Goal: Information Seeking & Learning: Learn about a topic

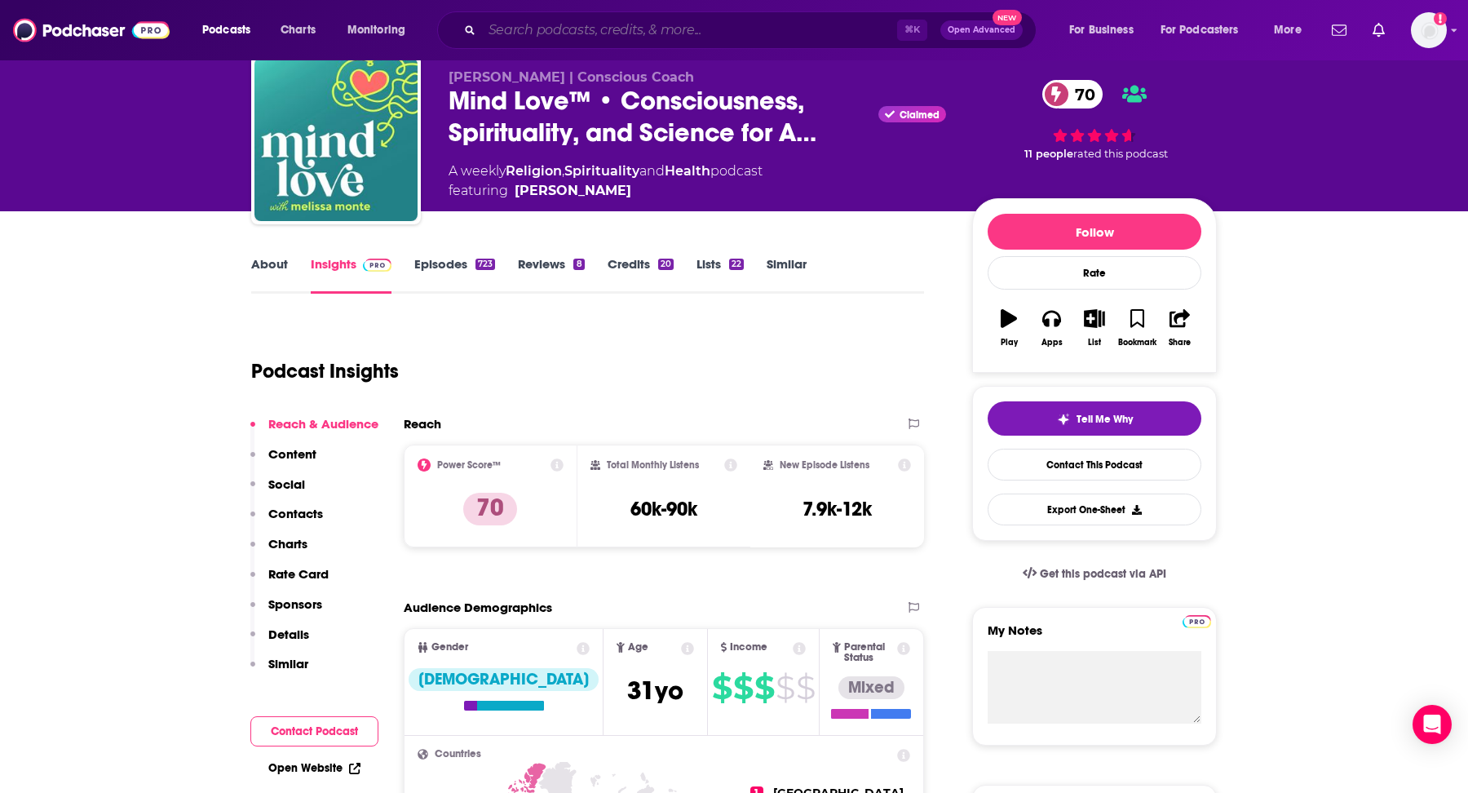
click at [584, 34] on input "Search podcasts, credits, & more..." at bounding box center [689, 30] width 415 height 26
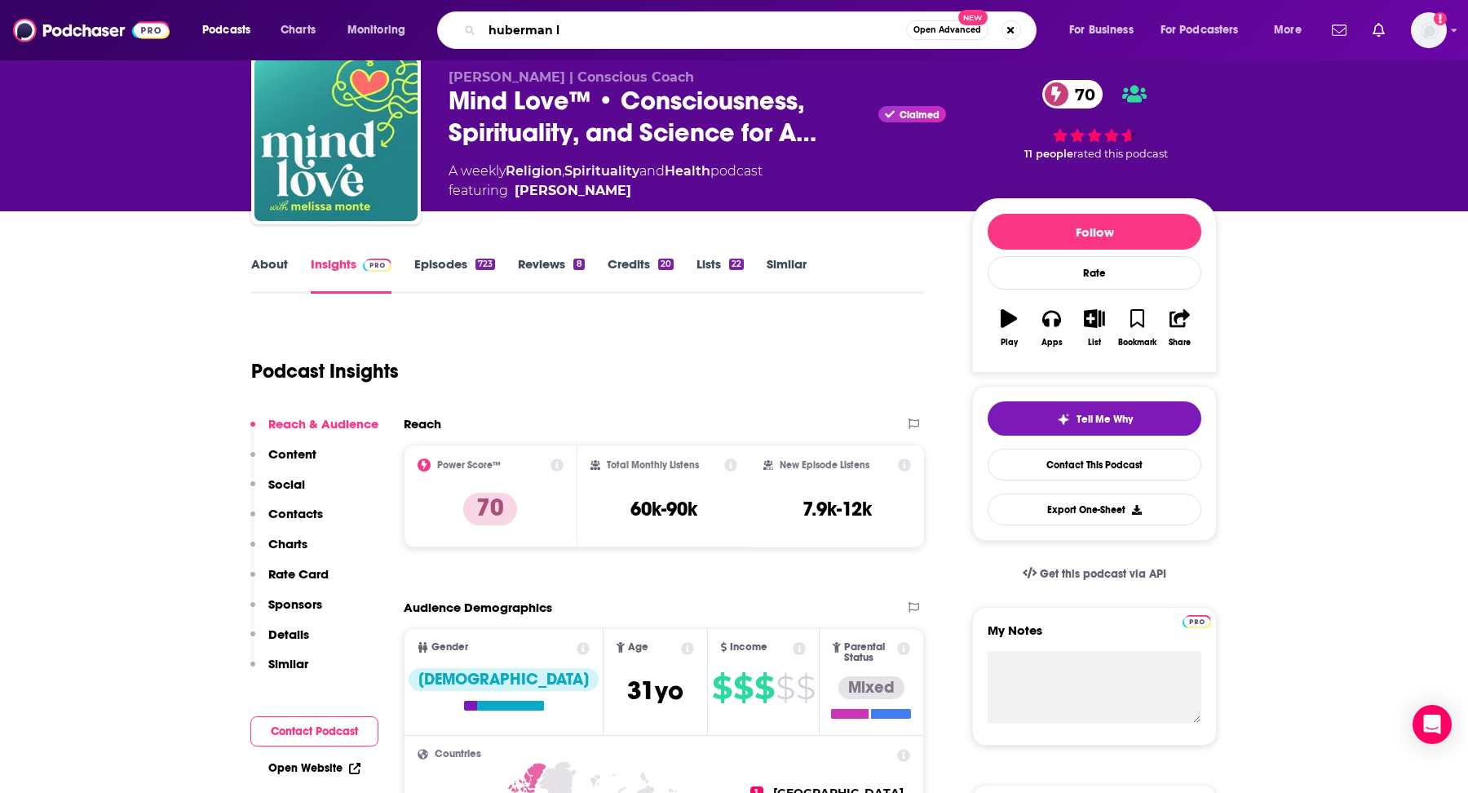
type input "huberman la"
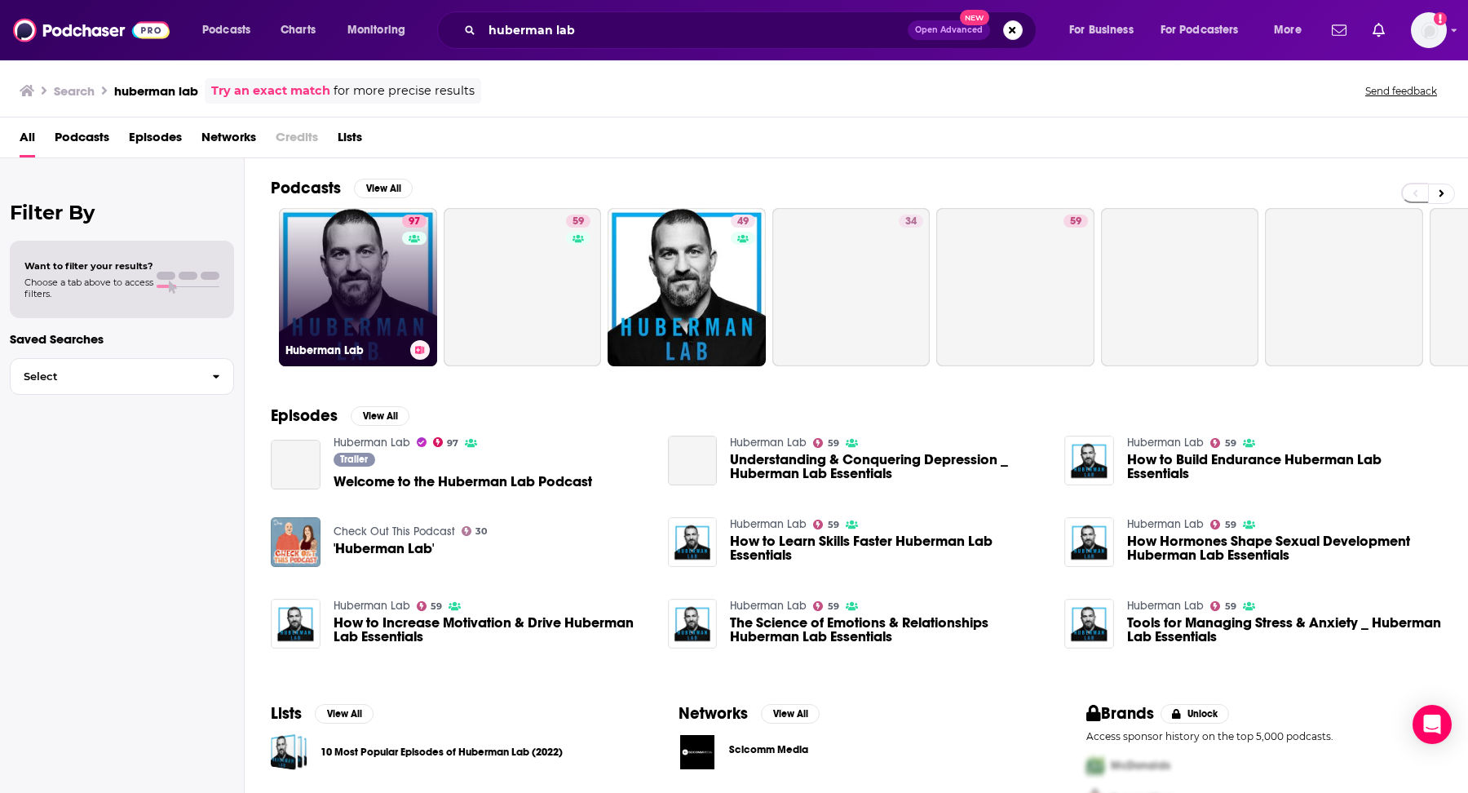
click at [347, 243] on link "97 Huberman Lab" at bounding box center [358, 287] width 158 height 158
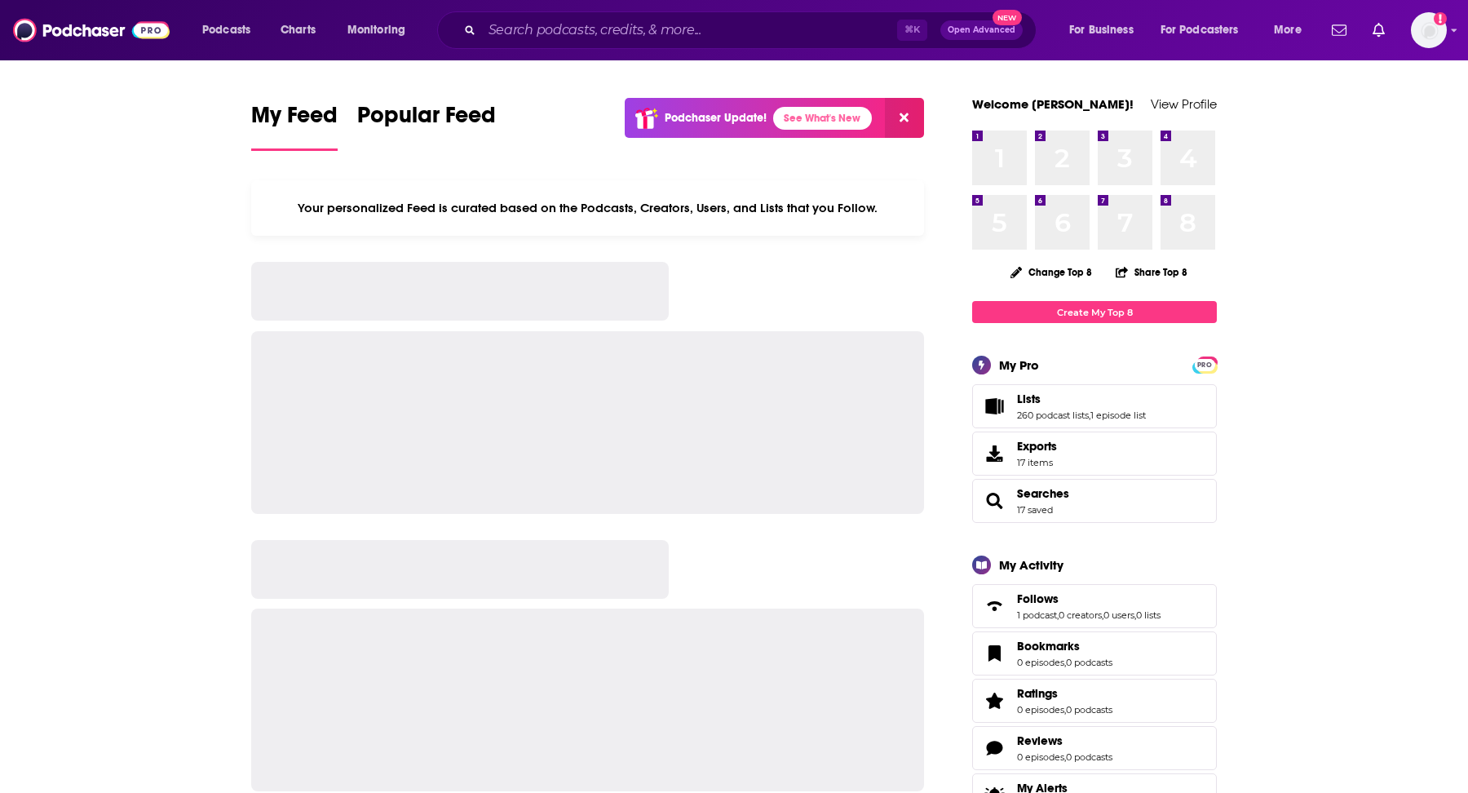
click at [671, 14] on div "⌘ K Open Advanced New" at bounding box center [736, 30] width 599 height 38
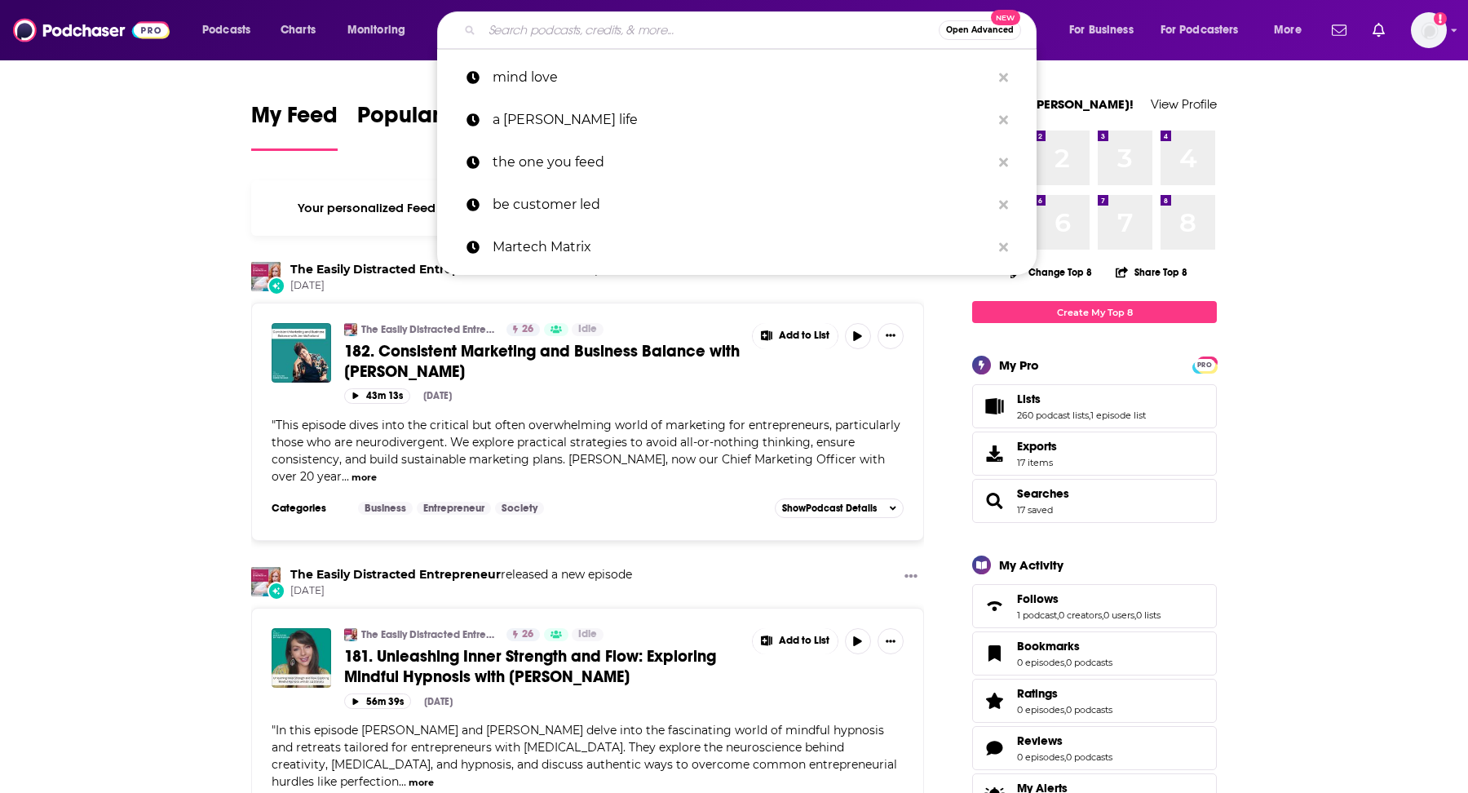
click at [671, 24] on input "Search podcasts, credits, & more..." at bounding box center [710, 30] width 457 height 26
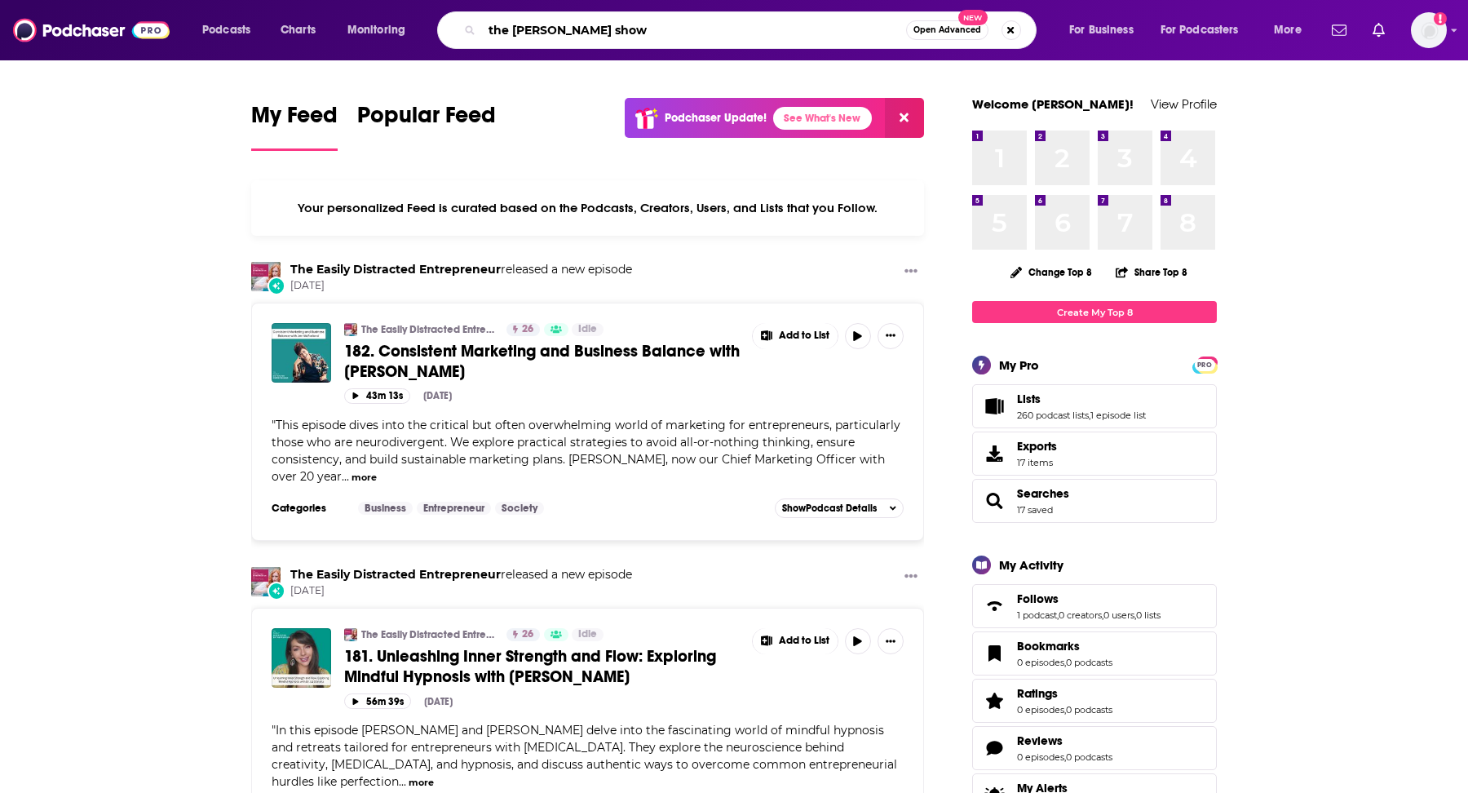
type input "the joel evan show"
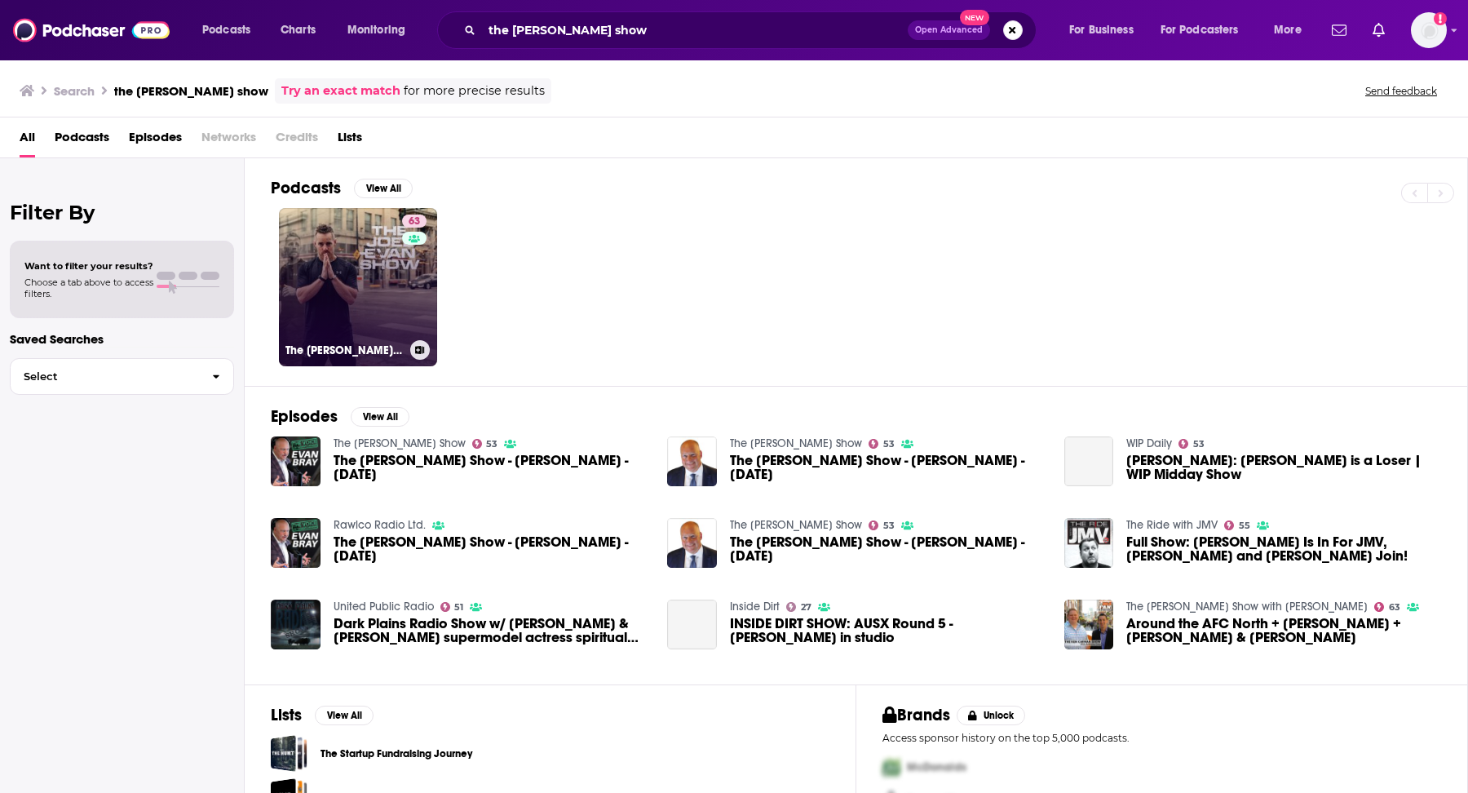
click at [384, 243] on link "63 The Joel Evan Show" at bounding box center [358, 287] width 158 height 158
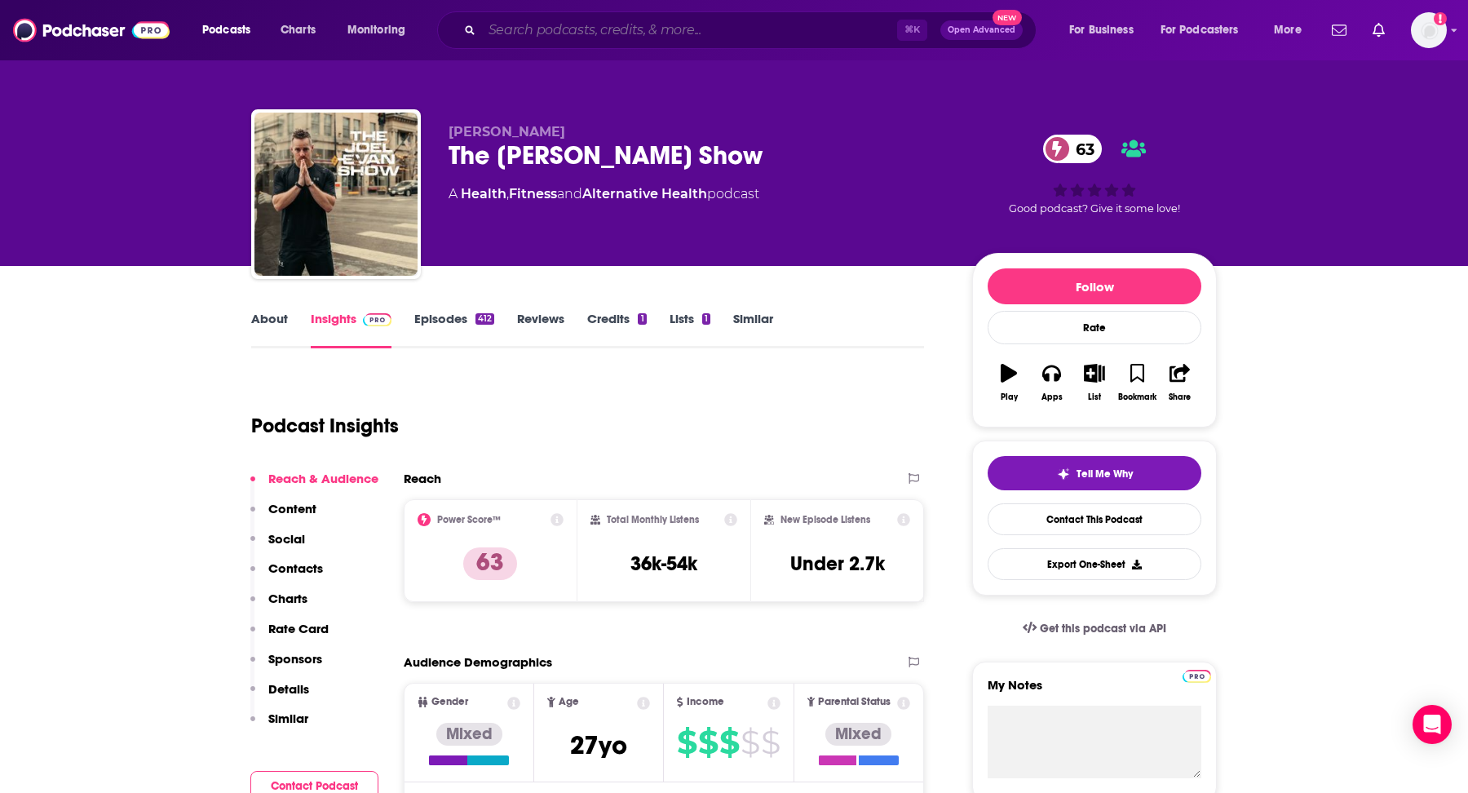
click at [608, 36] on input "Search podcasts, credits, & more..." at bounding box center [689, 30] width 415 height 26
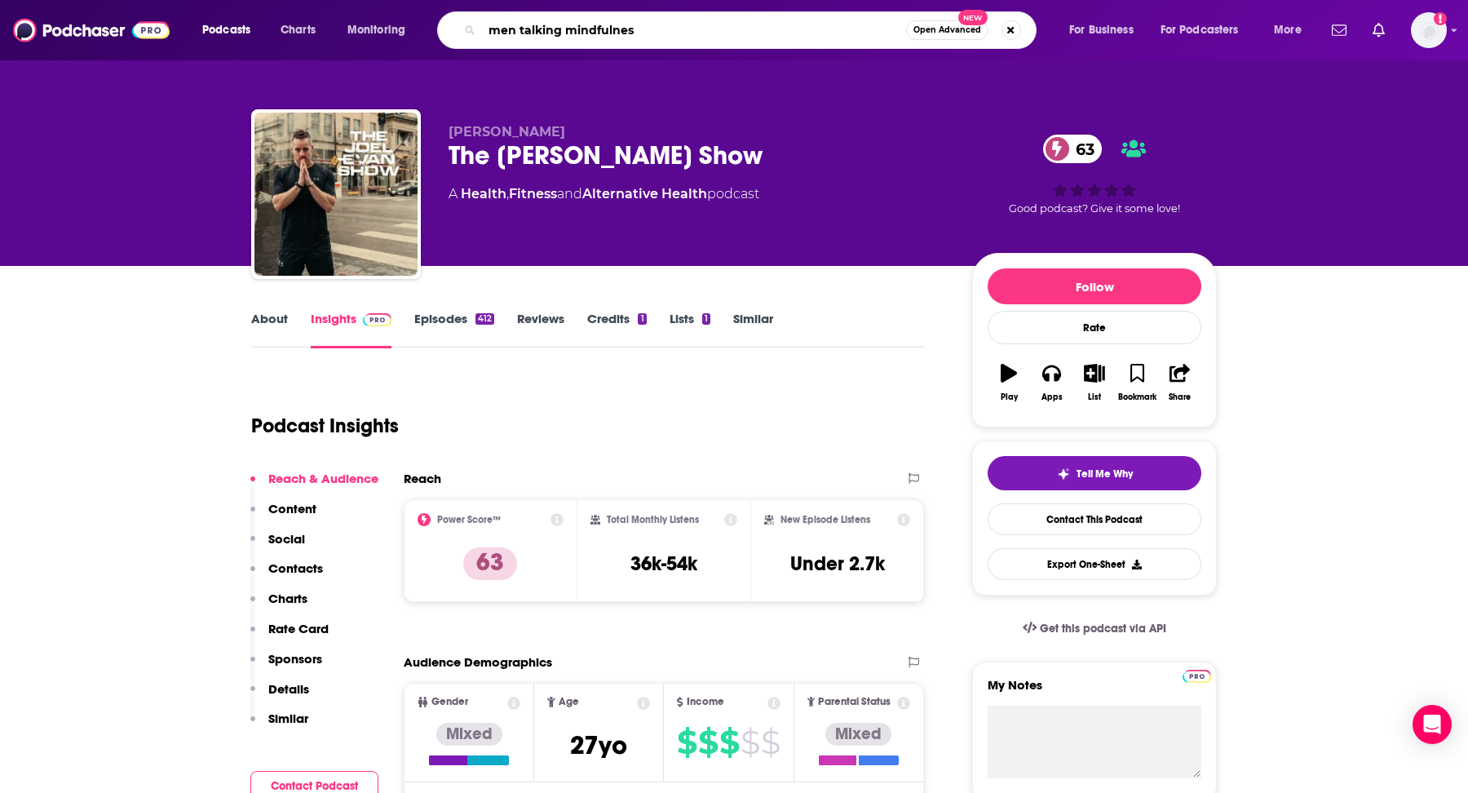
type input "men talking mindfulness"
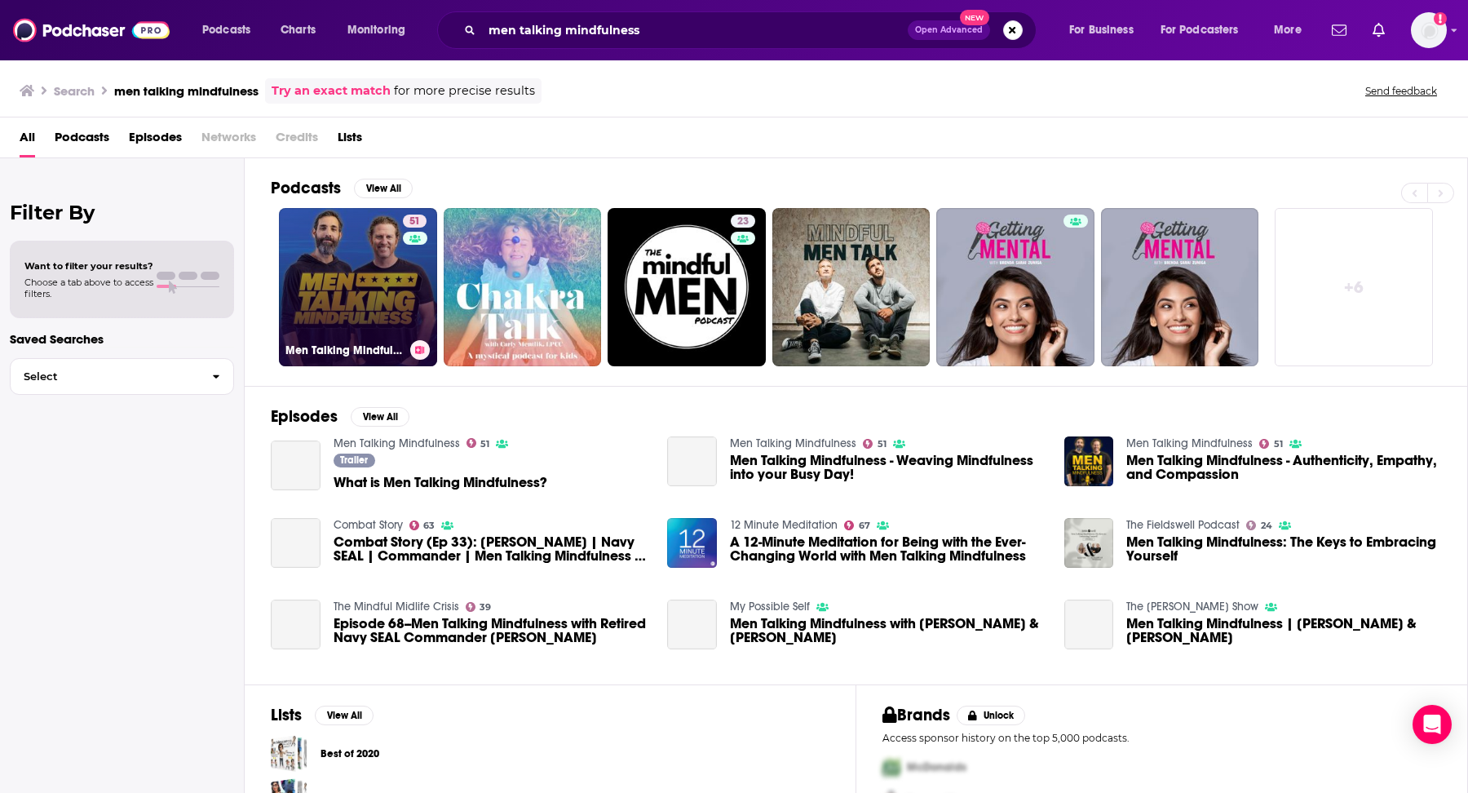
click at [333, 266] on link "51 Men Talking Mindfulness" at bounding box center [358, 287] width 158 height 158
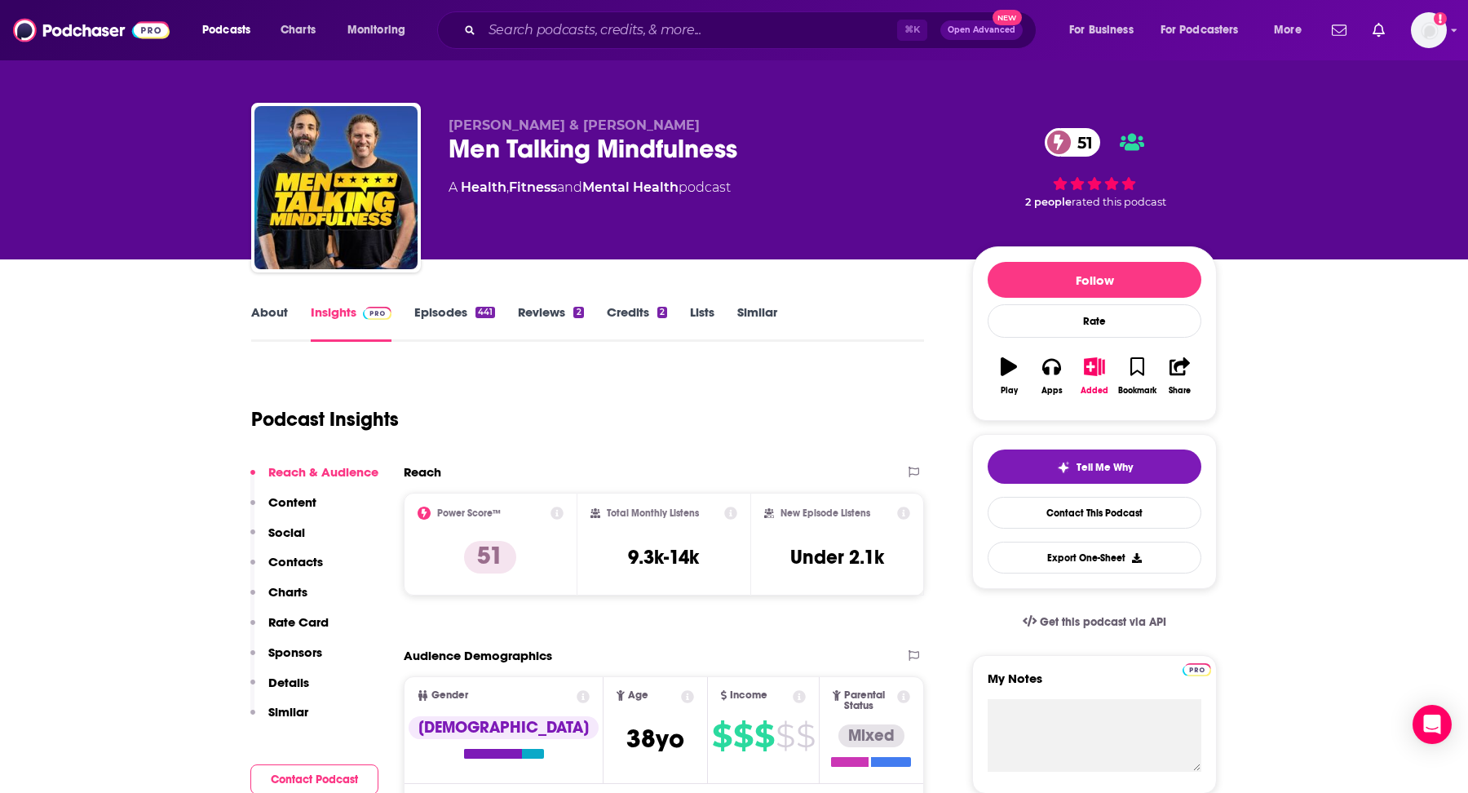
scroll to position [9, 0]
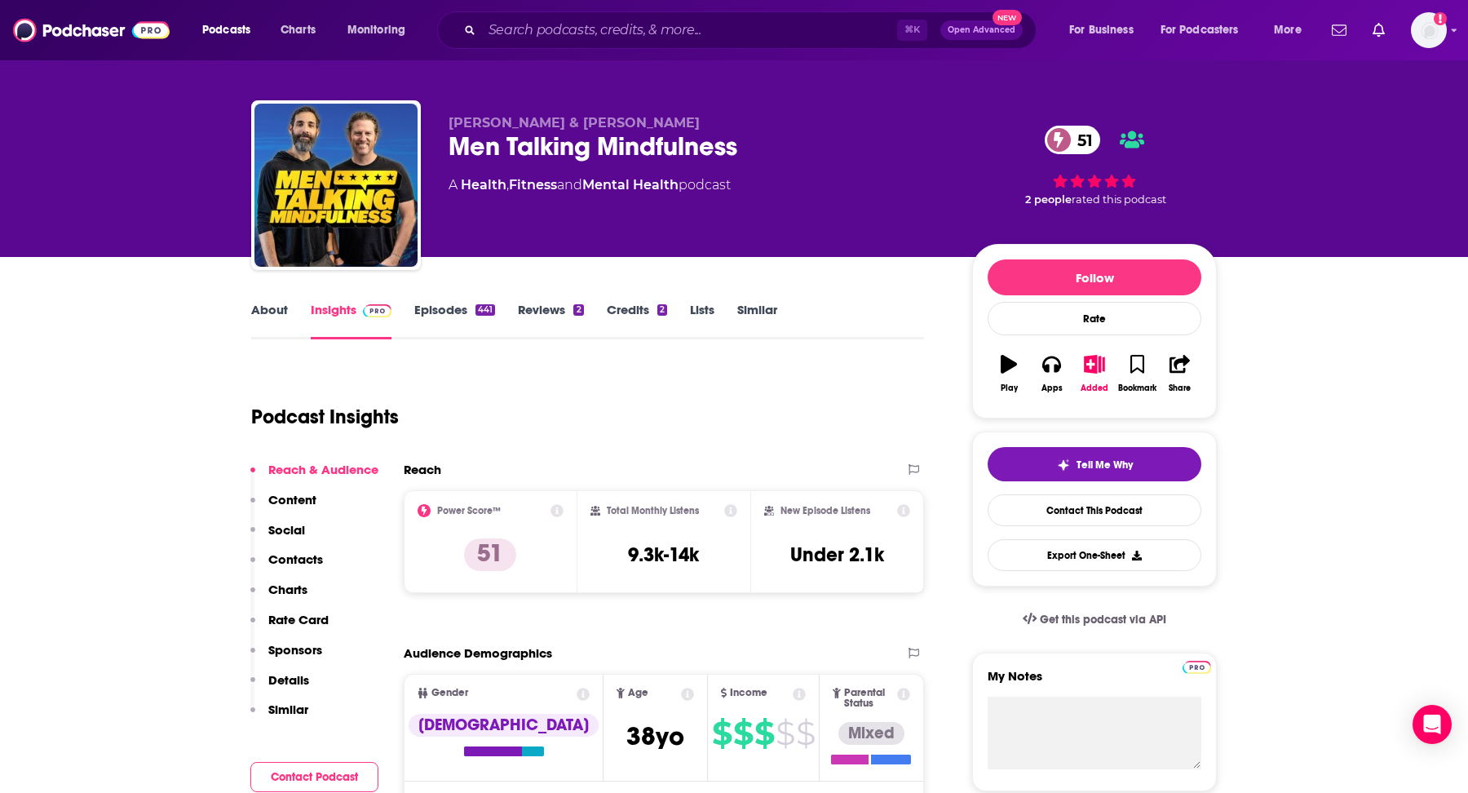
click at [256, 309] on link "About" at bounding box center [269, 321] width 37 height 38
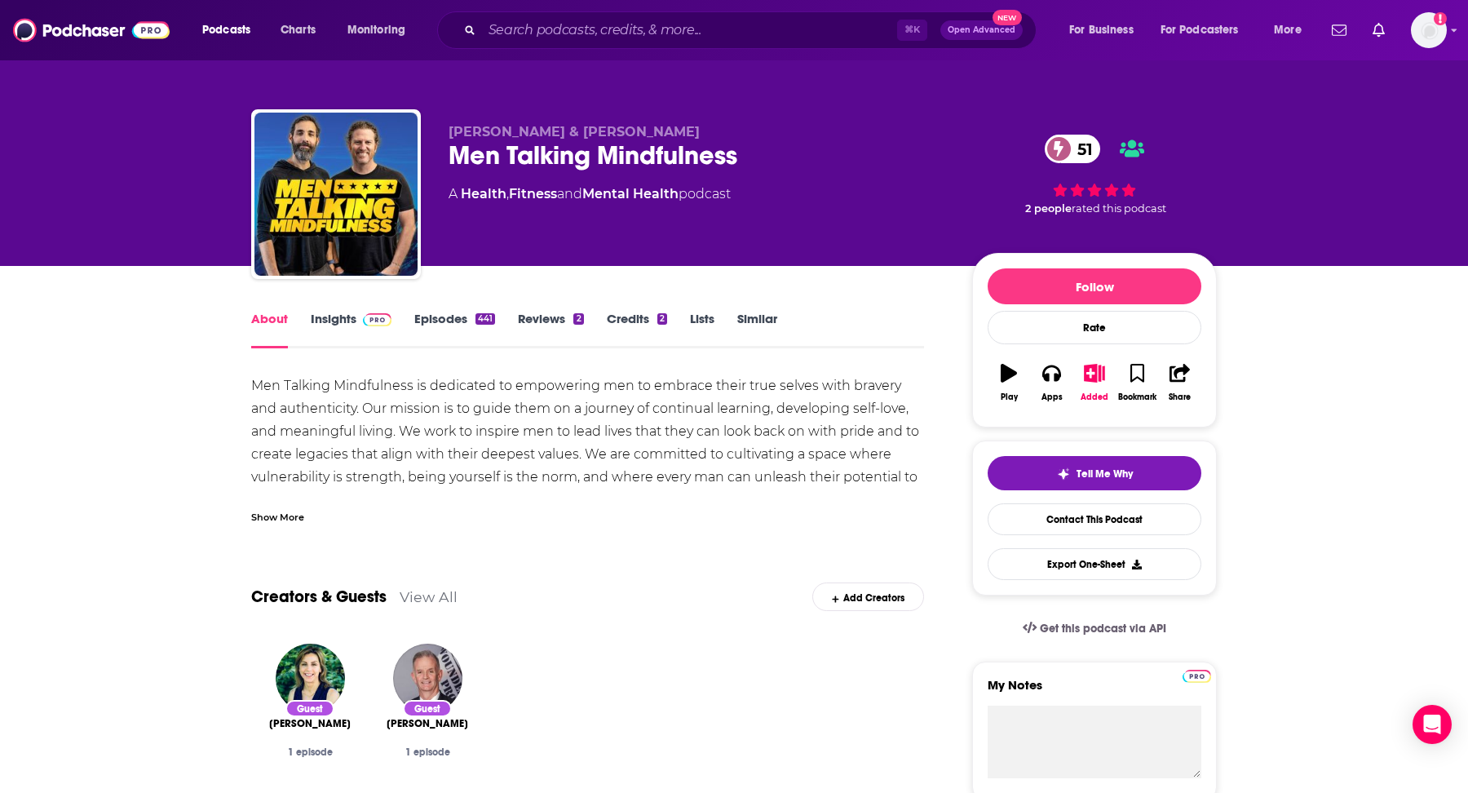
click at [263, 517] on div "Show More" at bounding box center [277, 515] width 53 height 15
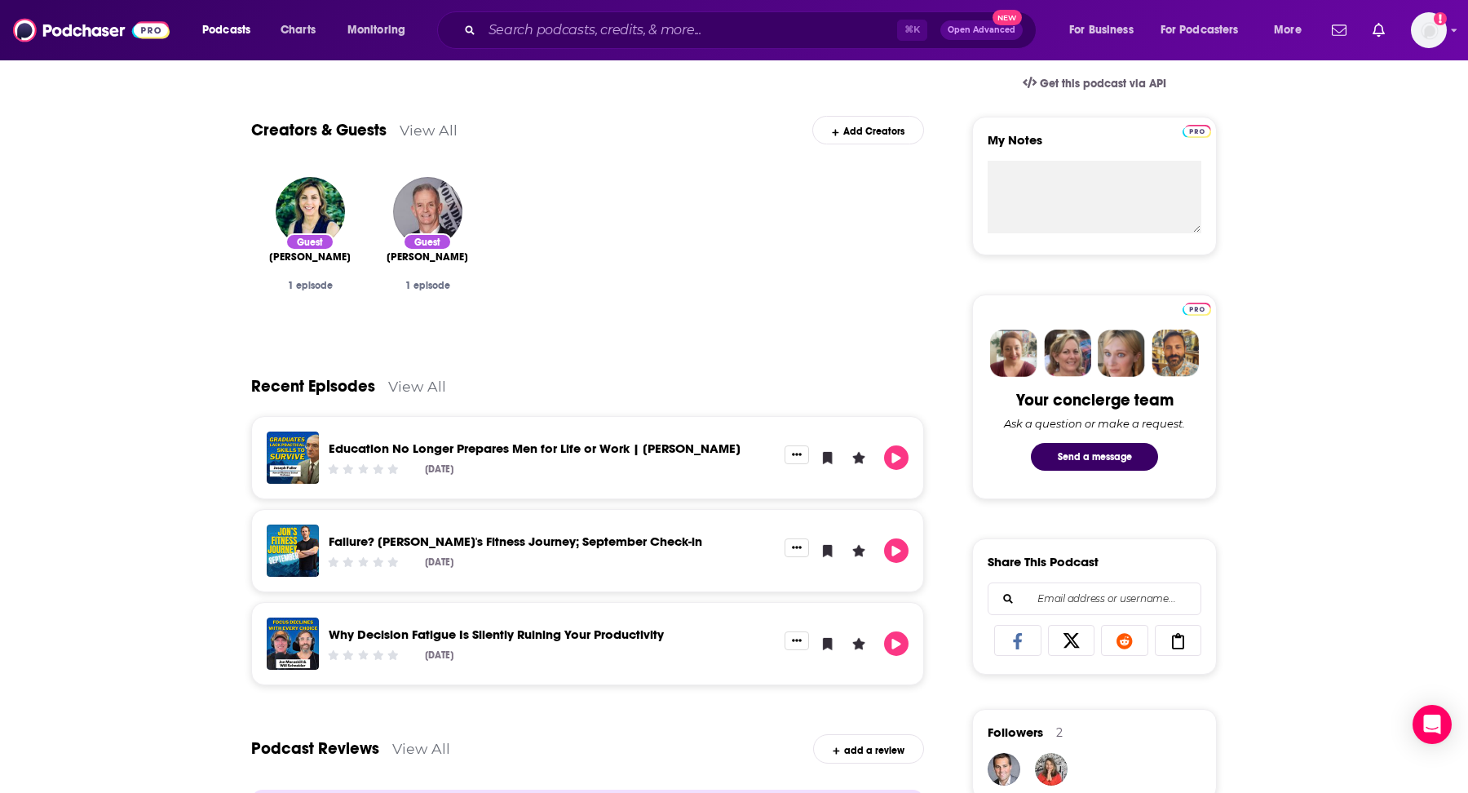
scroll to position [581, 0]
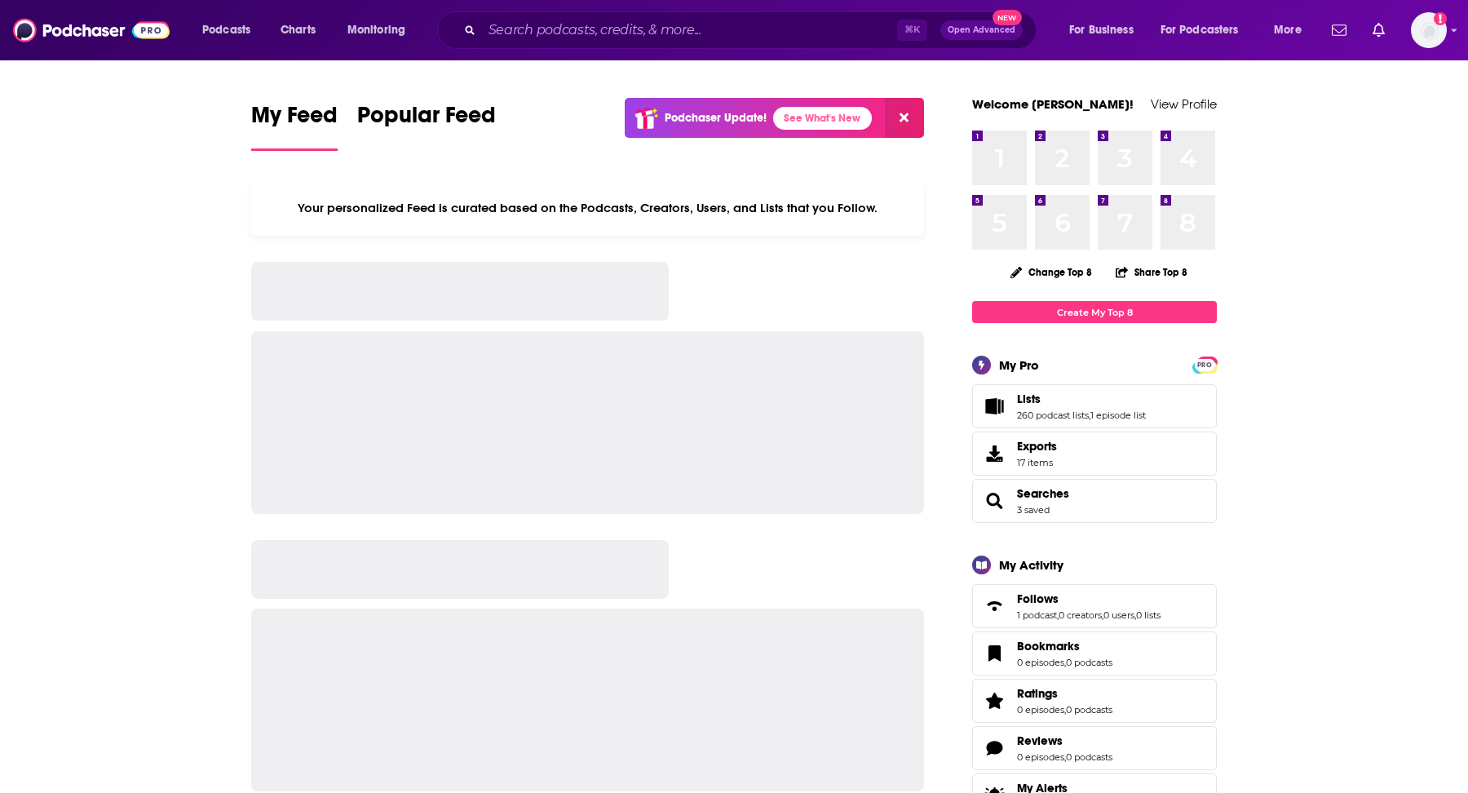
click at [621, 42] on div "⌘ K Open Advanced New" at bounding box center [736, 30] width 599 height 38
click at [607, 30] on input "Search podcasts, credits, & more..." at bounding box center [689, 30] width 415 height 26
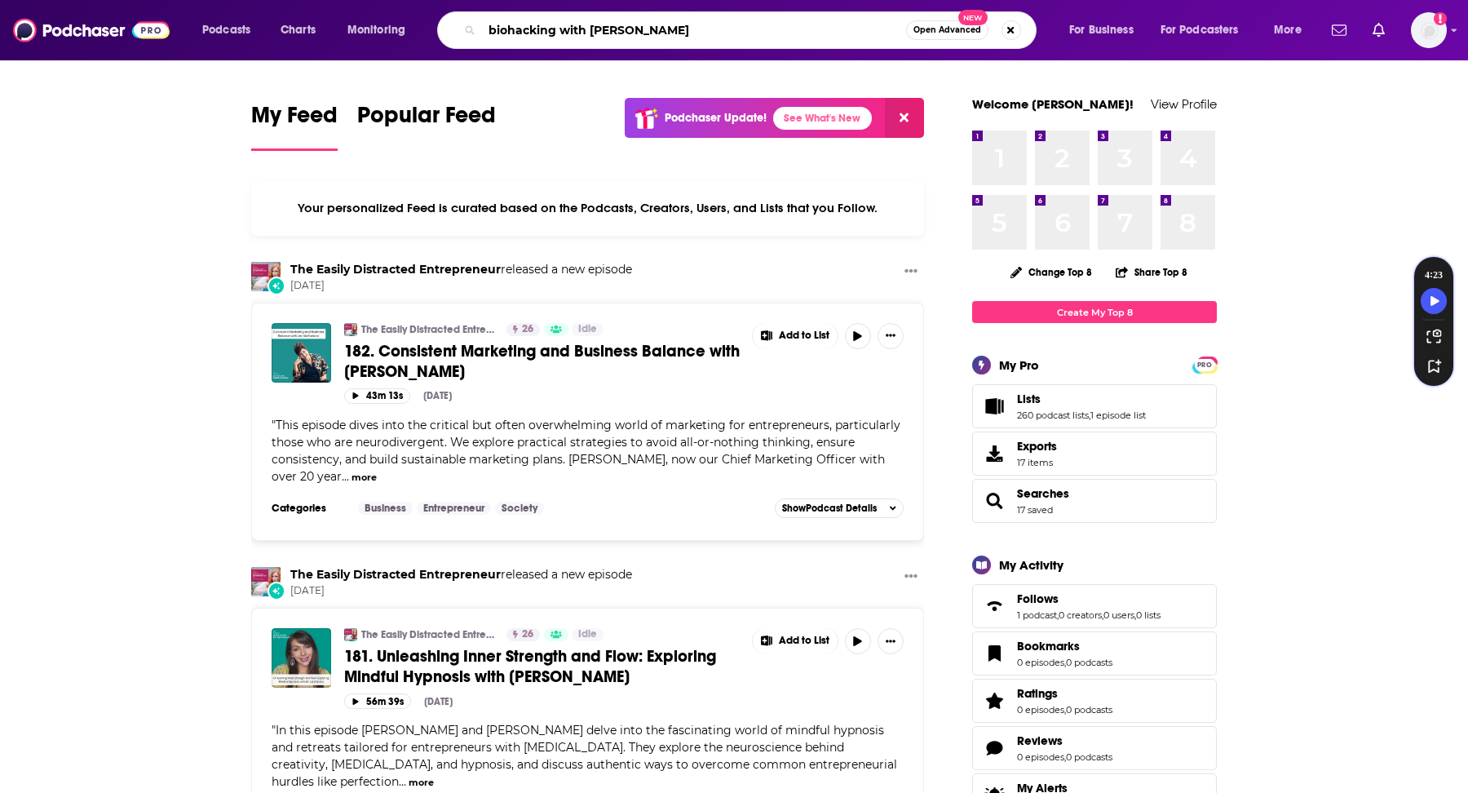
type input "biohacking with [PERSON_NAME]"
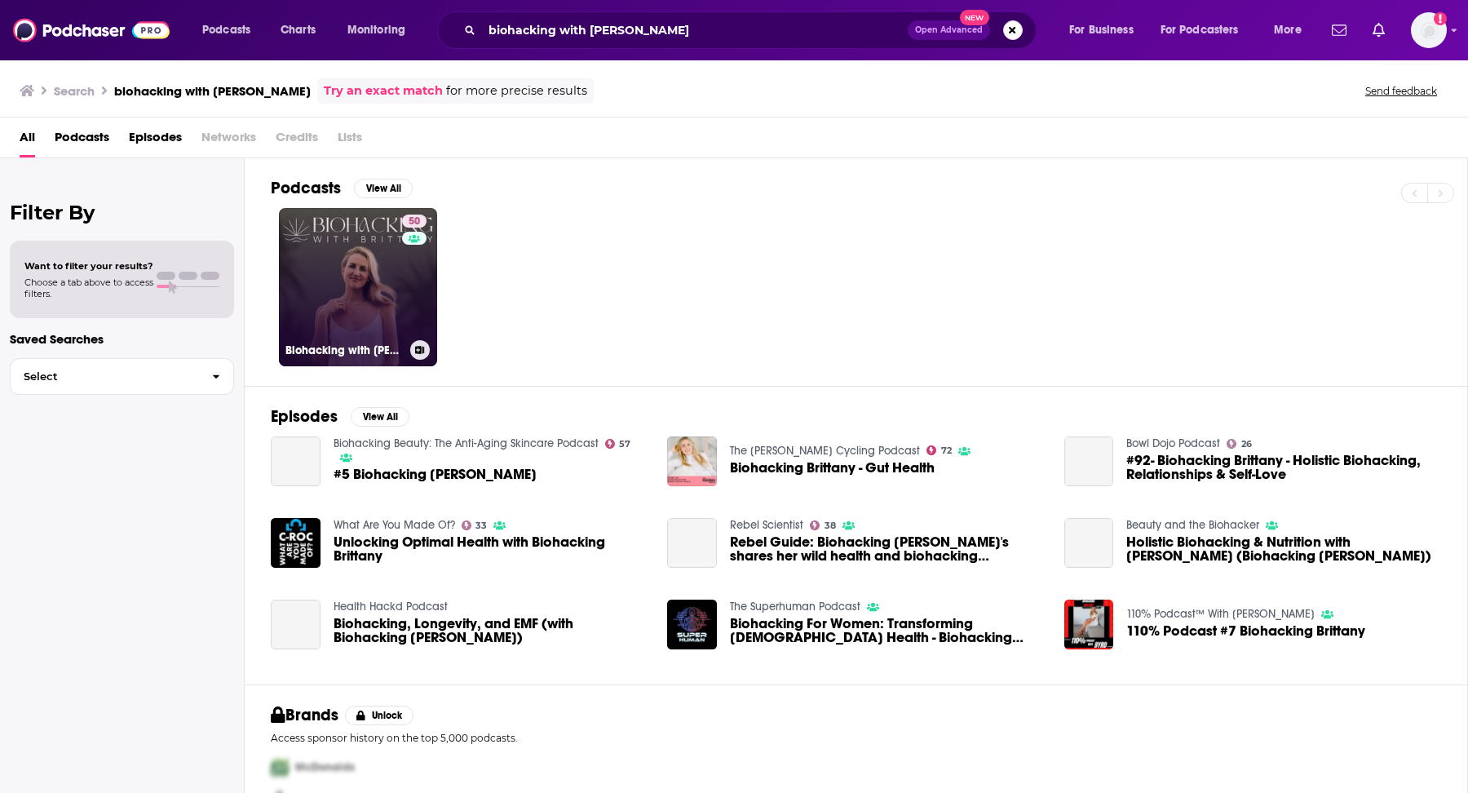
click at [316, 258] on link "50 Biohacking with Brittany" at bounding box center [358, 287] width 158 height 158
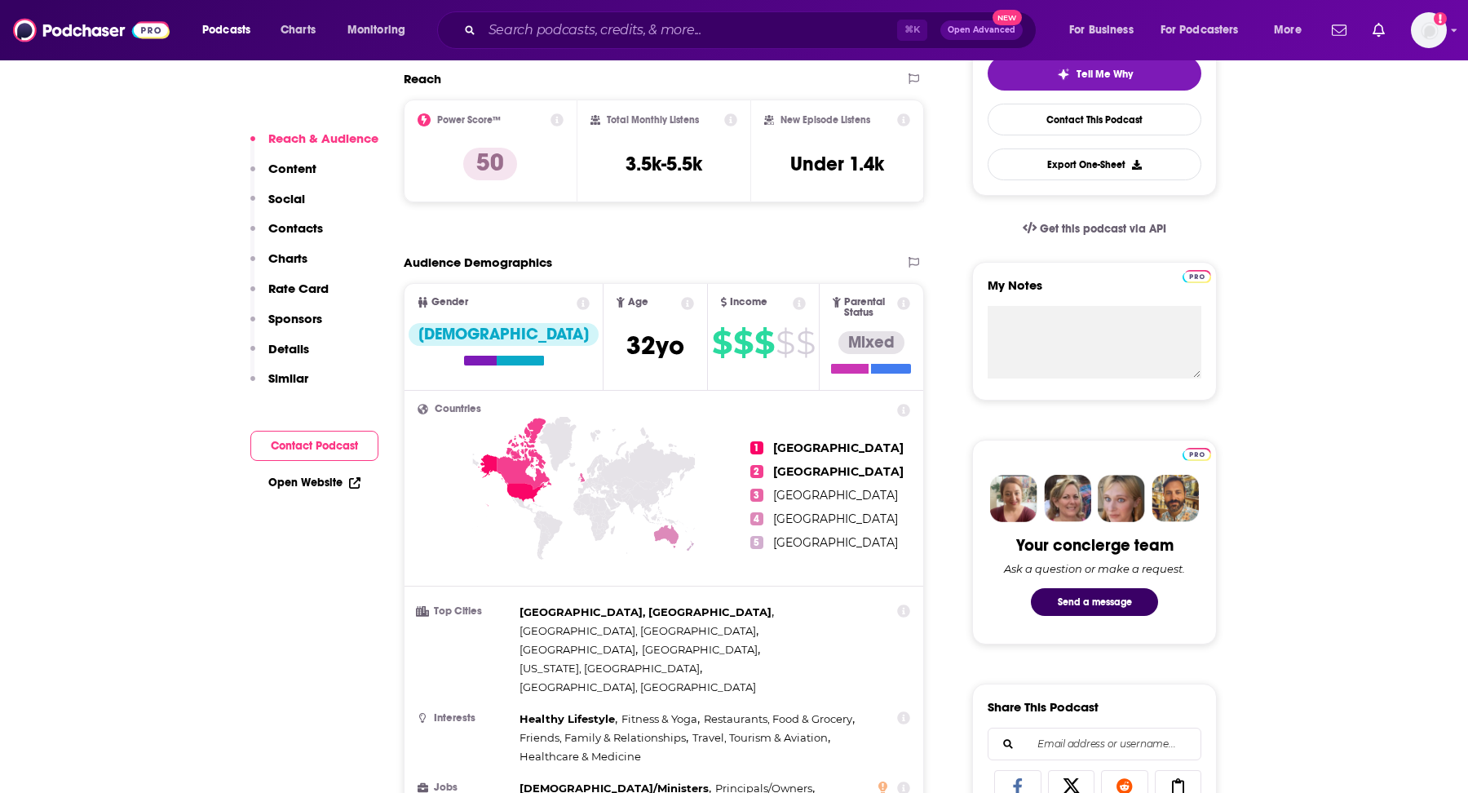
scroll to position [983, 0]
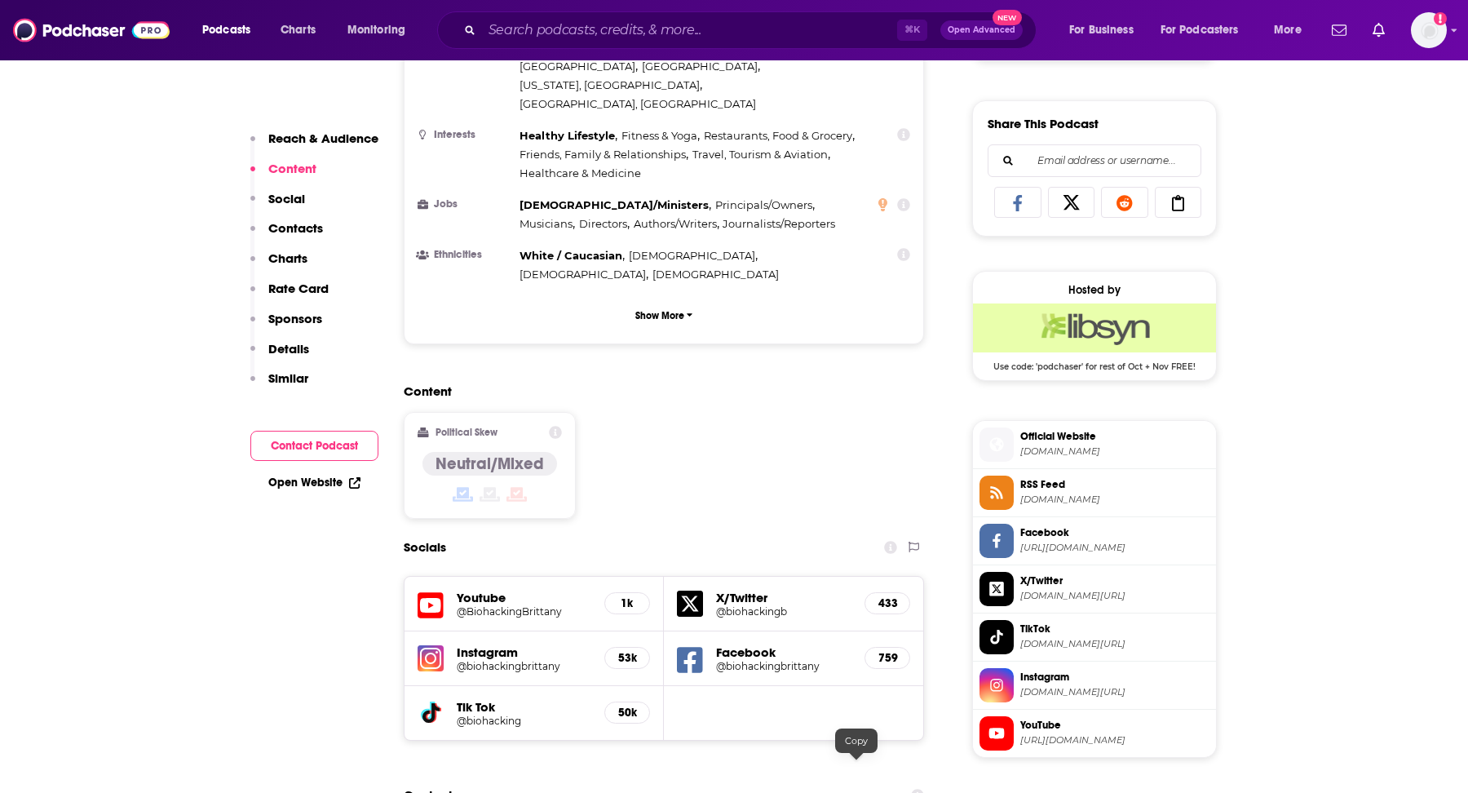
click at [661, 26] on input "Search podcasts, credits, & more..." at bounding box center [689, 30] width 415 height 26
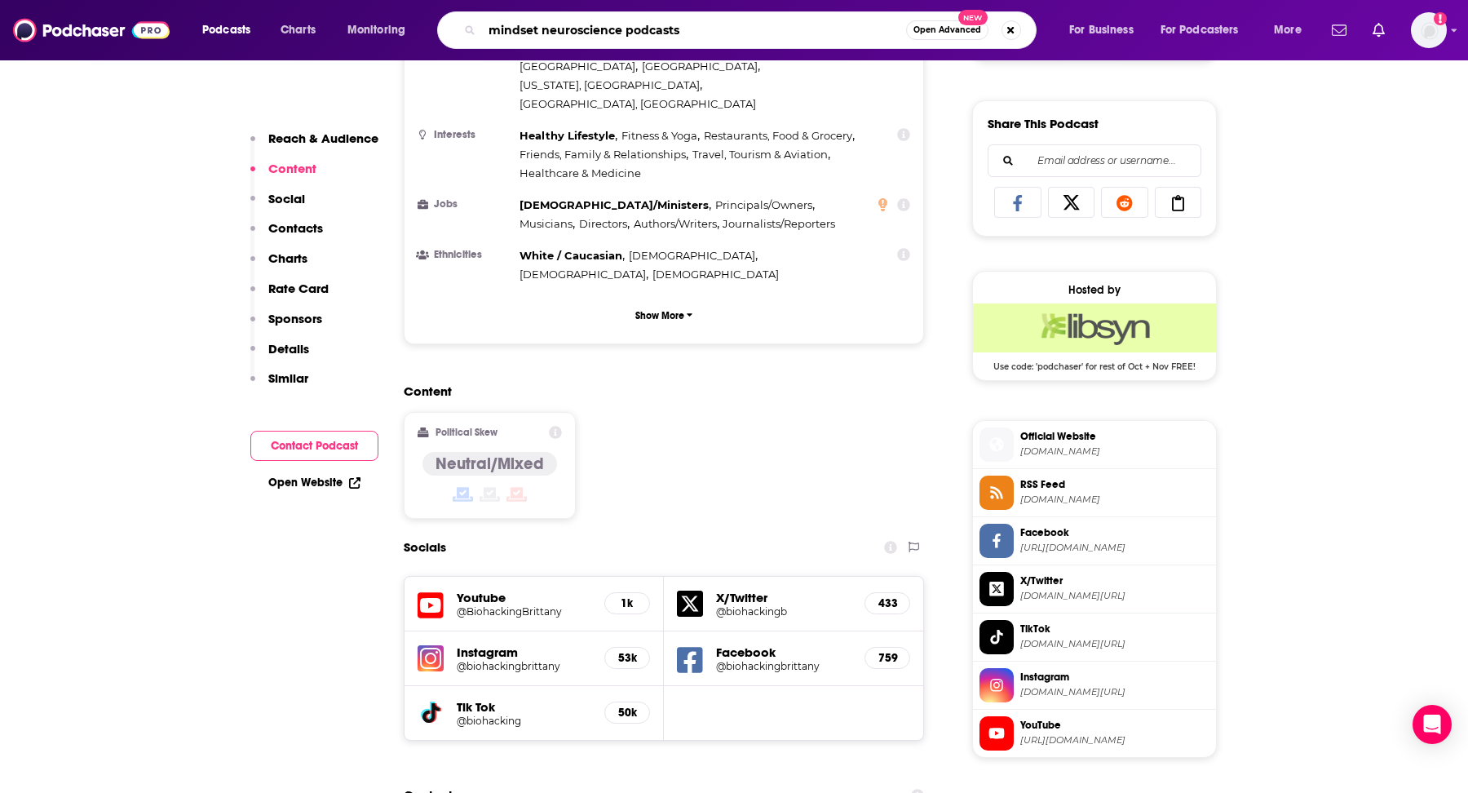
type input "mindset neuroscience podcast"
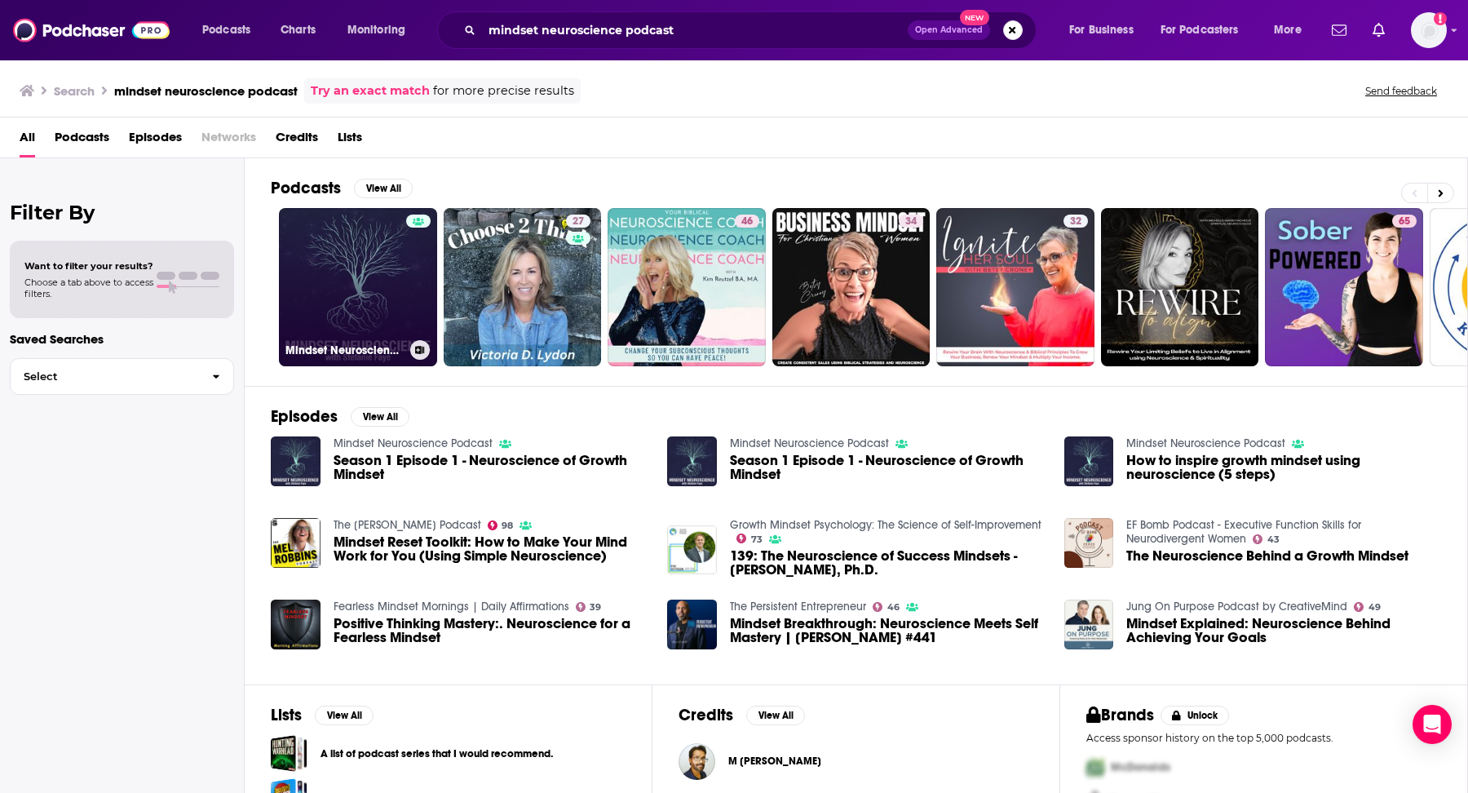
click at [334, 232] on link "Mindset Neuroscience Podcast" at bounding box center [358, 287] width 158 height 158
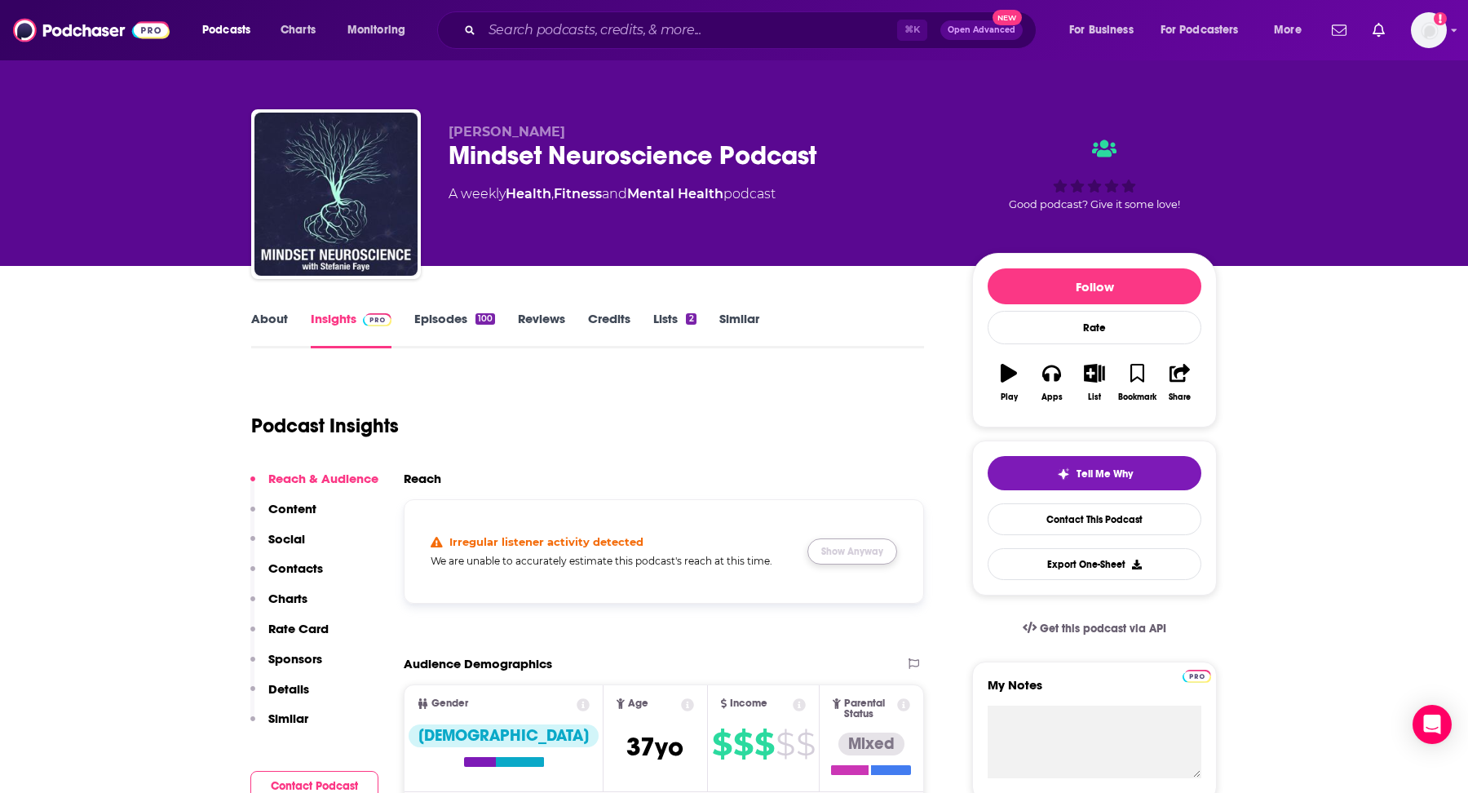
click at [840, 557] on button "Show Anyway" at bounding box center [852, 551] width 90 height 26
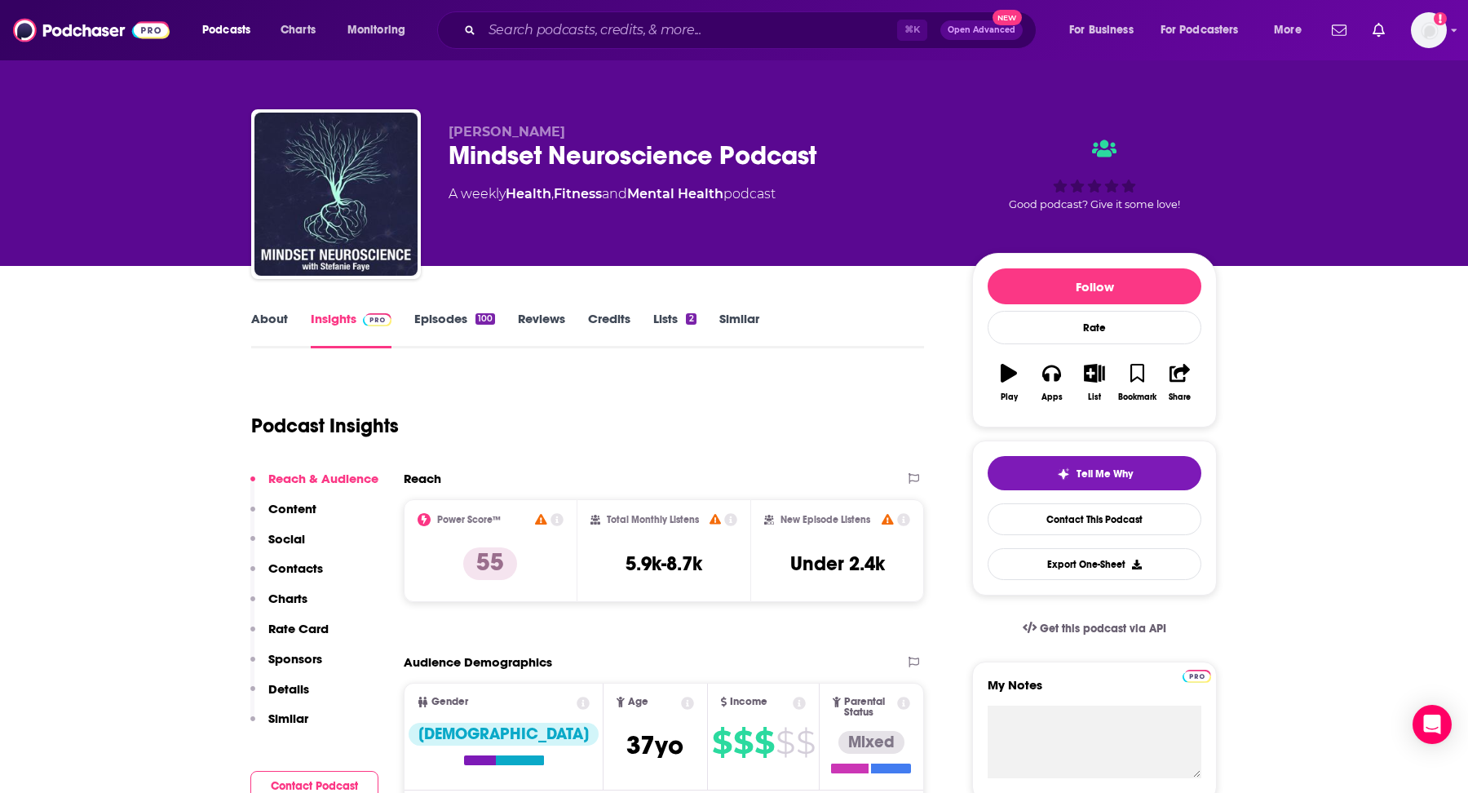
click at [263, 324] on link "About" at bounding box center [269, 330] width 37 height 38
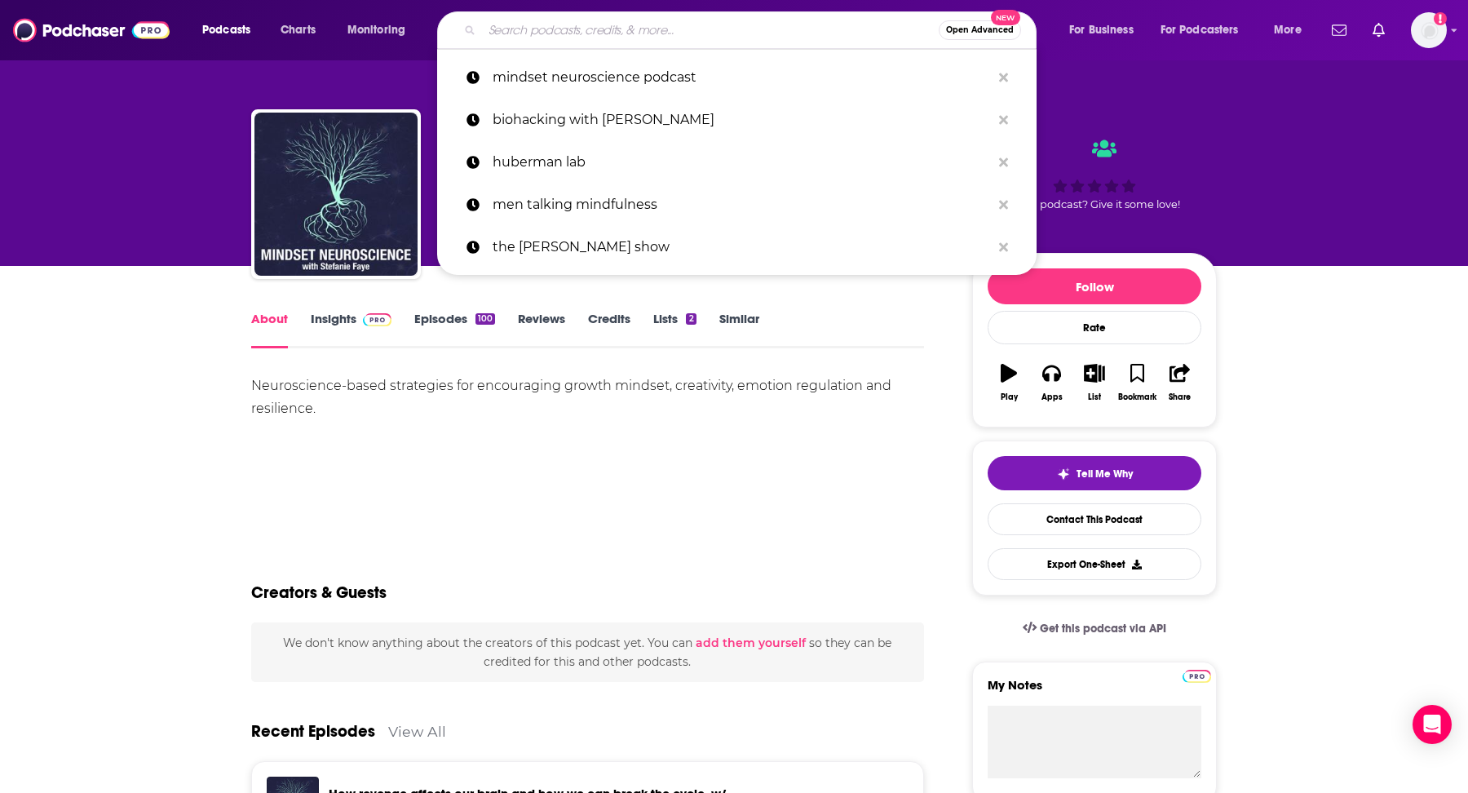
click at [632, 32] on input "Search podcasts, credits, & more..." at bounding box center [710, 30] width 457 height 26
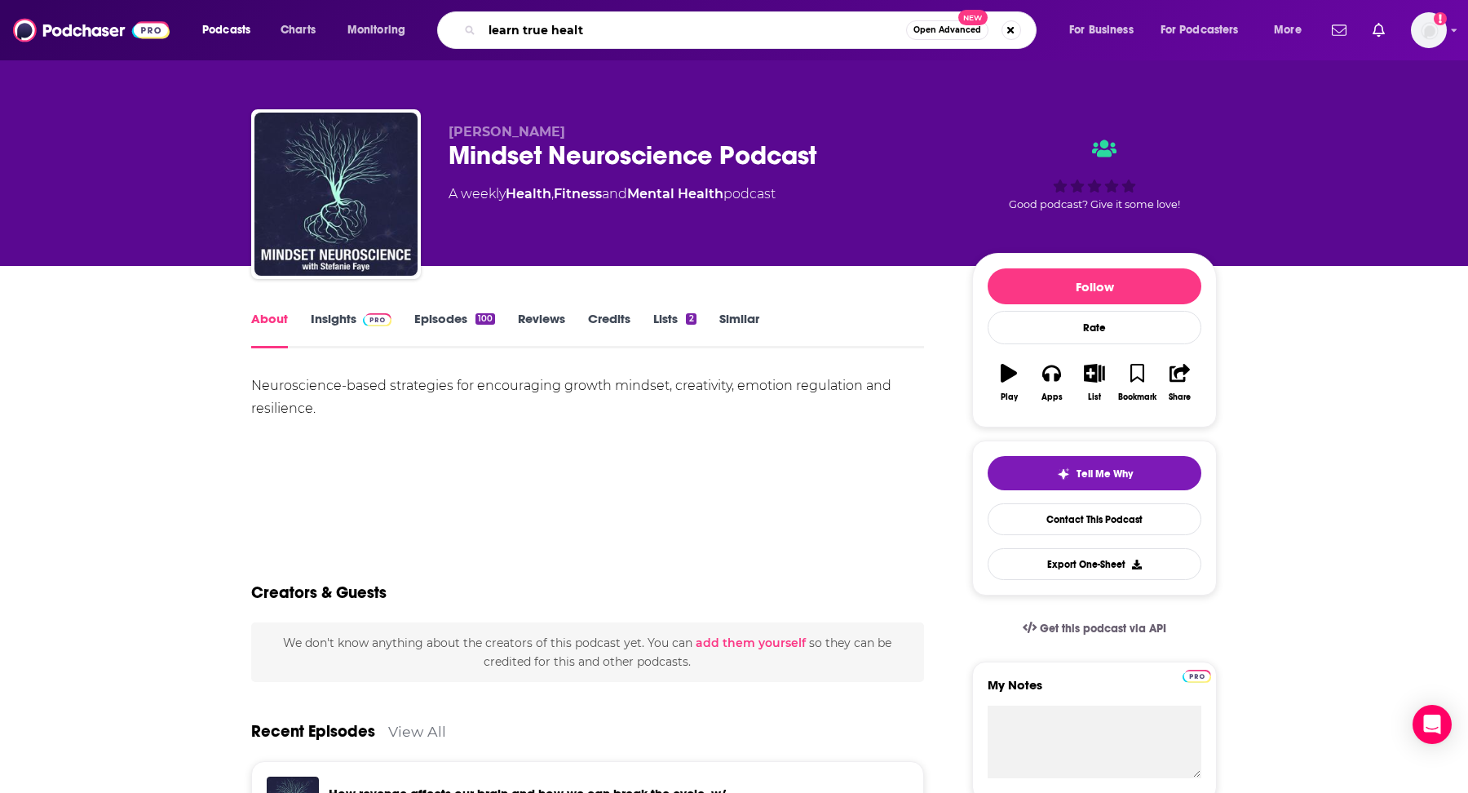
type input "learn true health"
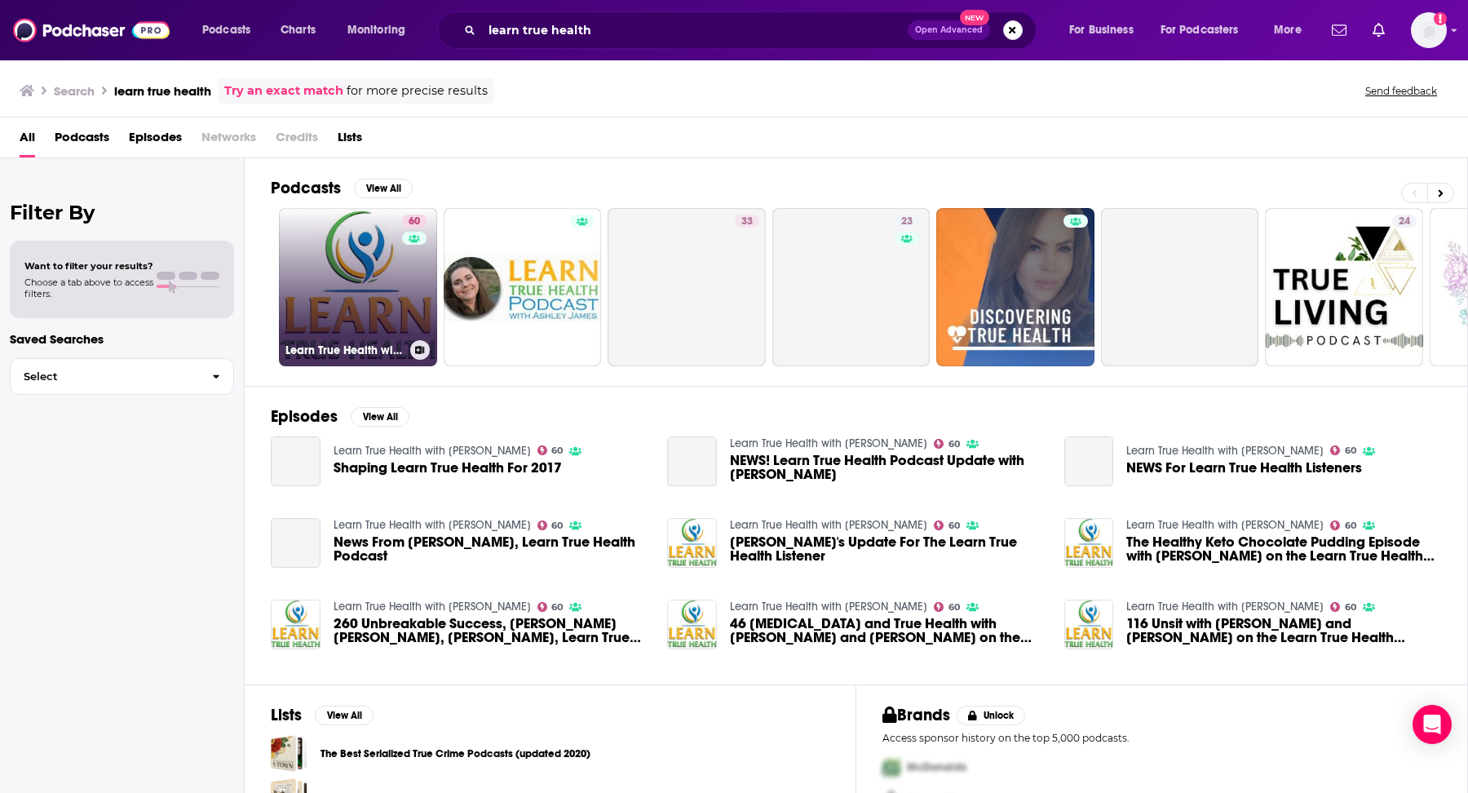
click at [343, 253] on link "60 Learn True Health with Ashley James" at bounding box center [358, 287] width 158 height 158
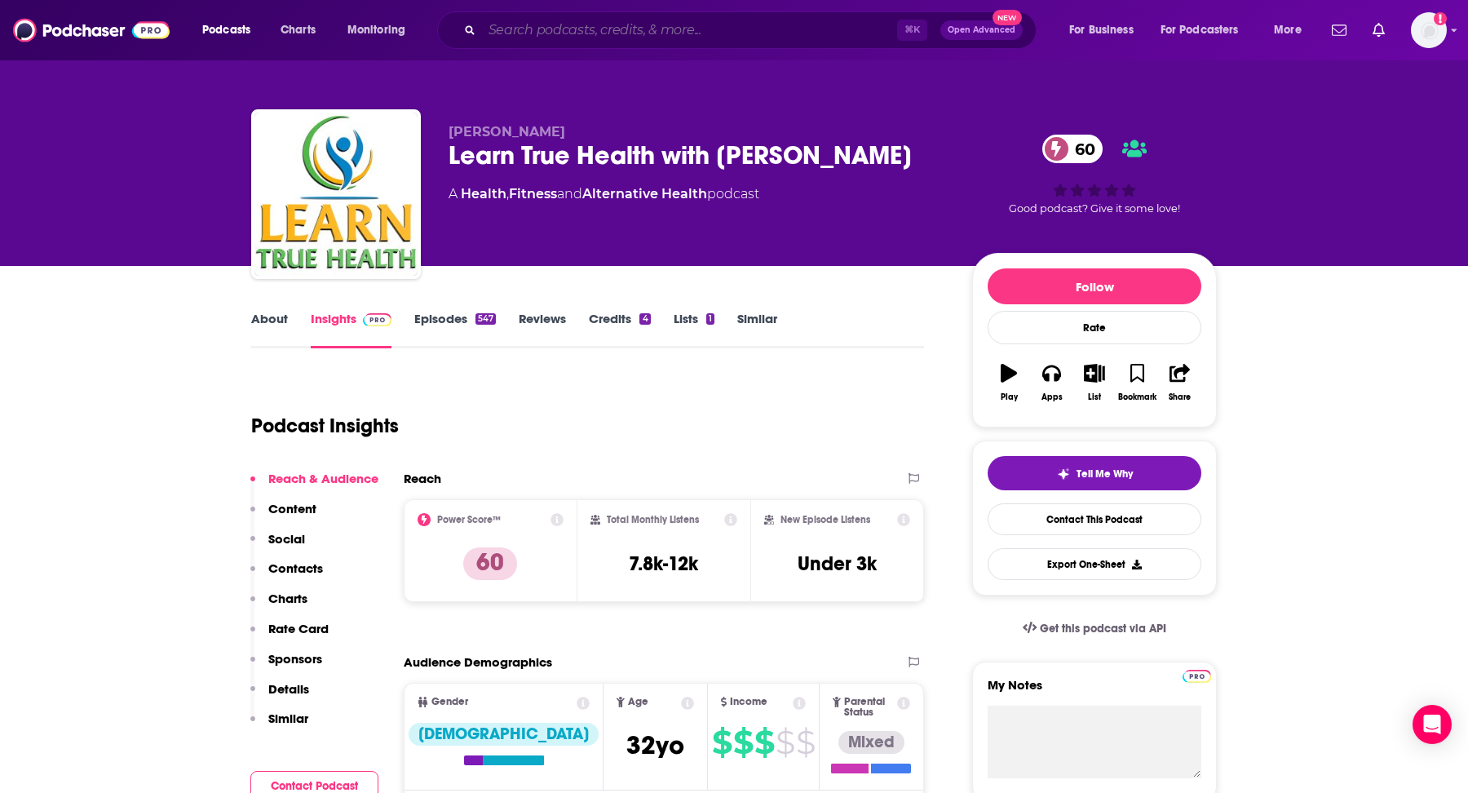
click at [680, 21] on input "Search podcasts, credits, & more..." at bounding box center [689, 30] width 415 height 26
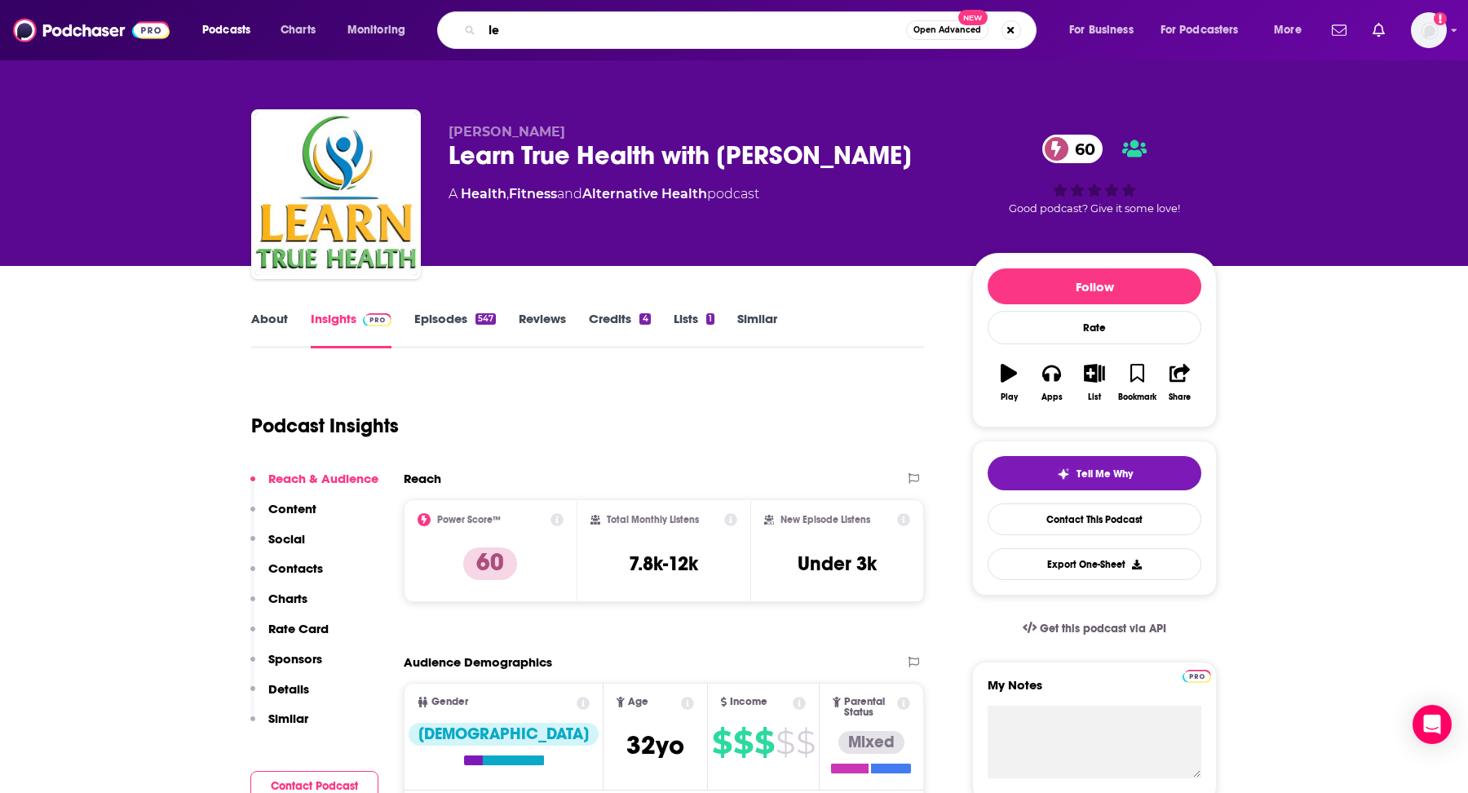
type input "l"
type input "happy whole you"
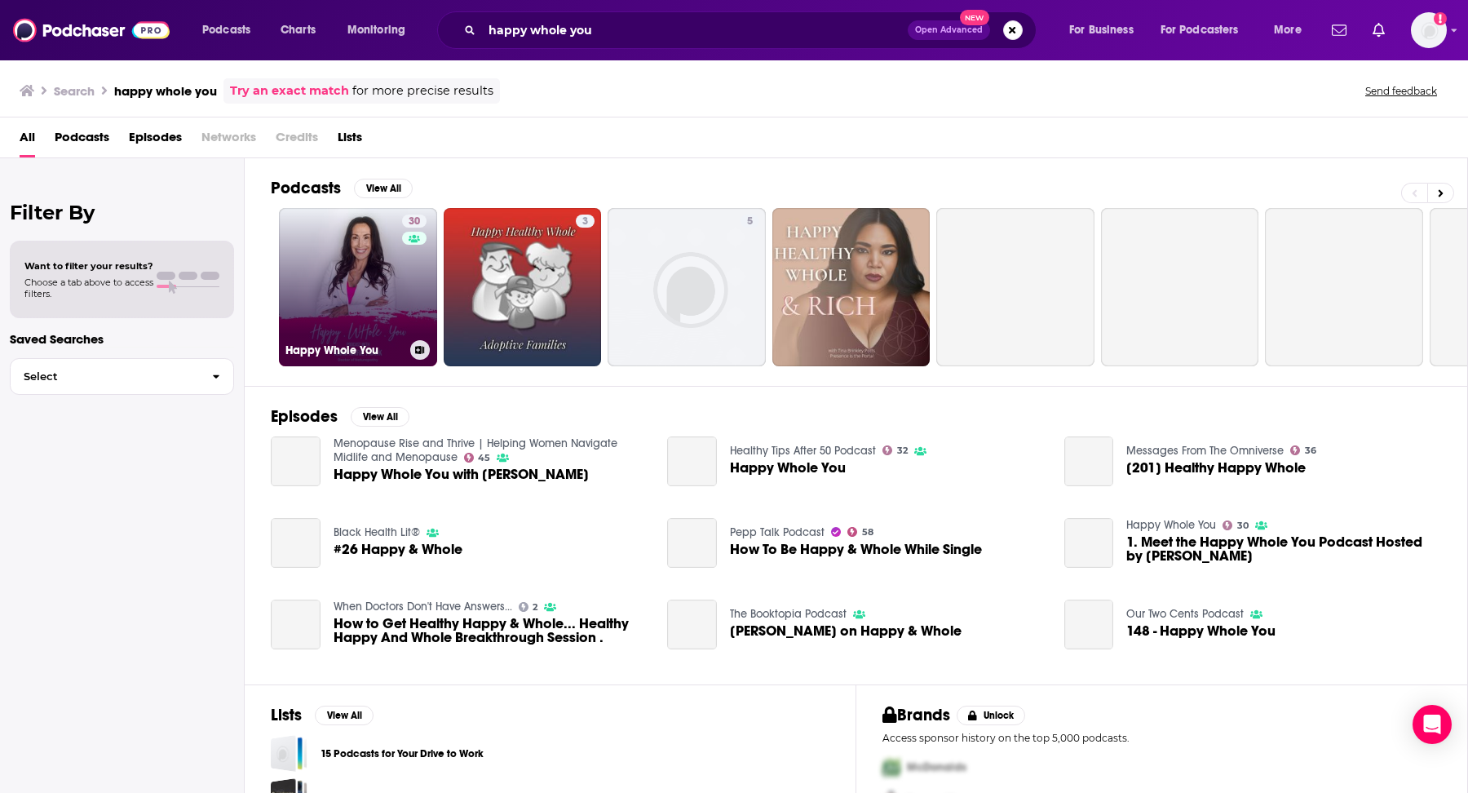
click at [345, 295] on link "30 Happy Whole You" at bounding box center [358, 287] width 158 height 158
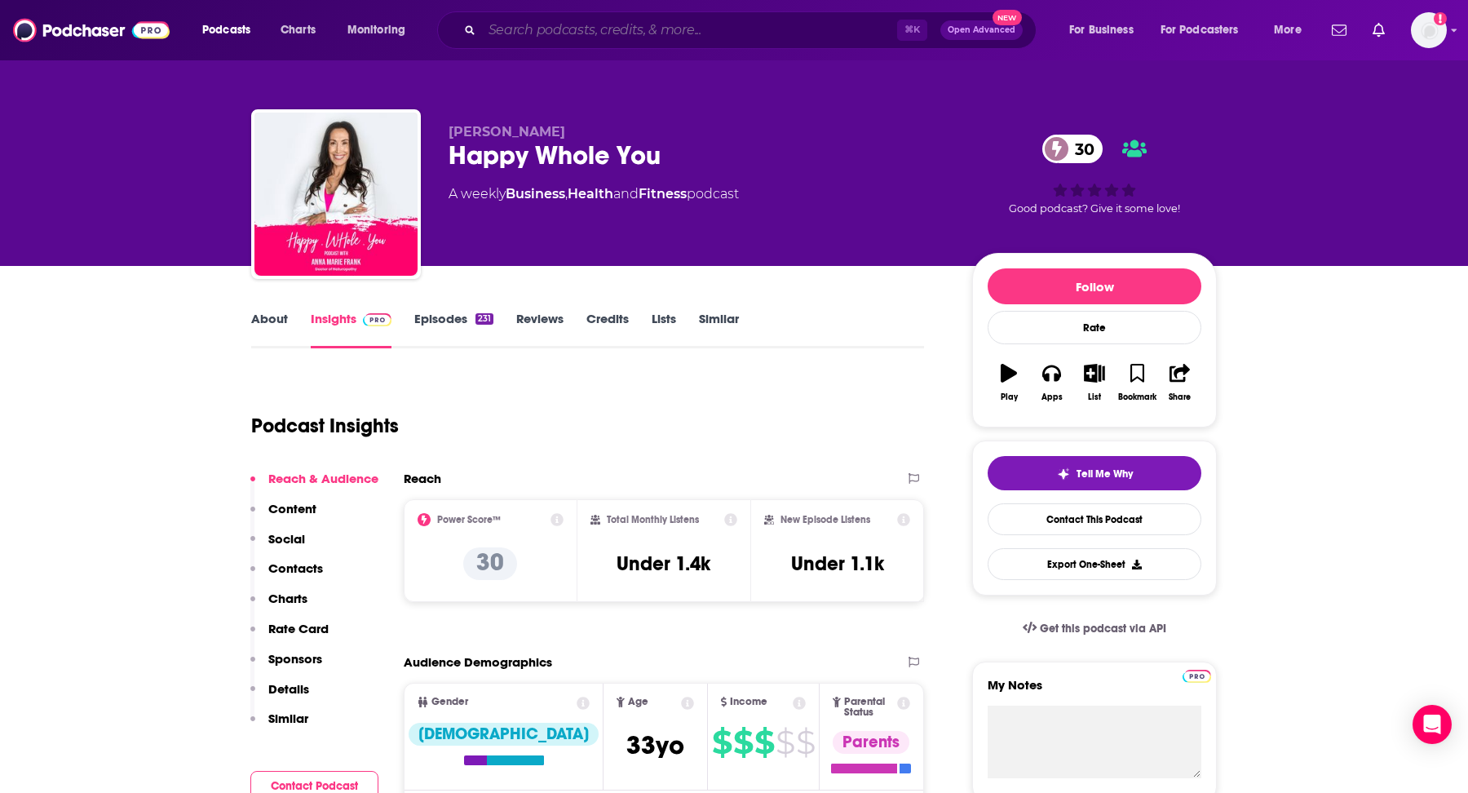
click at [577, 33] on input "Search podcasts, credits, & more..." at bounding box center [689, 30] width 415 height 26
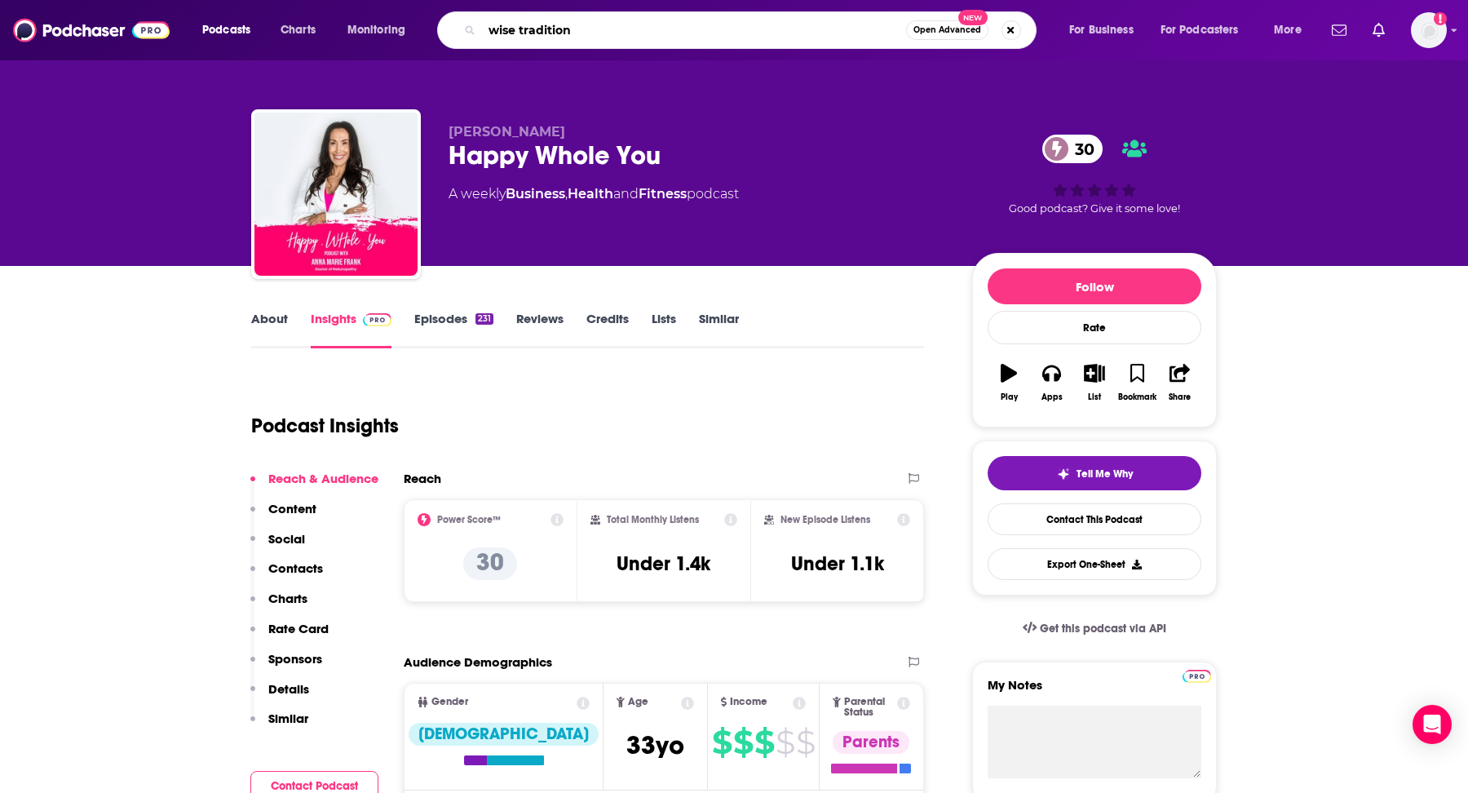
type input "wise traditions"
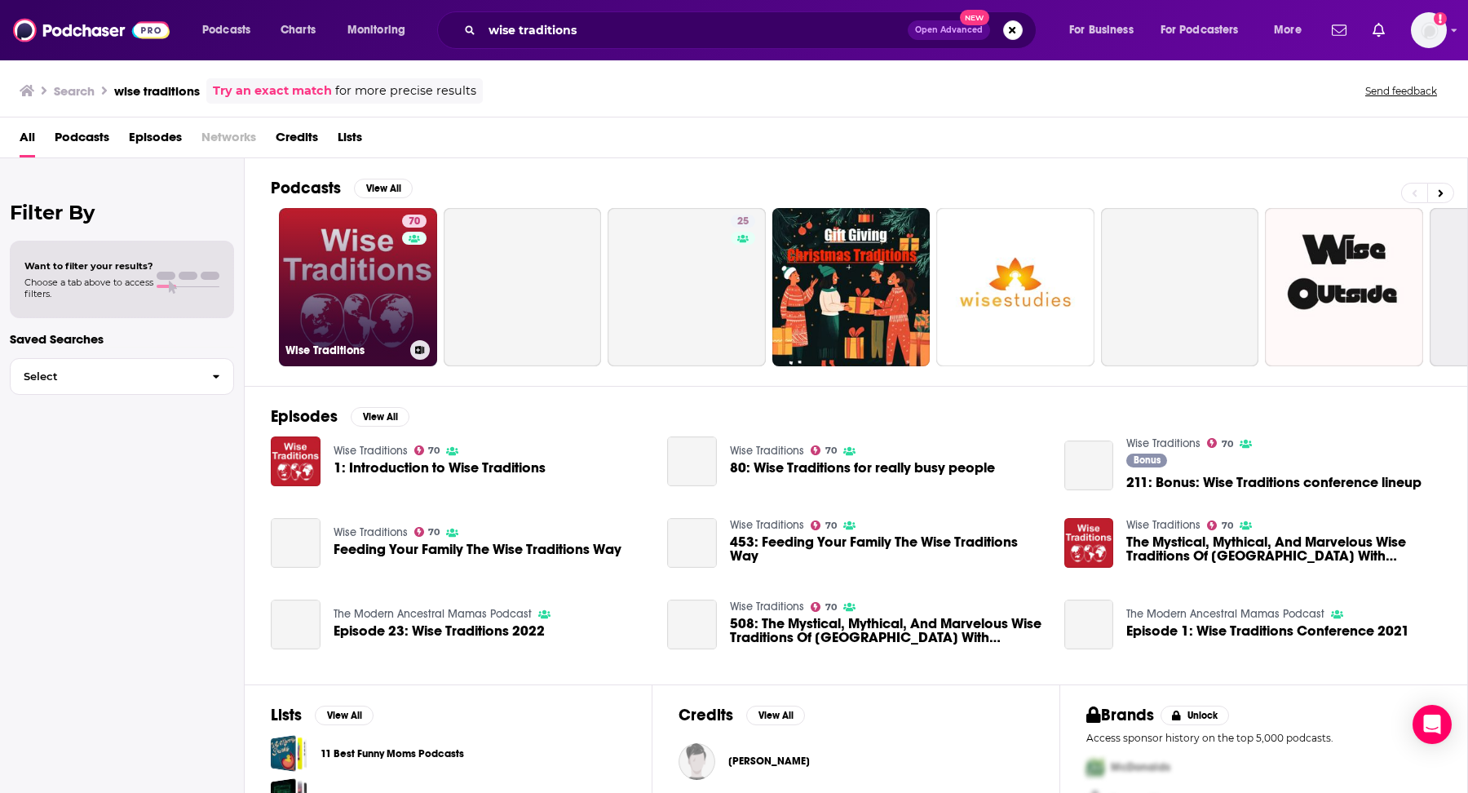
click at [355, 255] on link "70 Wise Traditions" at bounding box center [358, 287] width 158 height 158
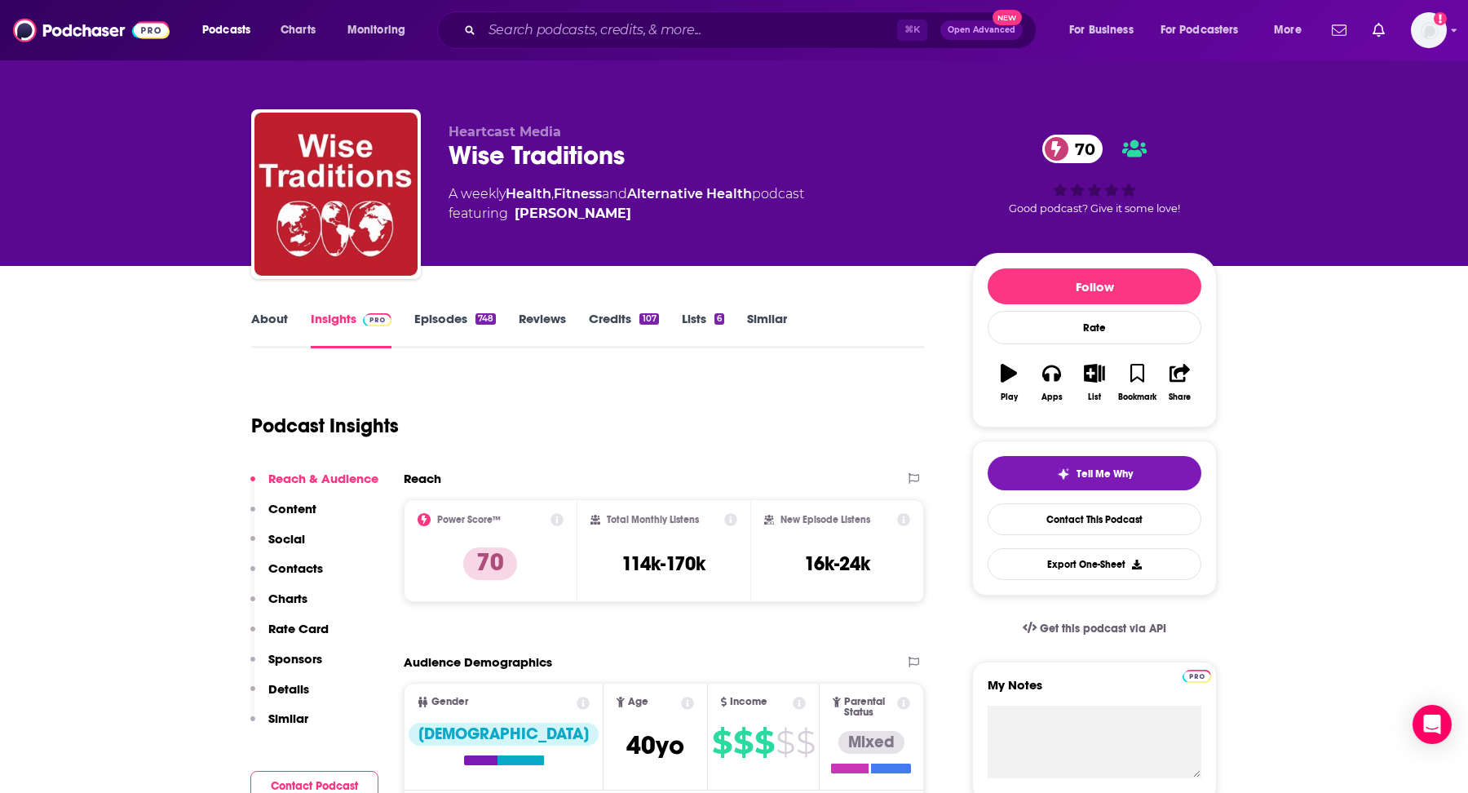
click at [267, 318] on link "About" at bounding box center [269, 330] width 37 height 38
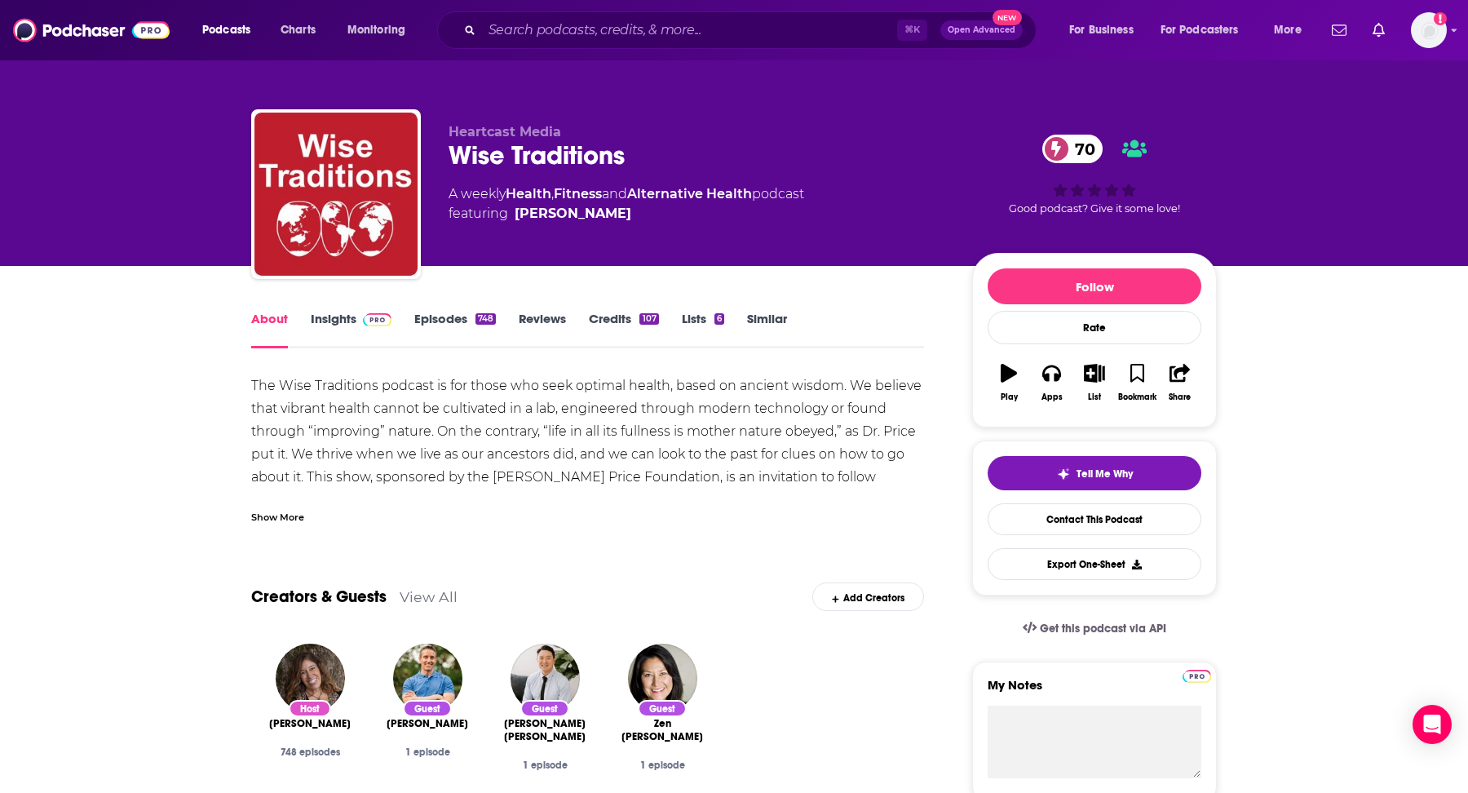
click at [267, 520] on div "Show More" at bounding box center [277, 515] width 53 height 15
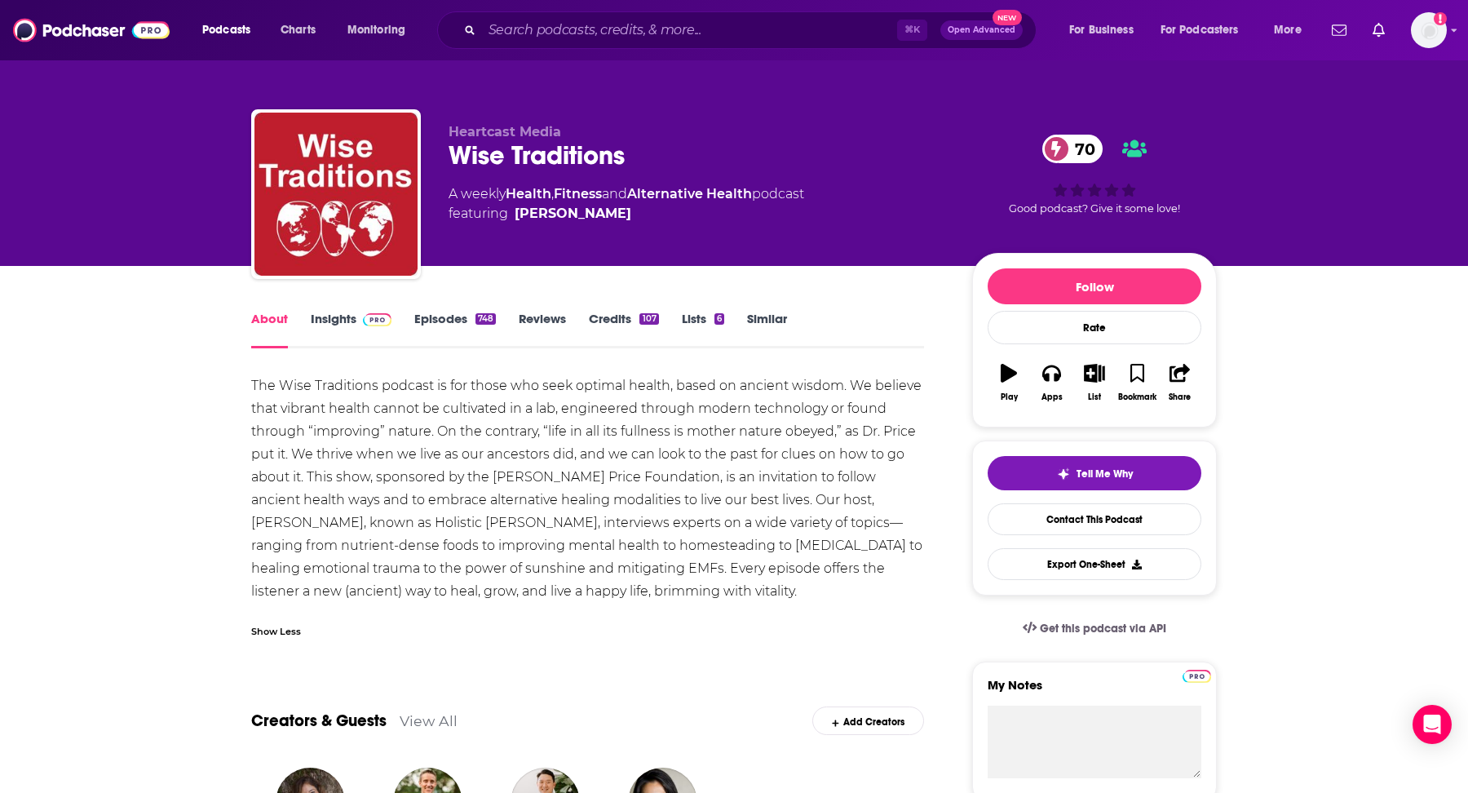
click at [379, 323] on img at bounding box center [377, 319] width 29 height 13
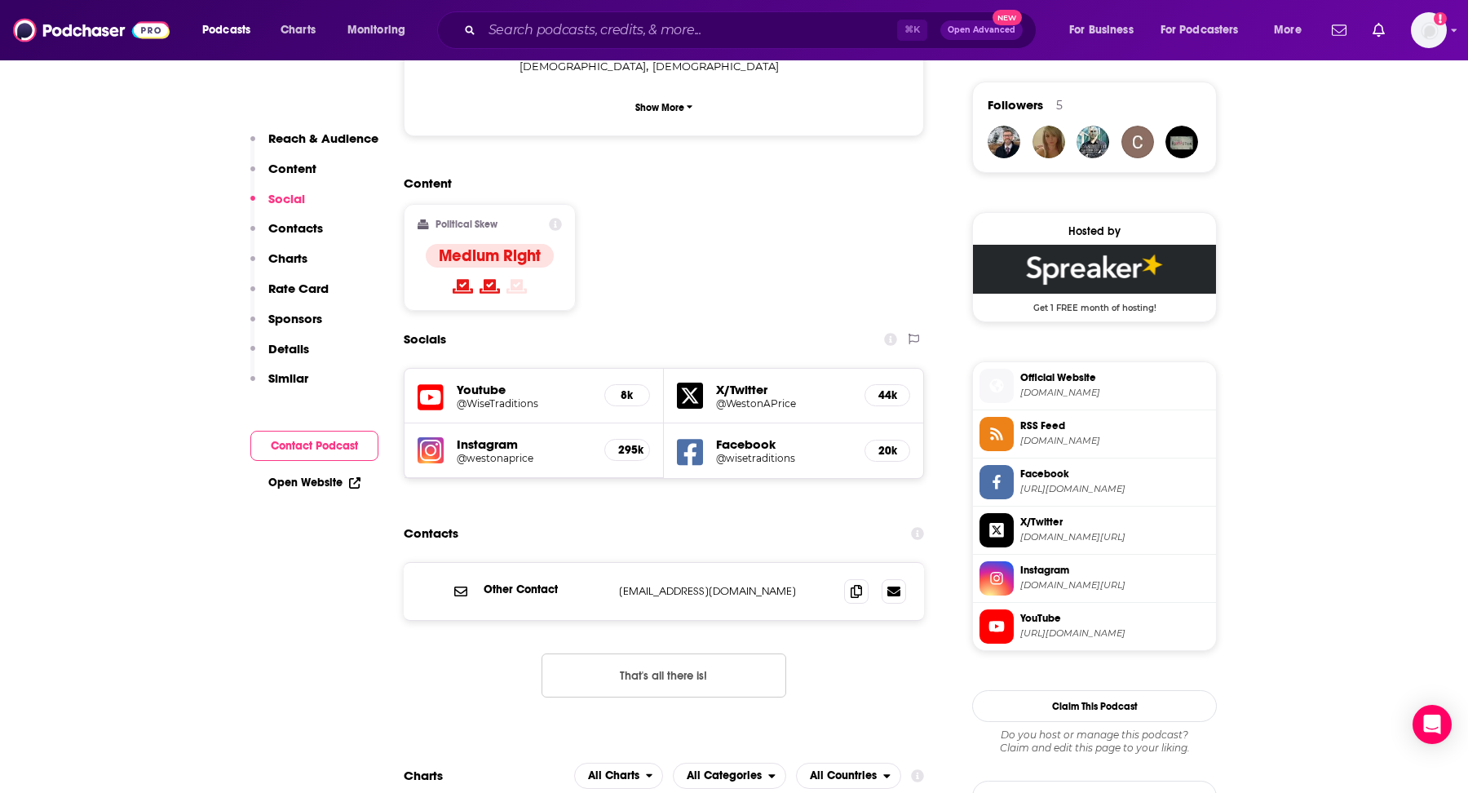
scroll to position [1181, 0]
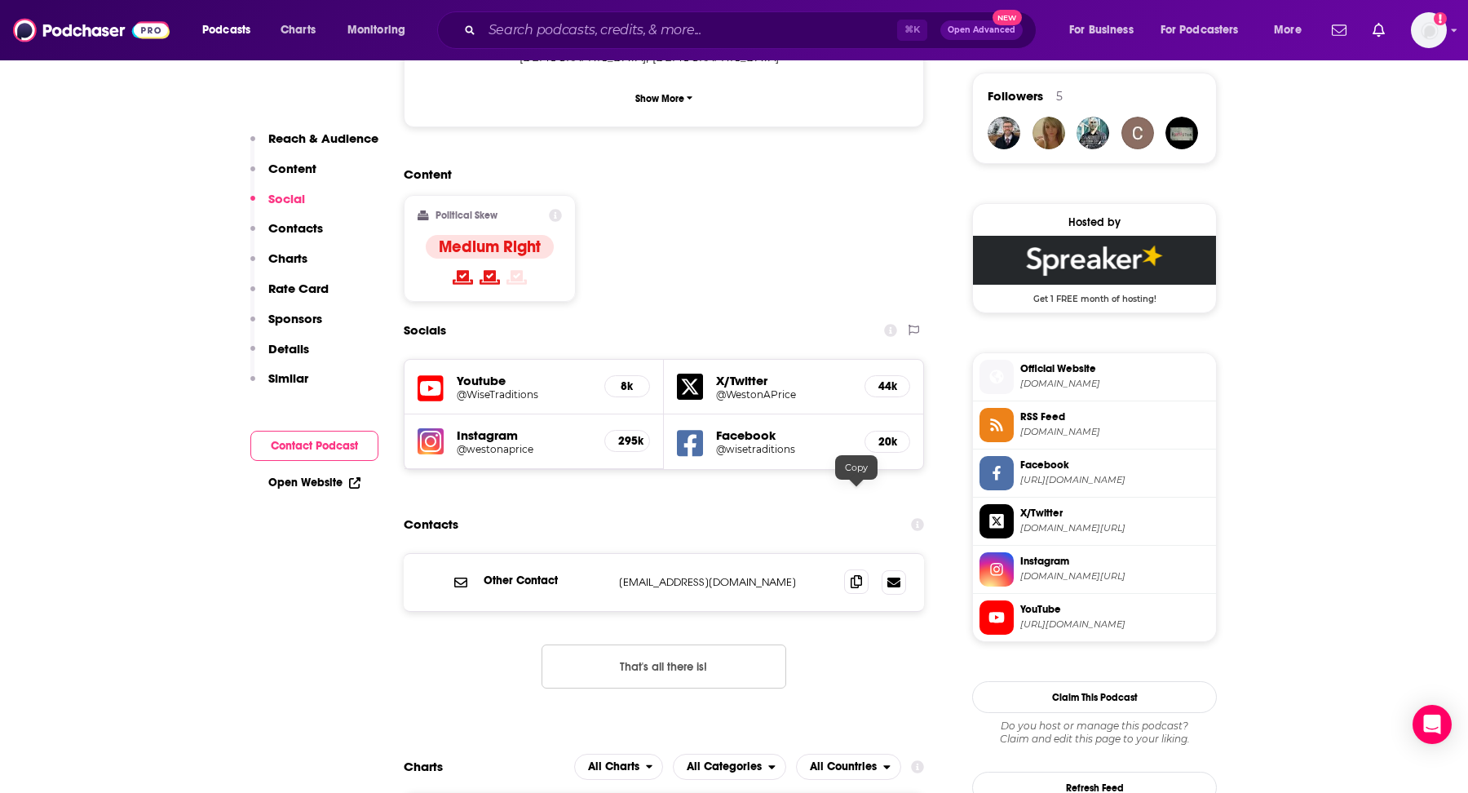
click at [844, 569] on span at bounding box center [856, 581] width 24 height 24
click at [607, 24] on input "Search podcasts, credits, & more..." at bounding box center [689, 30] width 415 height 26
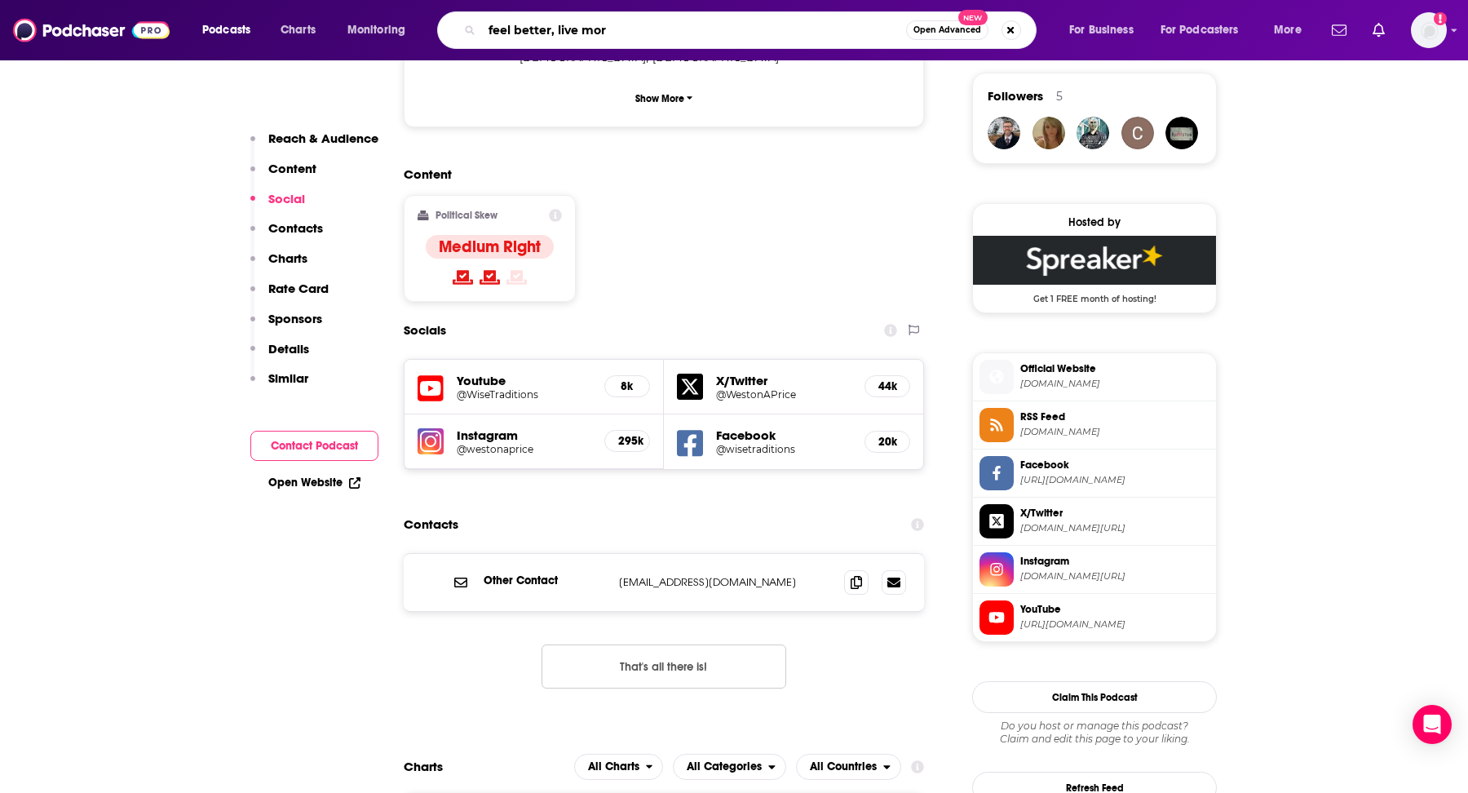
type input "feel better, live more"
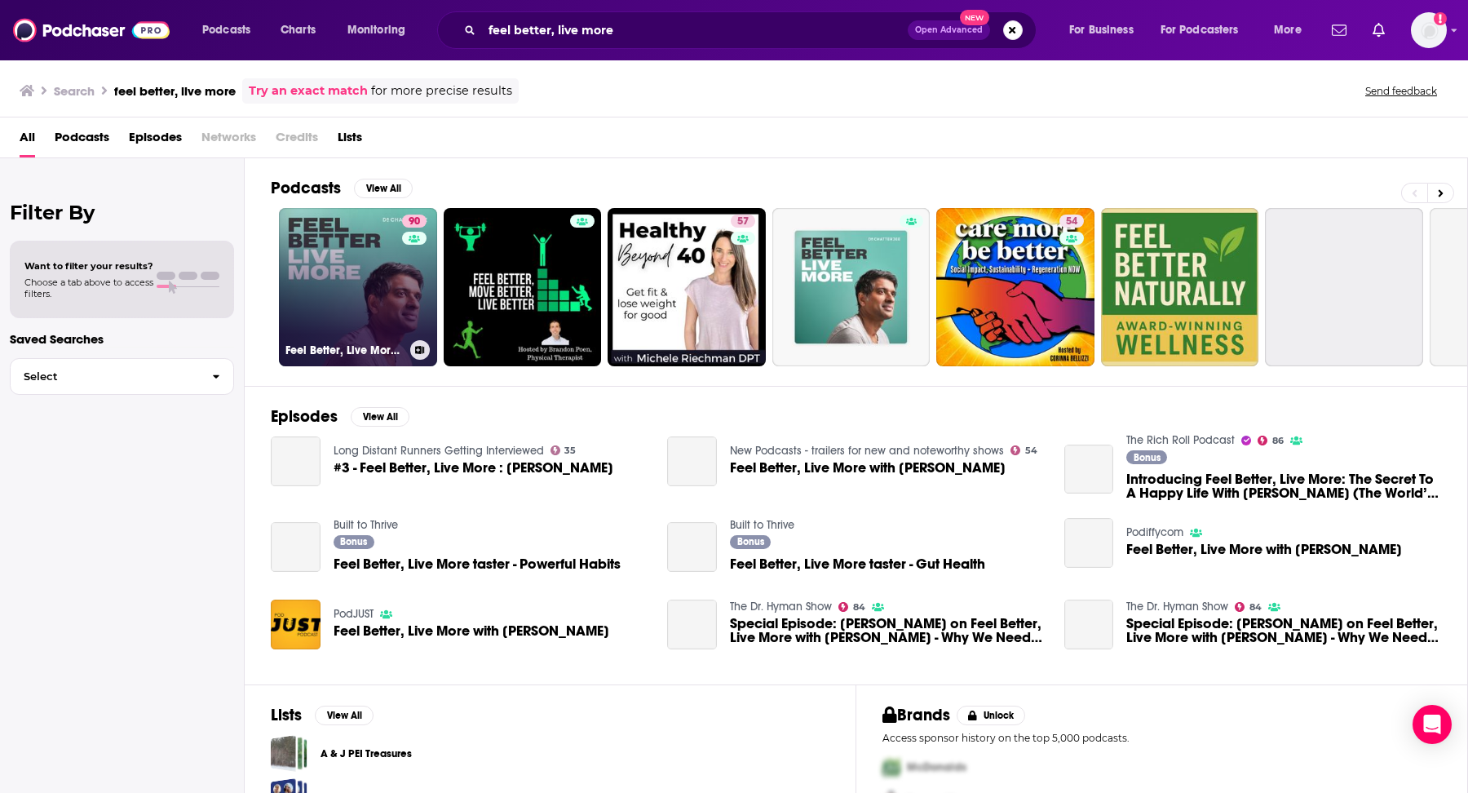
click at [416, 260] on div "90" at bounding box center [416, 277] width 29 height 126
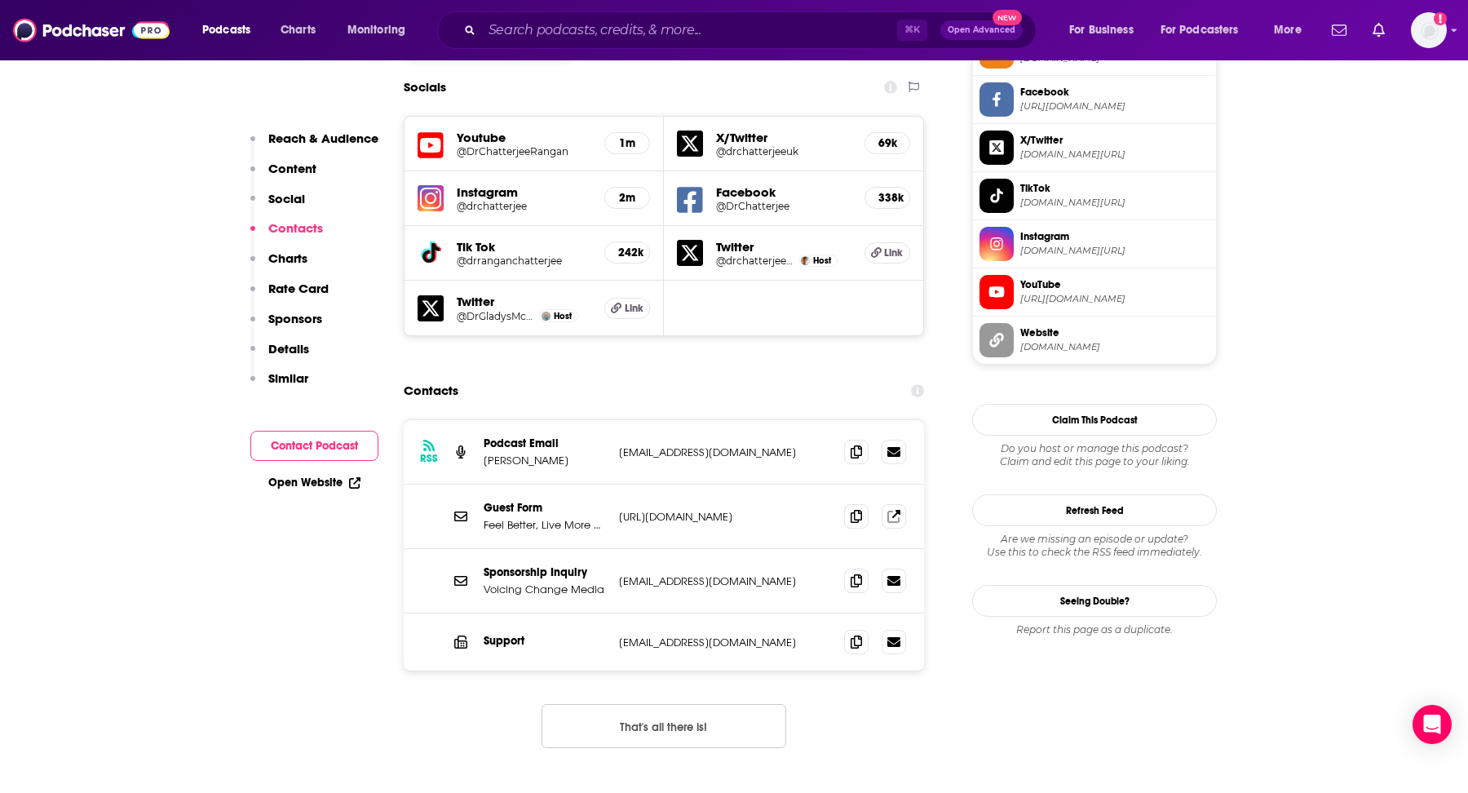
scroll to position [1404, 0]
click at [856, 635] on icon at bounding box center [856, 641] width 11 height 13
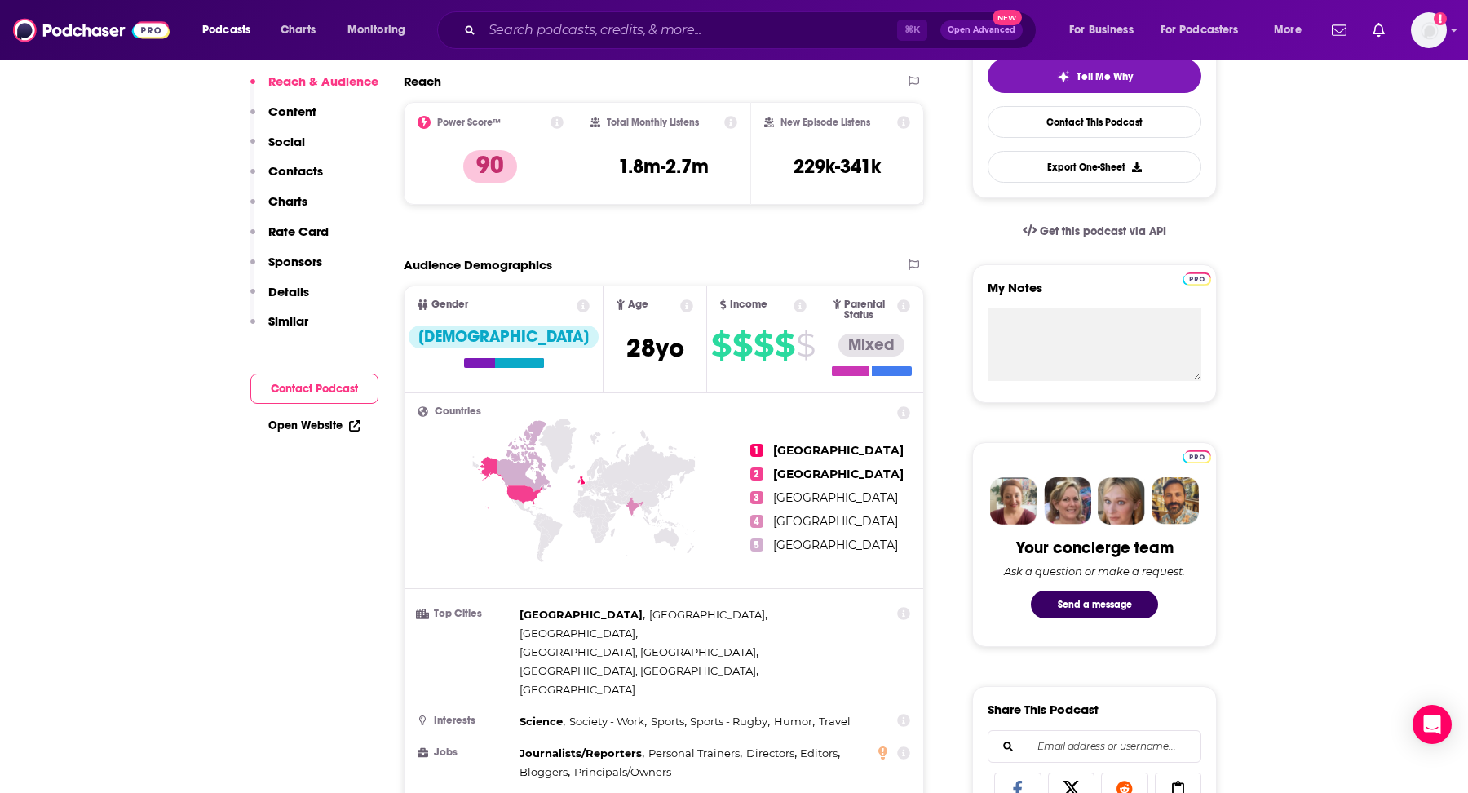
scroll to position [0, 0]
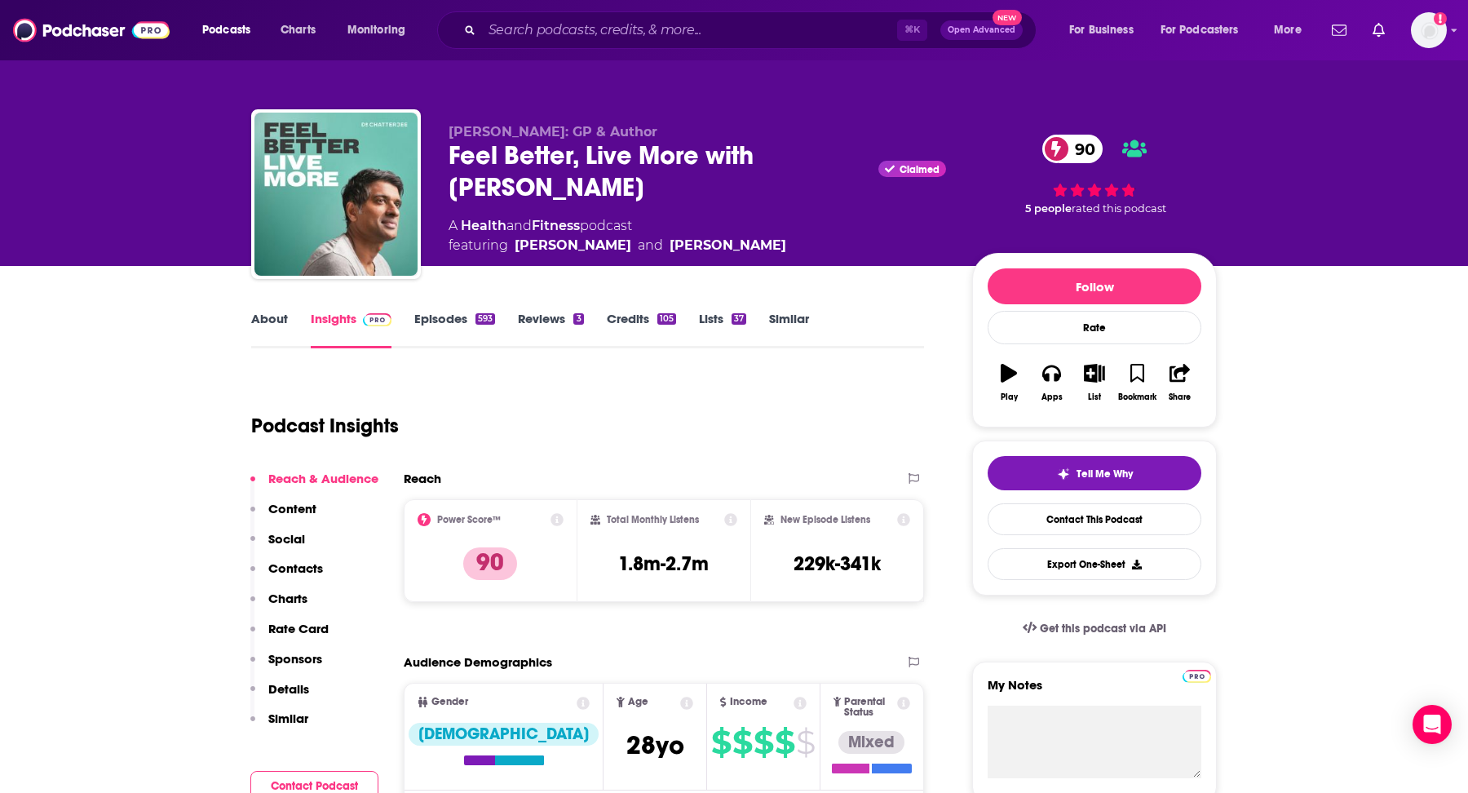
click at [713, 49] on div "Podcasts Charts Monitoring ⌘ K Open Advanced New For Business For Podcasters Mo…" at bounding box center [734, 30] width 1468 height 60
click at [701, 29] on input "Search podcasts, credits, & more..." at bounding box center [689, 30] width 415 height 26
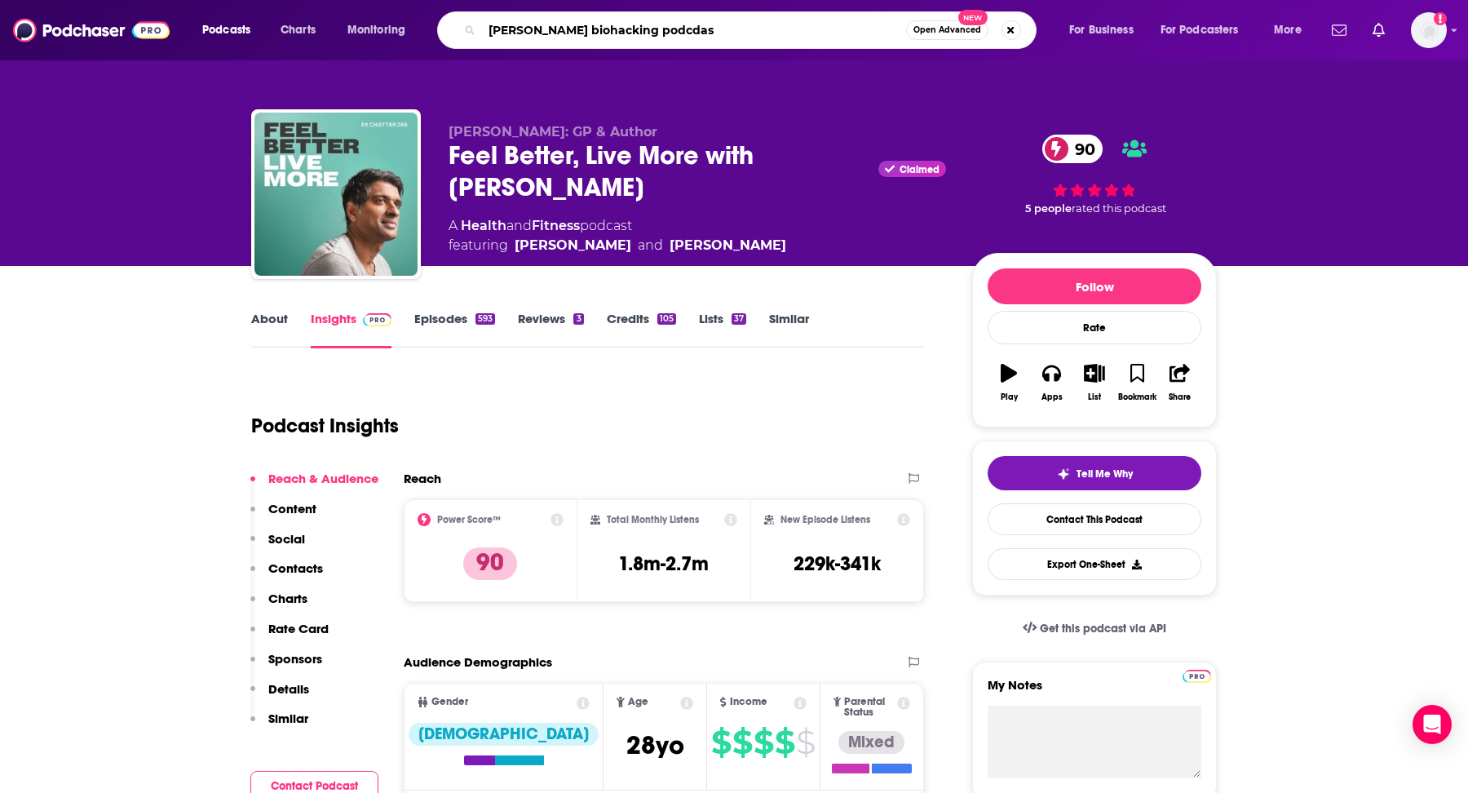
type input "melanie avalong biohacking podcdast"
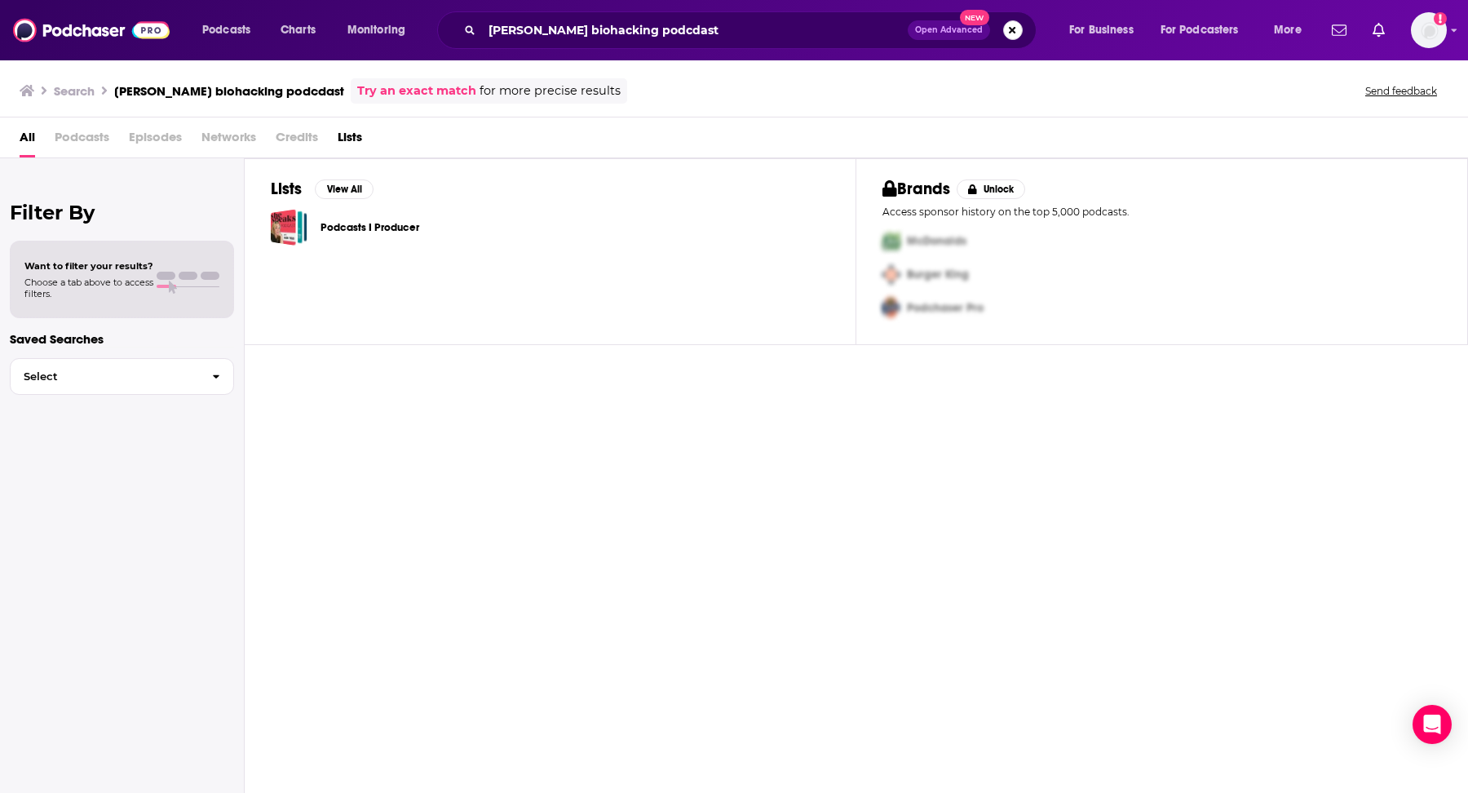
click at [1015, 31] on button "Search podcasts, credits, & more..." at bounding box center [1013, 30] width 20 height 20
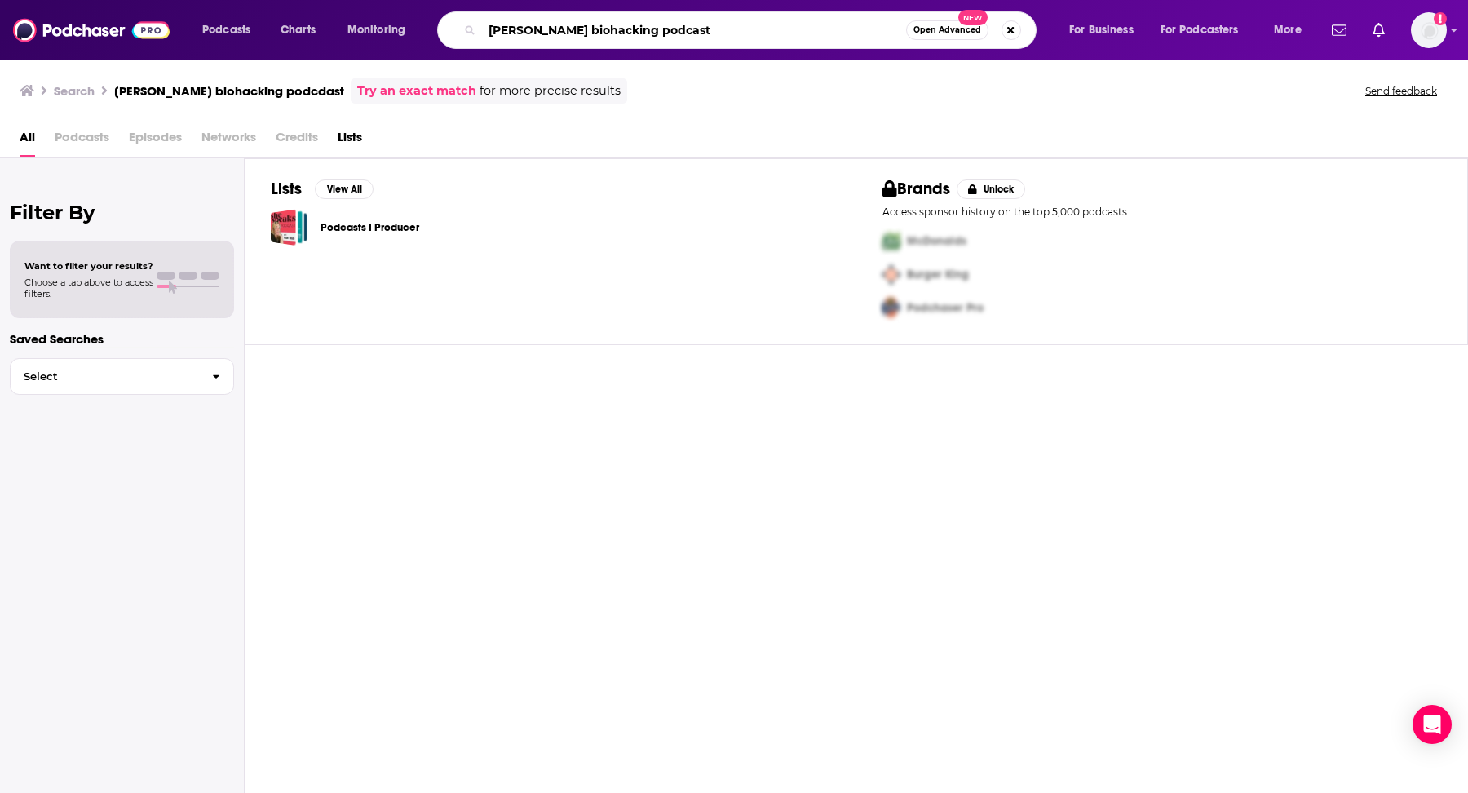
type input "melanie avalon biohacking podcast"
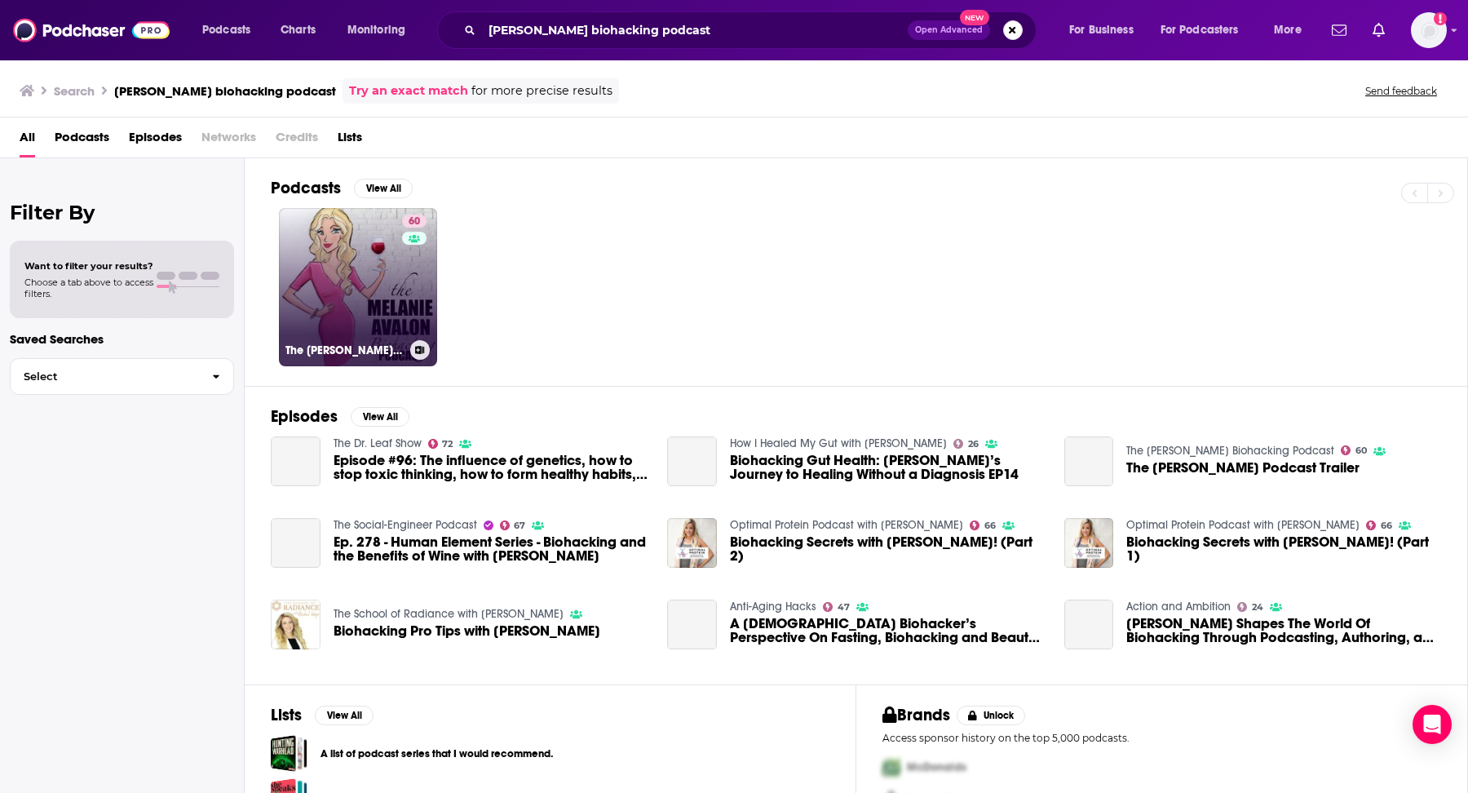
click at [324, 240] on link "60 The Melanie Avalon Biohacking Podcast" at bounding box center [358, 287] width 158 height 158
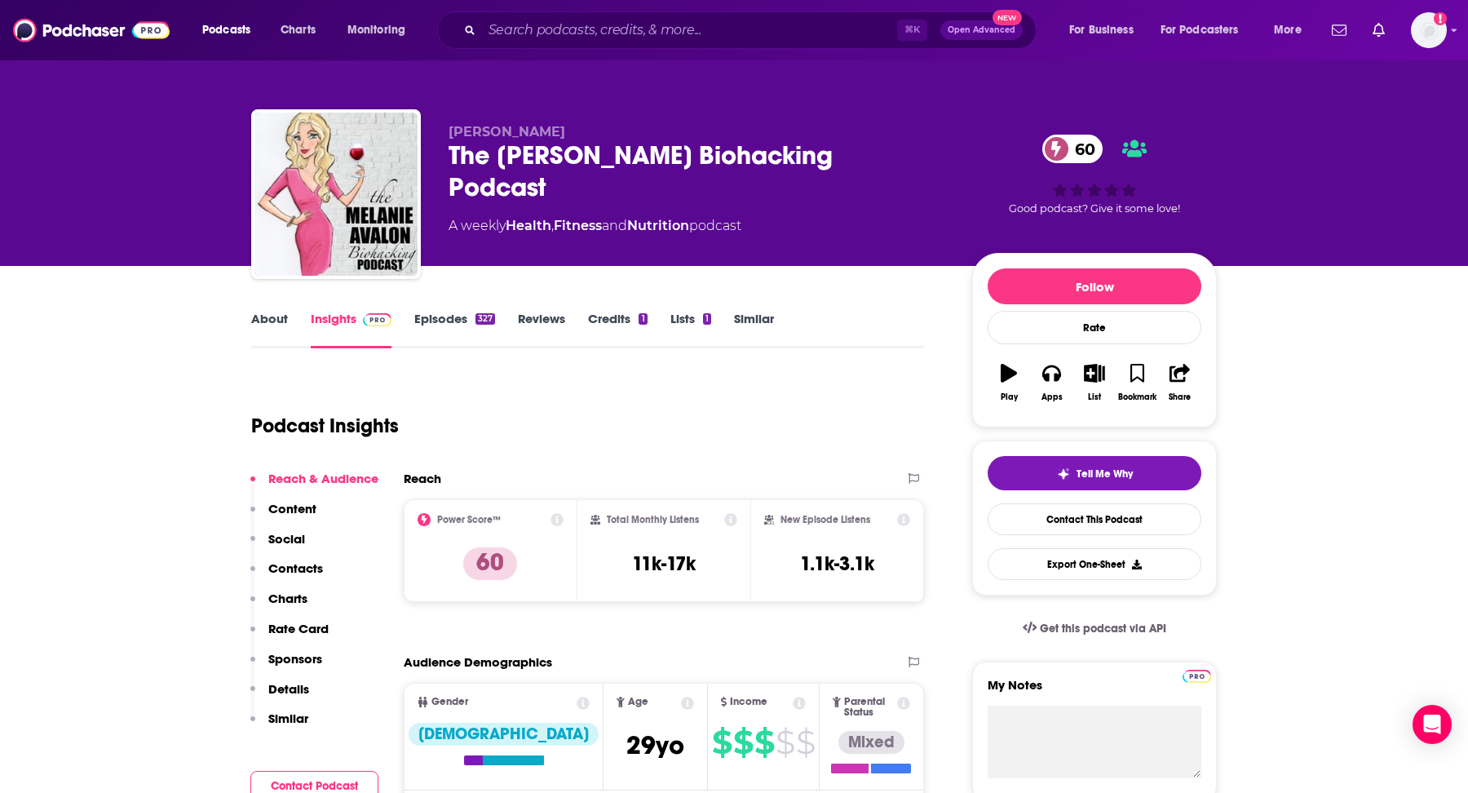
click at [258, 338] on link "About" at bounding box center [269, 330] width 37 height 38
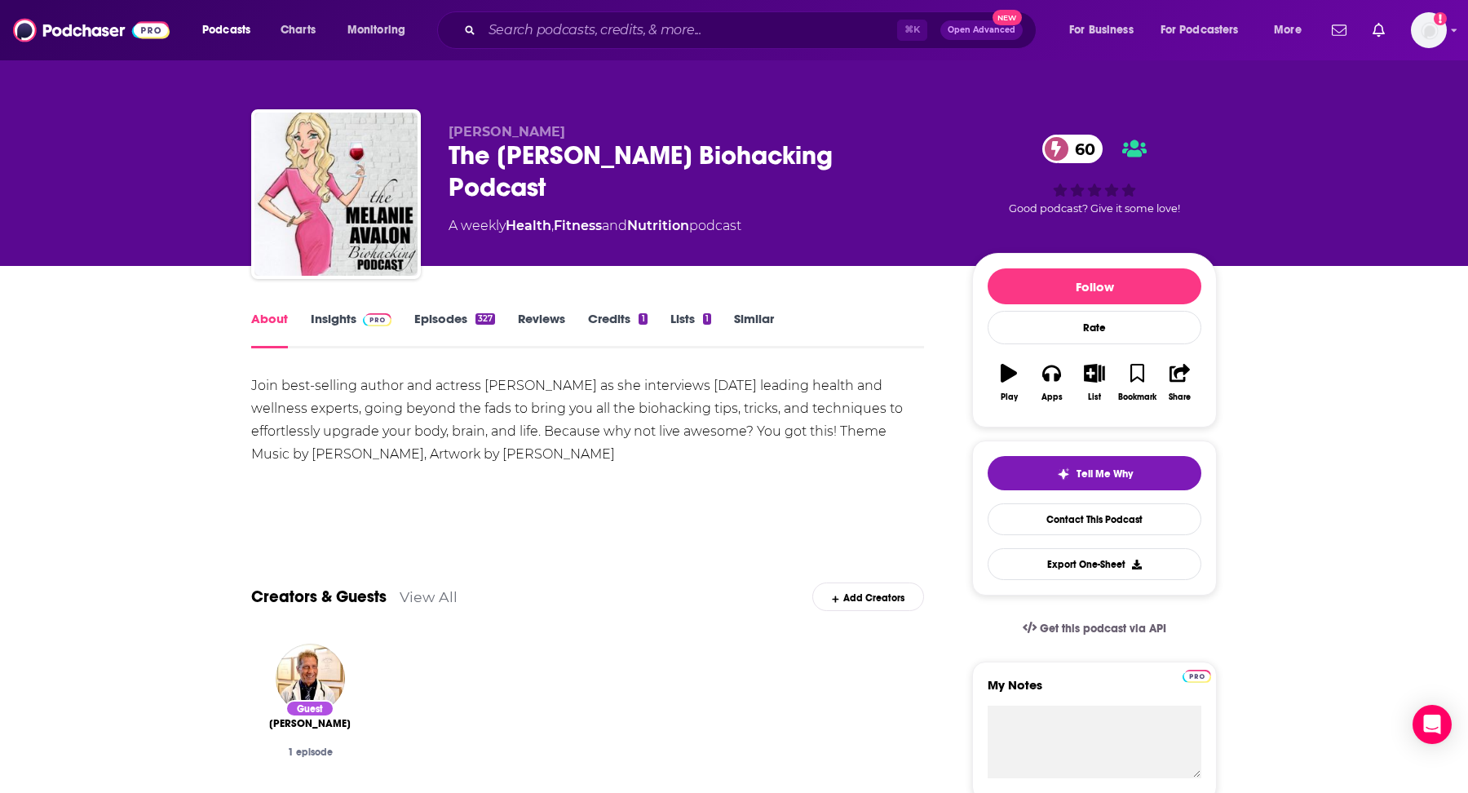
click at [333, 332] on link "Insights" at bounding box center [351, 330] width 81 height 38
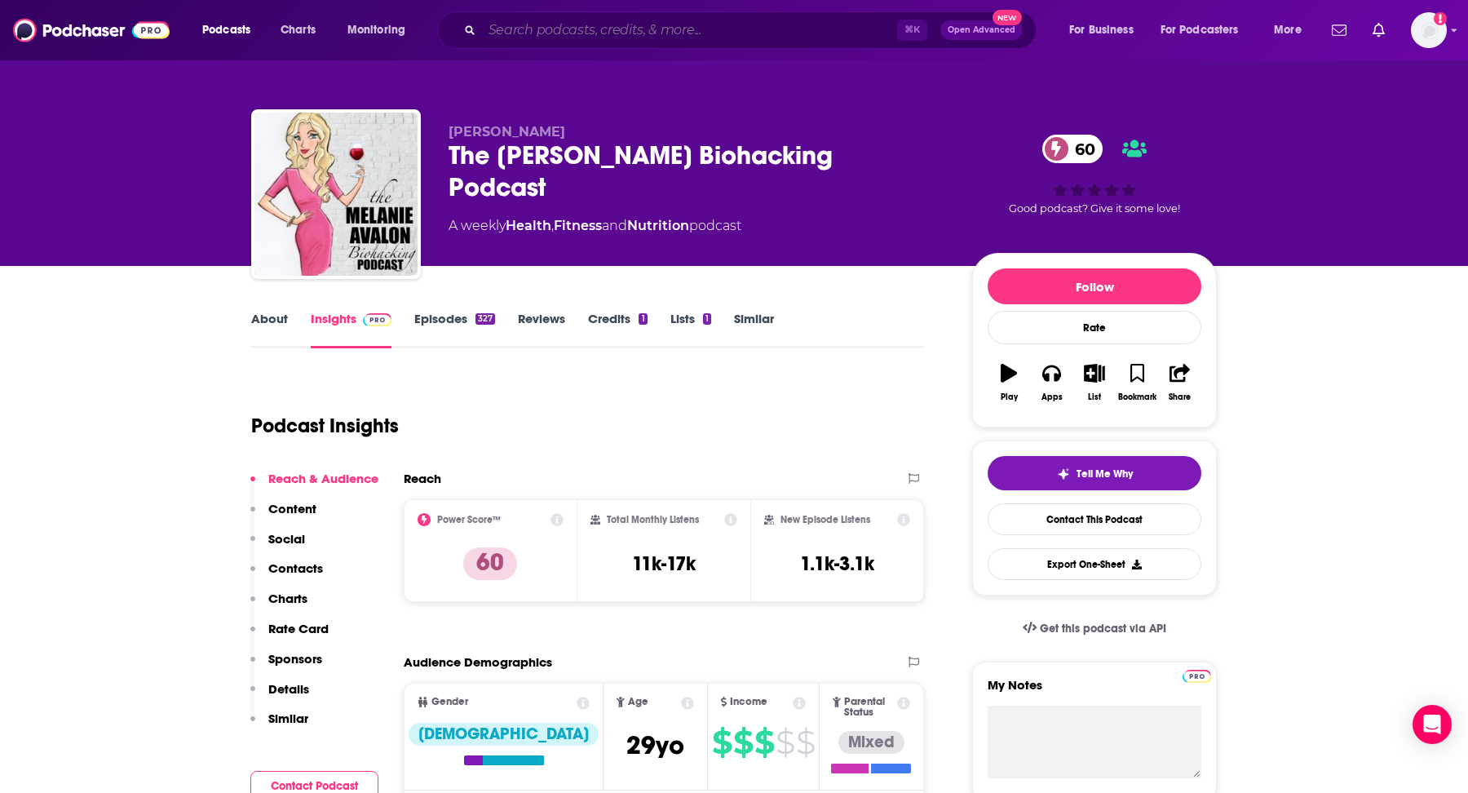
click at [744, 21] on input "Search podcasts, credits, & more..." at bounding box center [689, 30] width 415 height 26
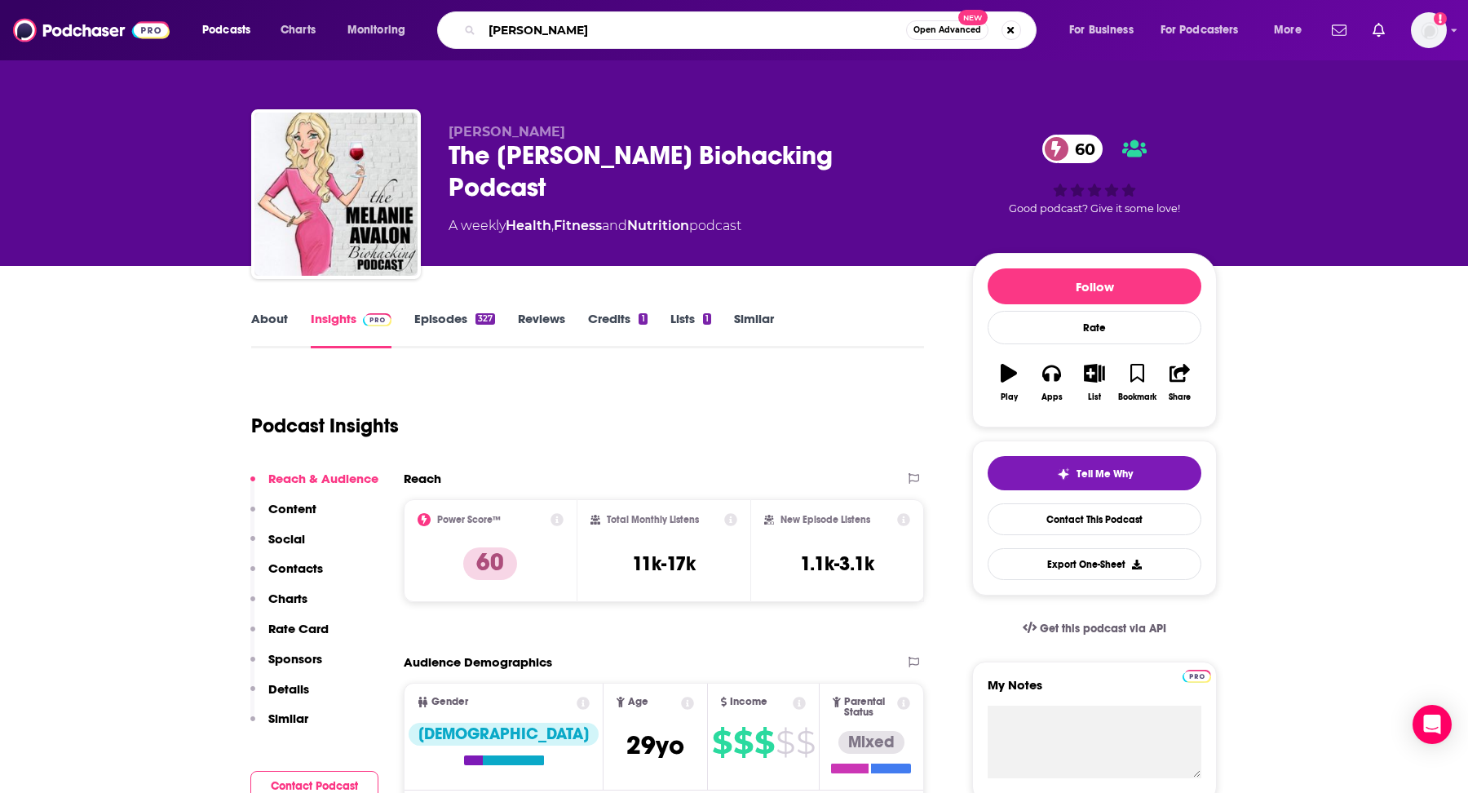
type input "dru purohit"
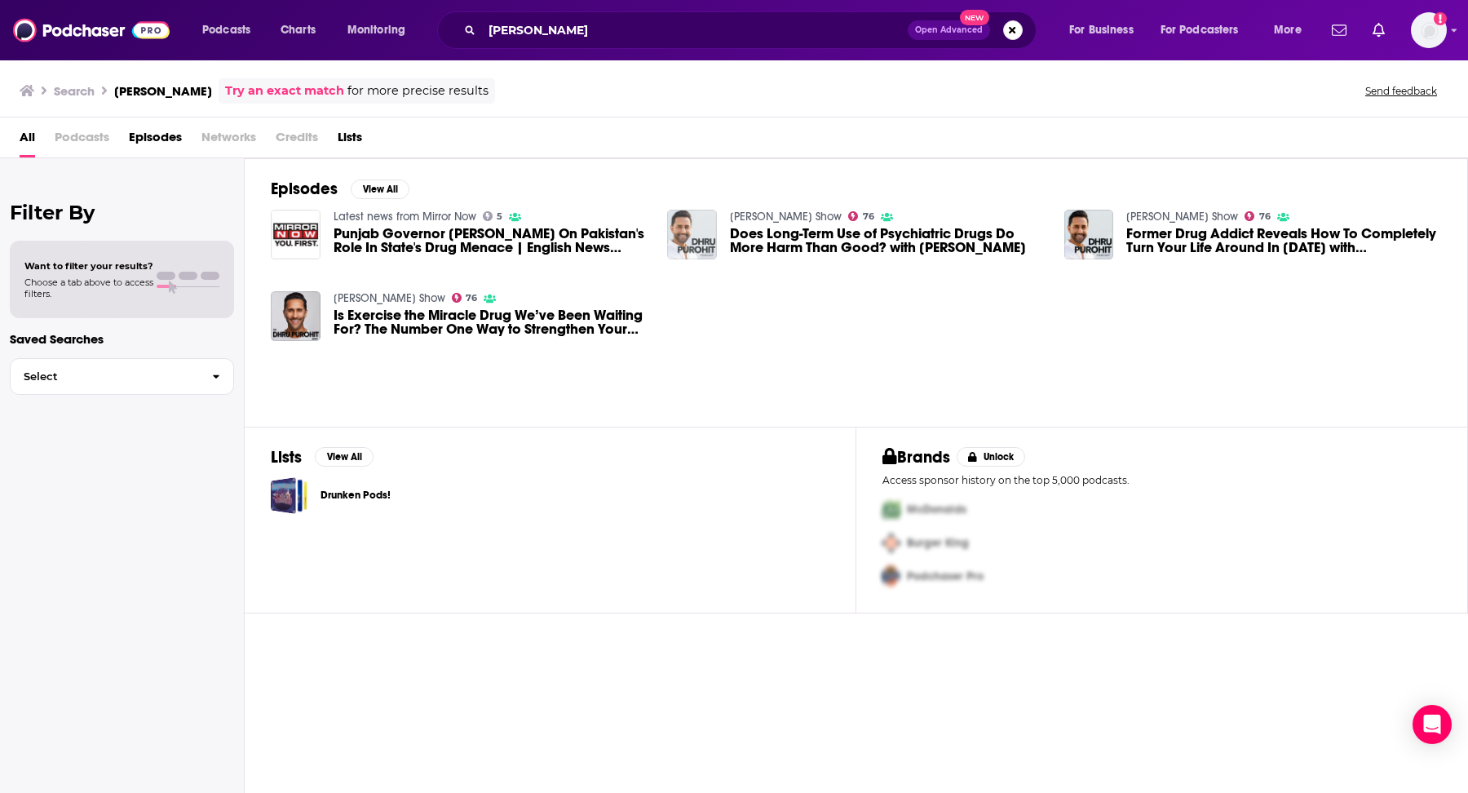
click at [668, 225] on img "Does Long-Term Use of Psychiatric Drugs Do More Harm Than Good? with Robert Whi…" at bounding box center [692, 235] width 50 height 50
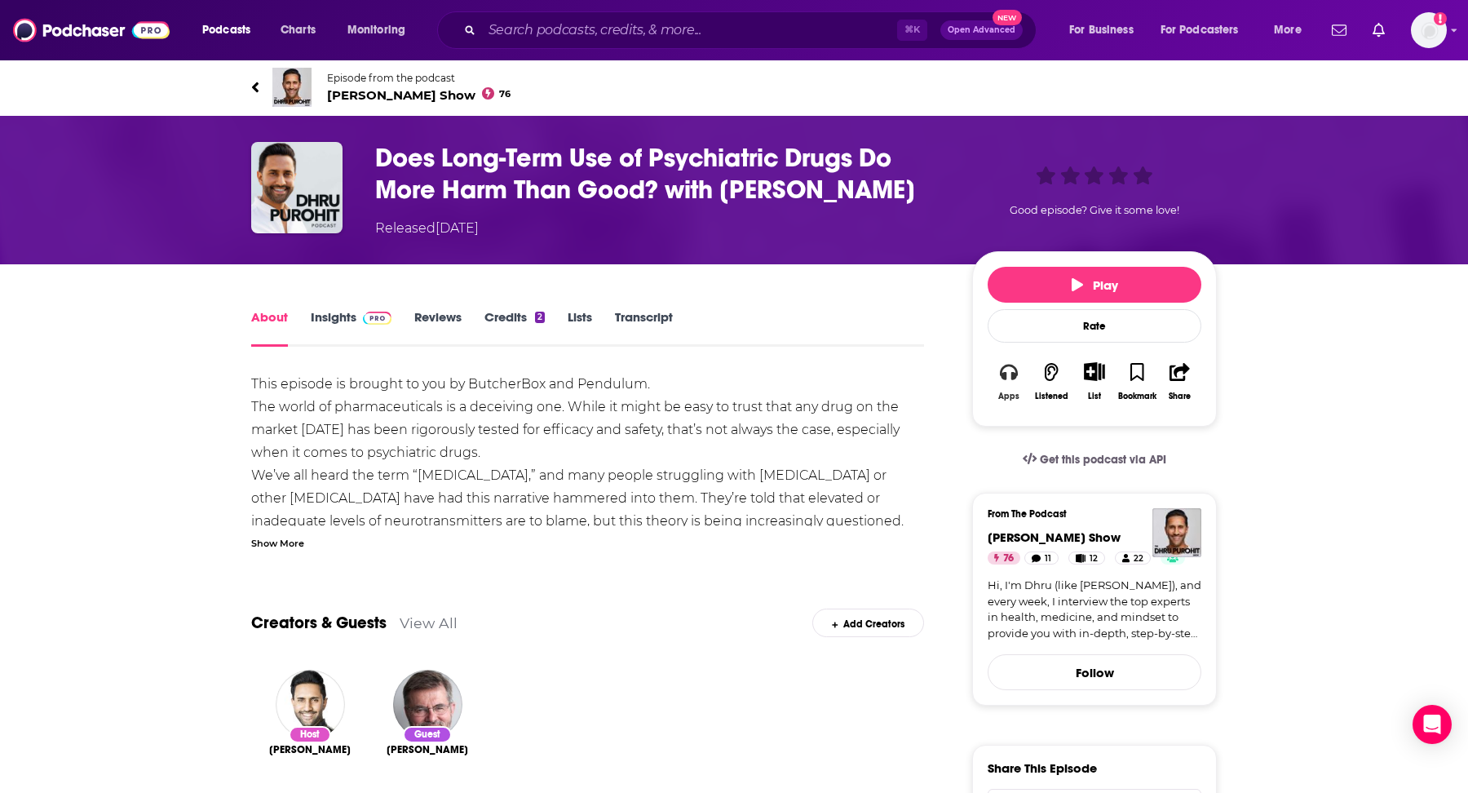
click at [1004, 374] on icon "button" at bounding box center [1009, 372] width 18 height 16
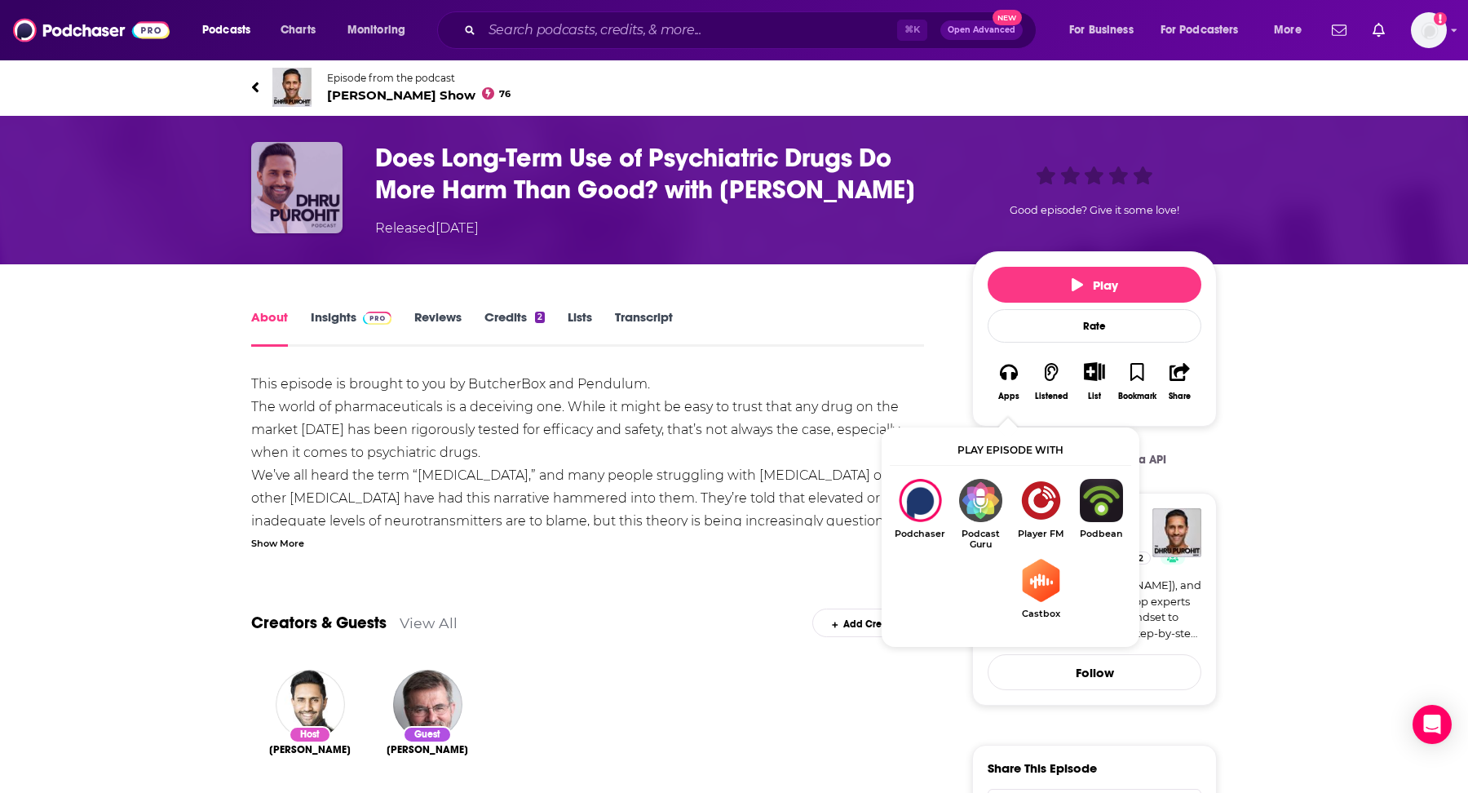
click at [285, 210] on img "Does Long-Term Use of Psychiatric Drugs Do More Harm Than Good? with Robert Whi…" at bounding box center [296, 187] width 91 height 91
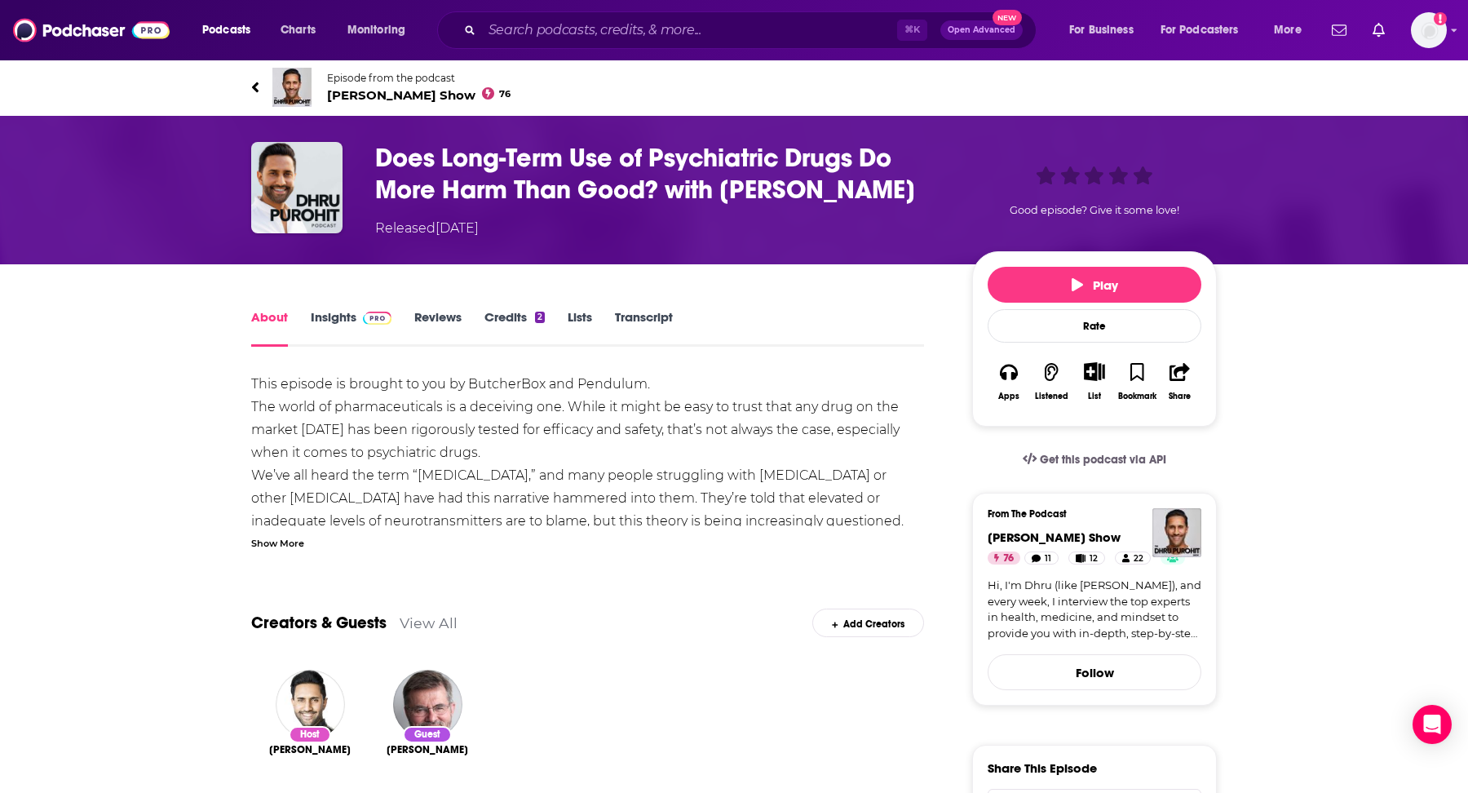
click at [352, 94] on span "Dhru Purohit Show 76" at bounding box center [418, 94] width 183 height 15
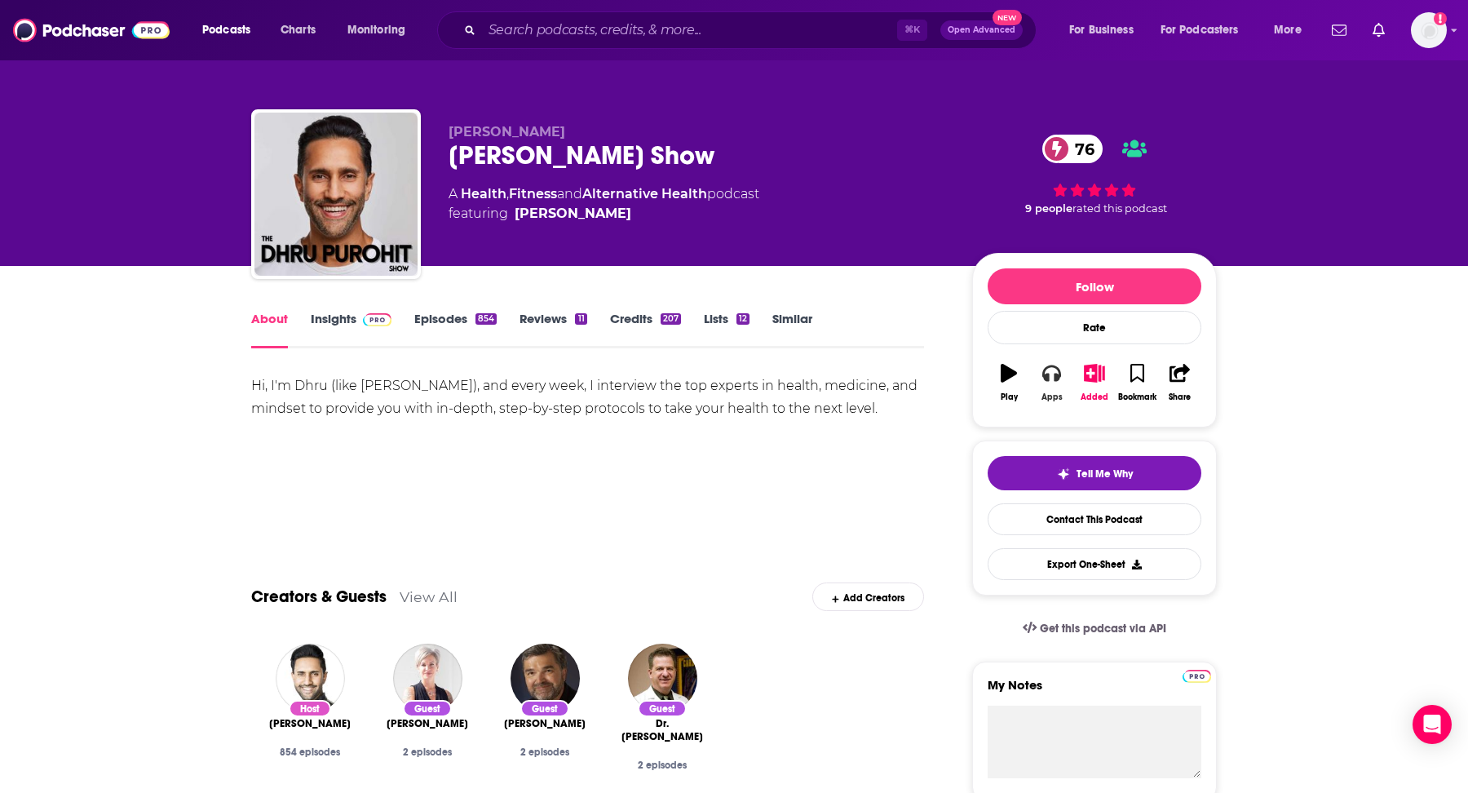
click at [1061, 362] on button "Apps" at bounding box center [1051, 382] width 42 height 59
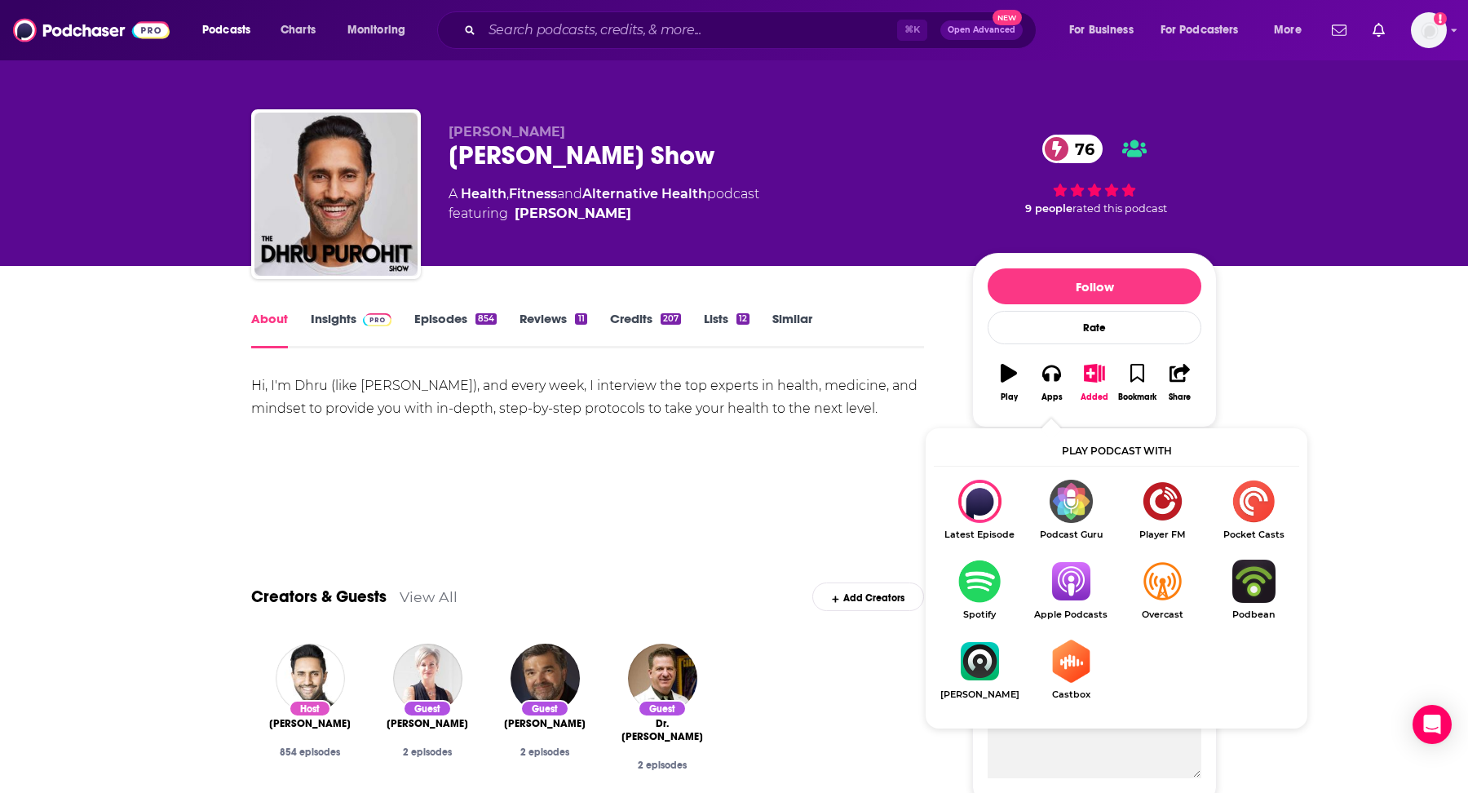
click at [969, 589] on img "Show Listen On dropdown" at bounding box center [979, 580] width 91 height 43
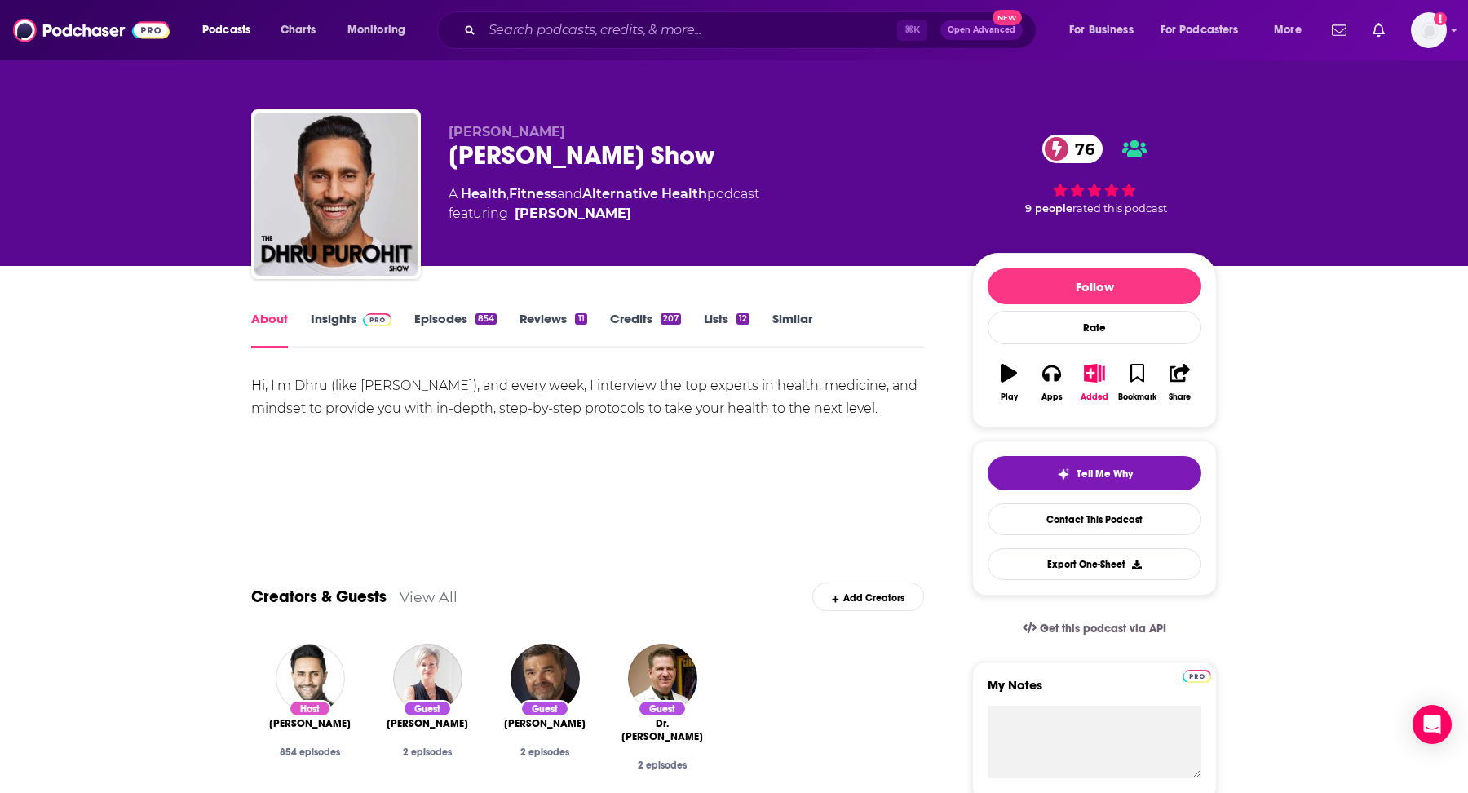
click at [362, 309] on div "About Insights Episodes 854 Reviews 11 Credits 207 Lists 12 Similar" at bounding box center [587, 328] width 673 height 40
click at [359, 320] on span at bounding box center [373, 318] width 35 height 15
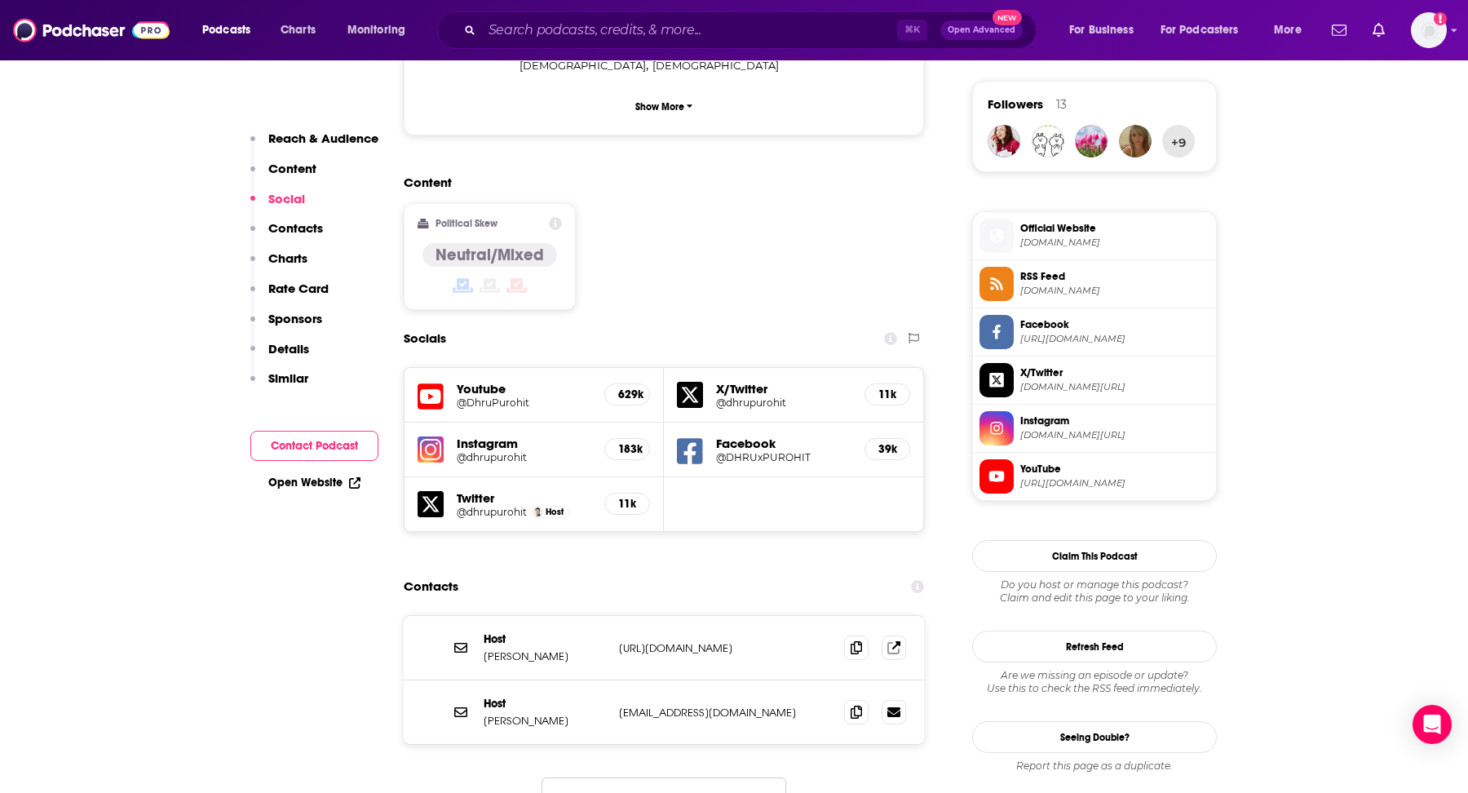
scroll to position [1176, 0]
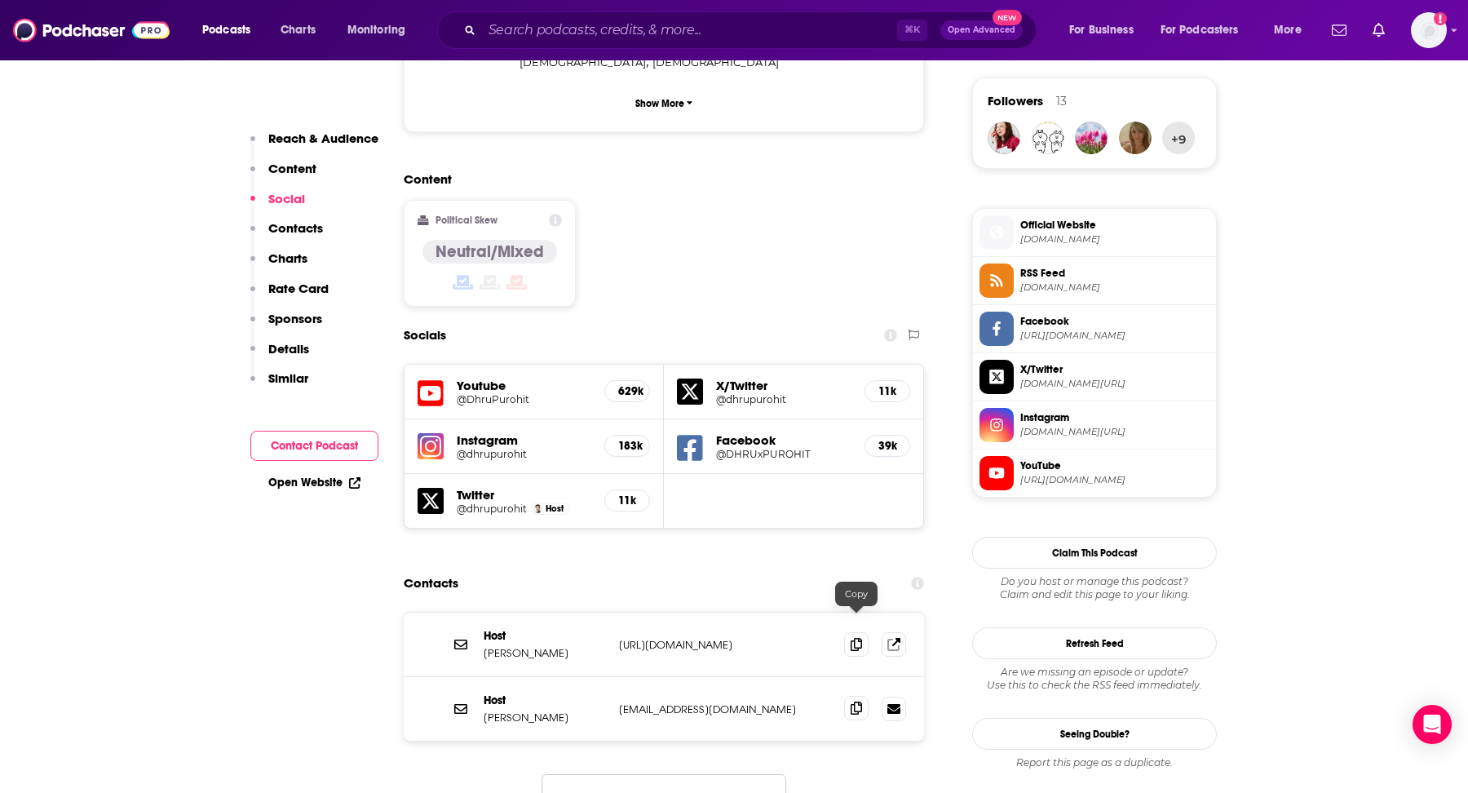
click at [851, 701] on icon at bounding box center [856, 707] width 11 height 13
click at [691, 36] on input "Search podcasts, credits, & more..." at bounding box center [689, 30] width 415 height 26
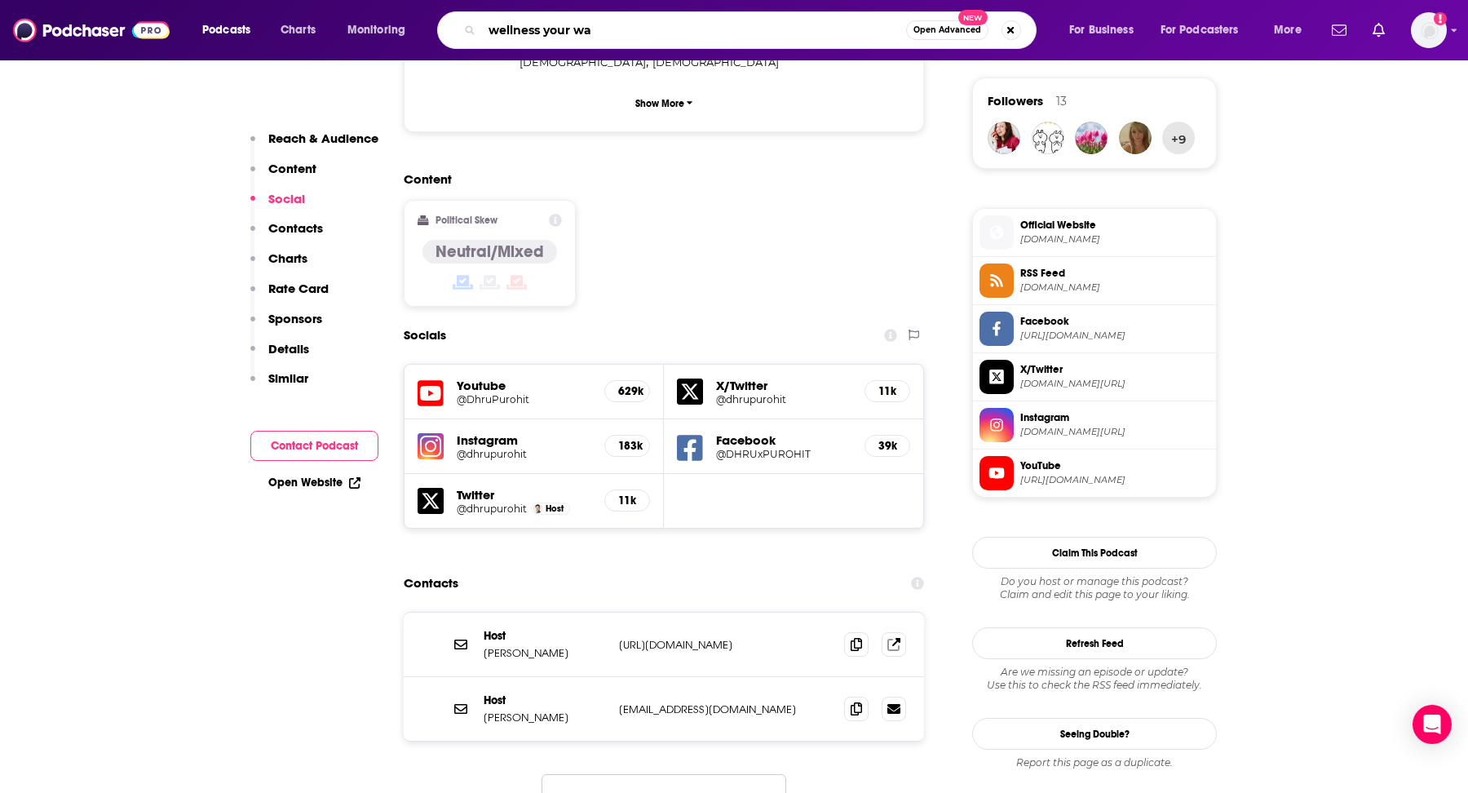
type input "wellness your way"
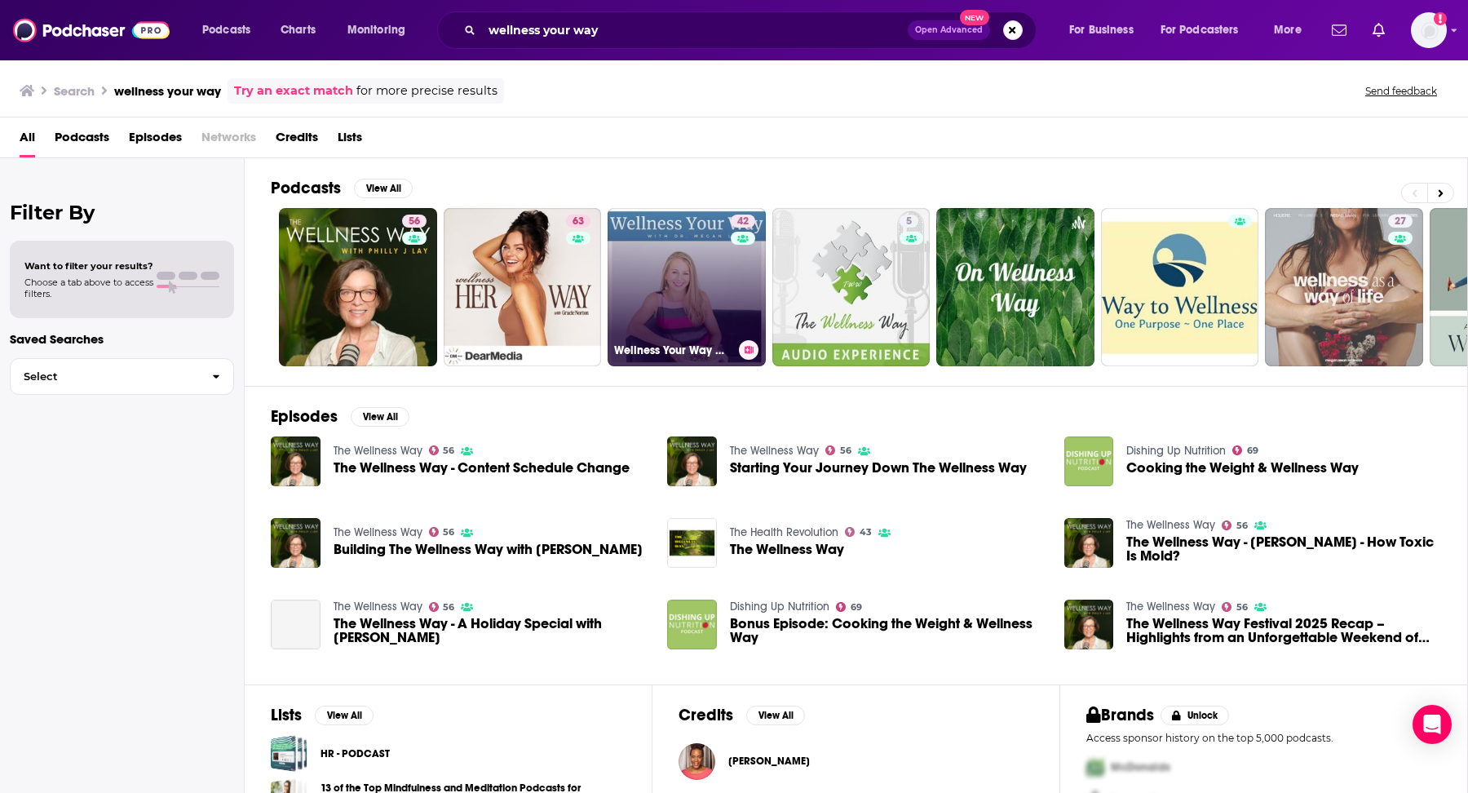
click at [670, 258] on link "42 Wellness Your Way with Dr. Megan Lyons" at bounding box center [687, 287] width 158 height 158
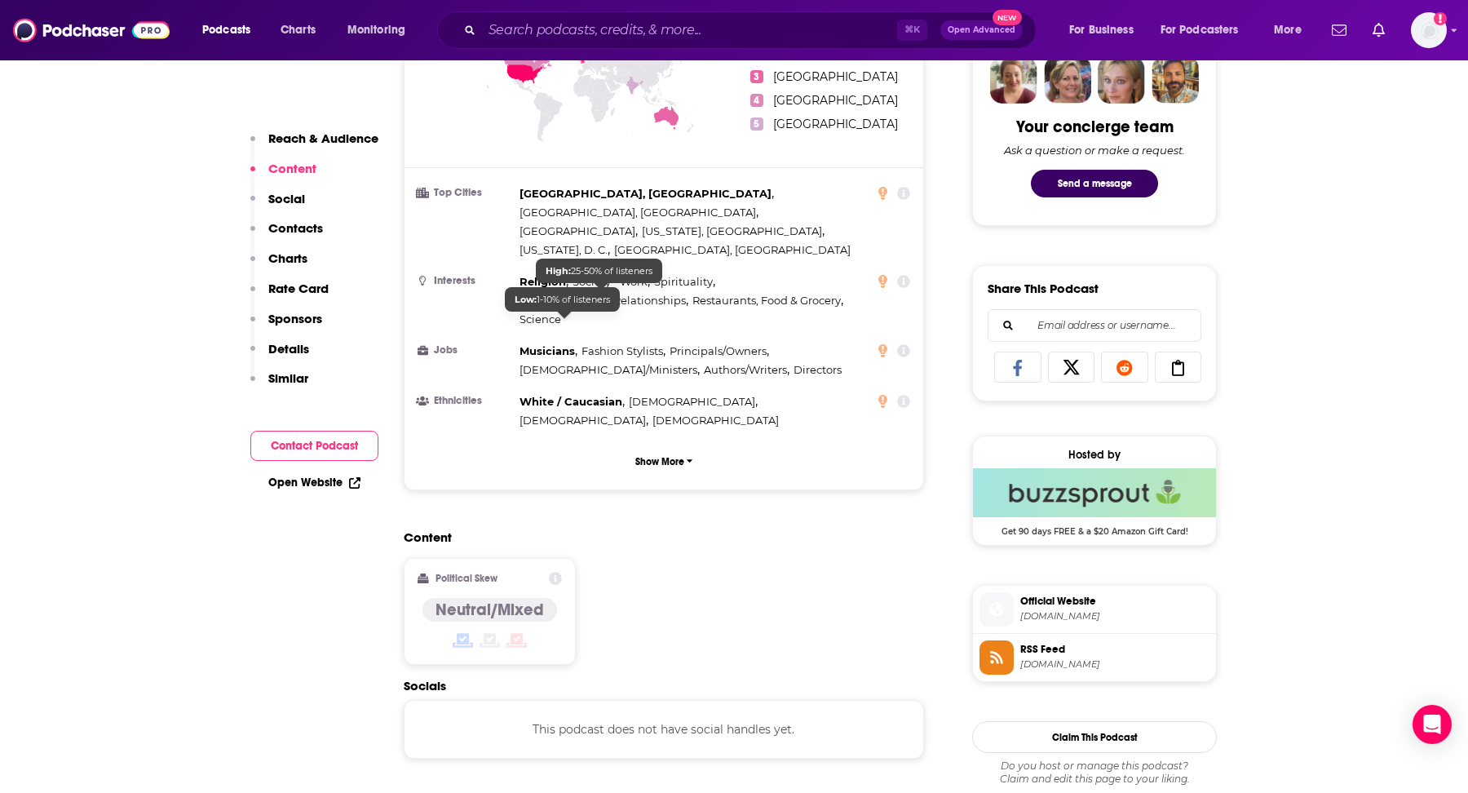
scroll to position [1313, 0]
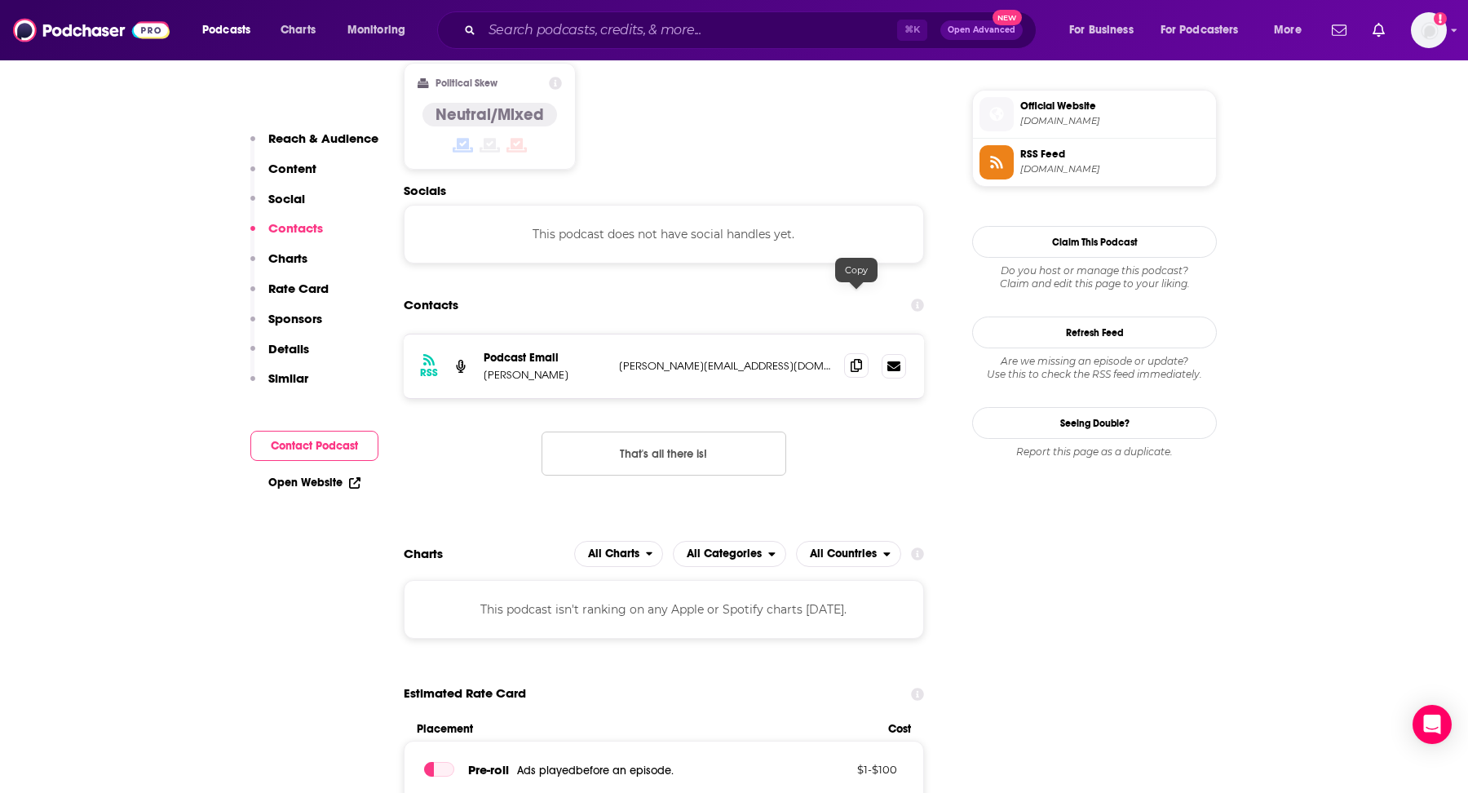
click at [844, 353] on span at bounding box center [856, 365] width 24 height 24
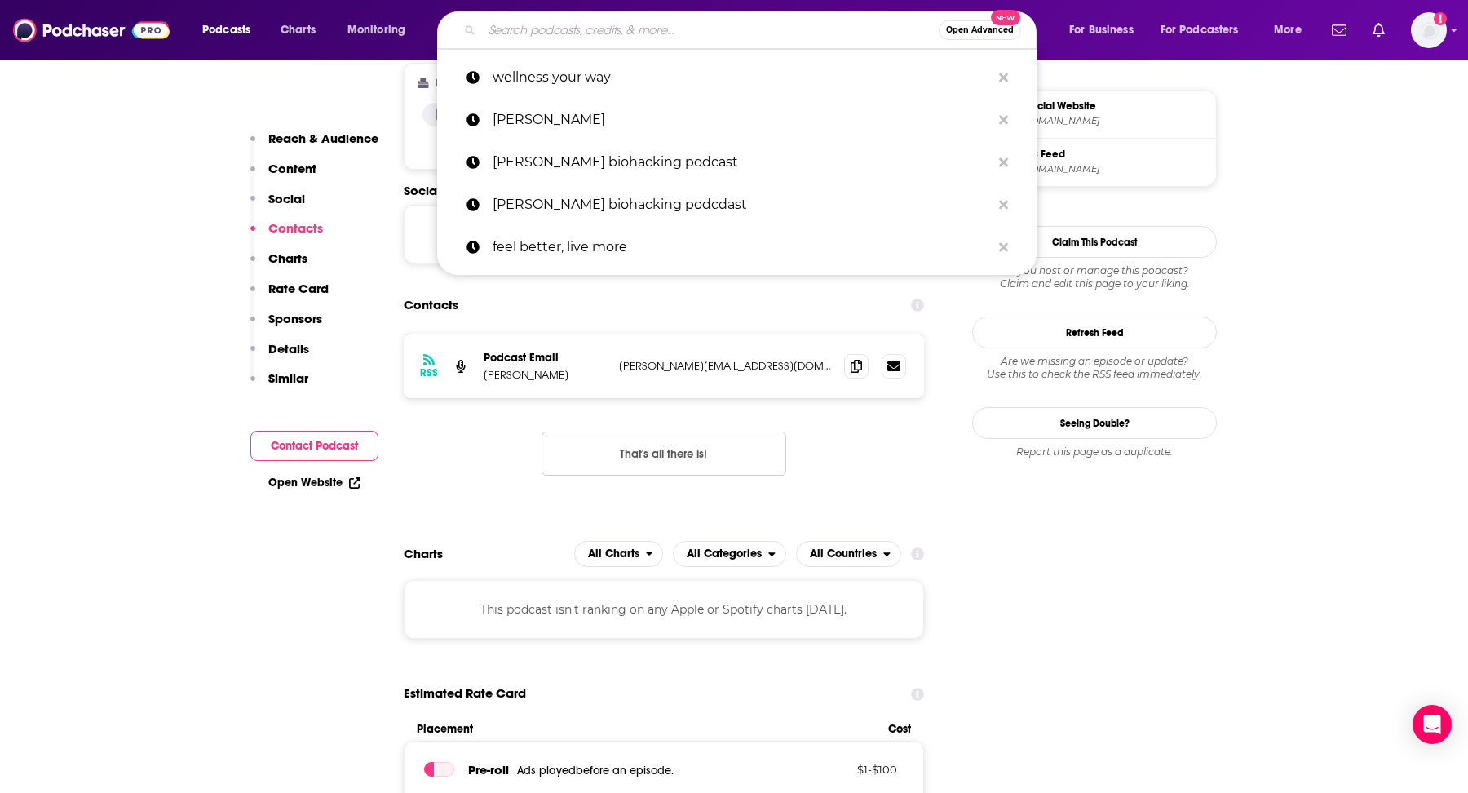
click at [705, 28] on input "Search podcasts, credits, & more..." at bounding box center [710, 30] width 457 height 26
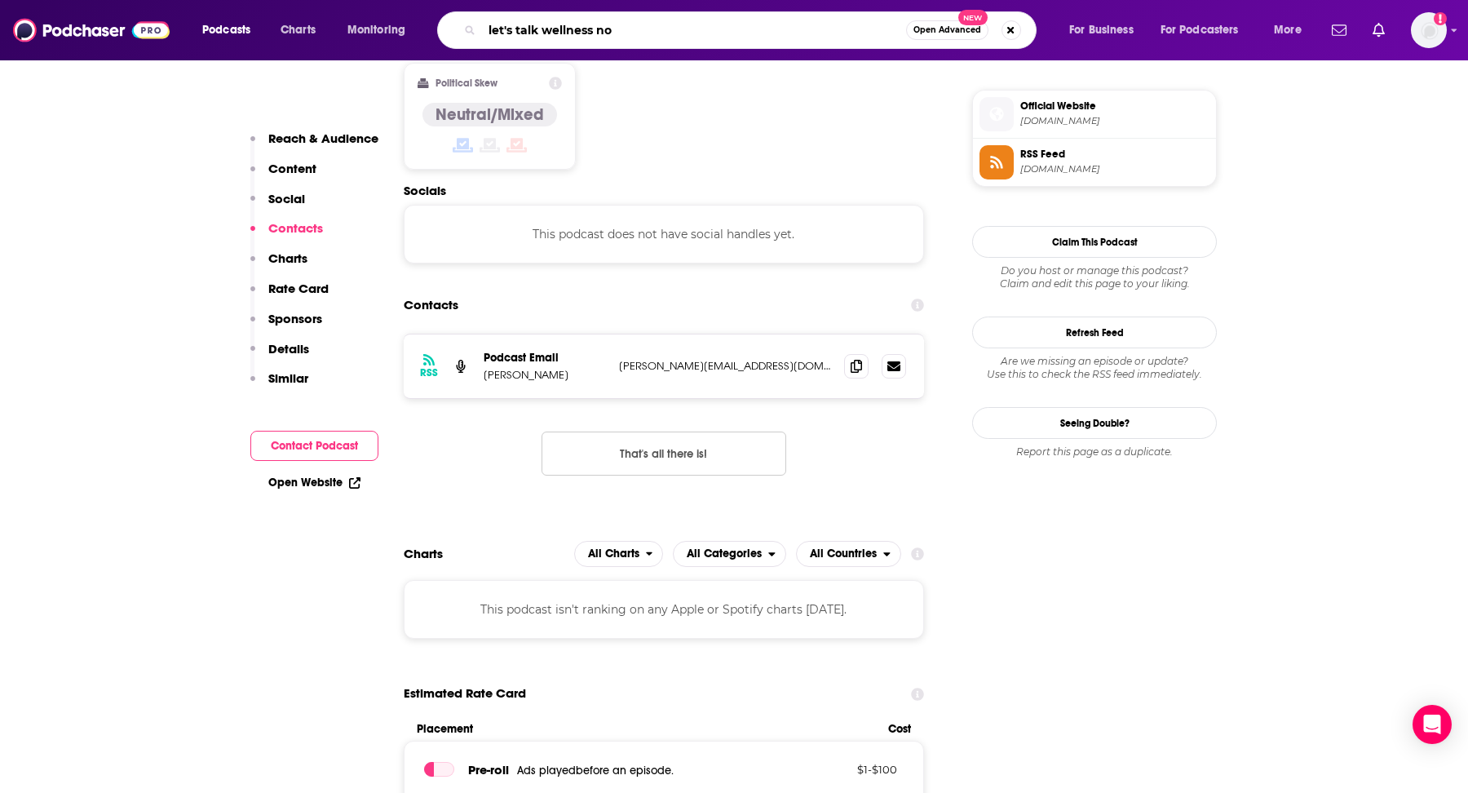
type input "let's talk wellness now"
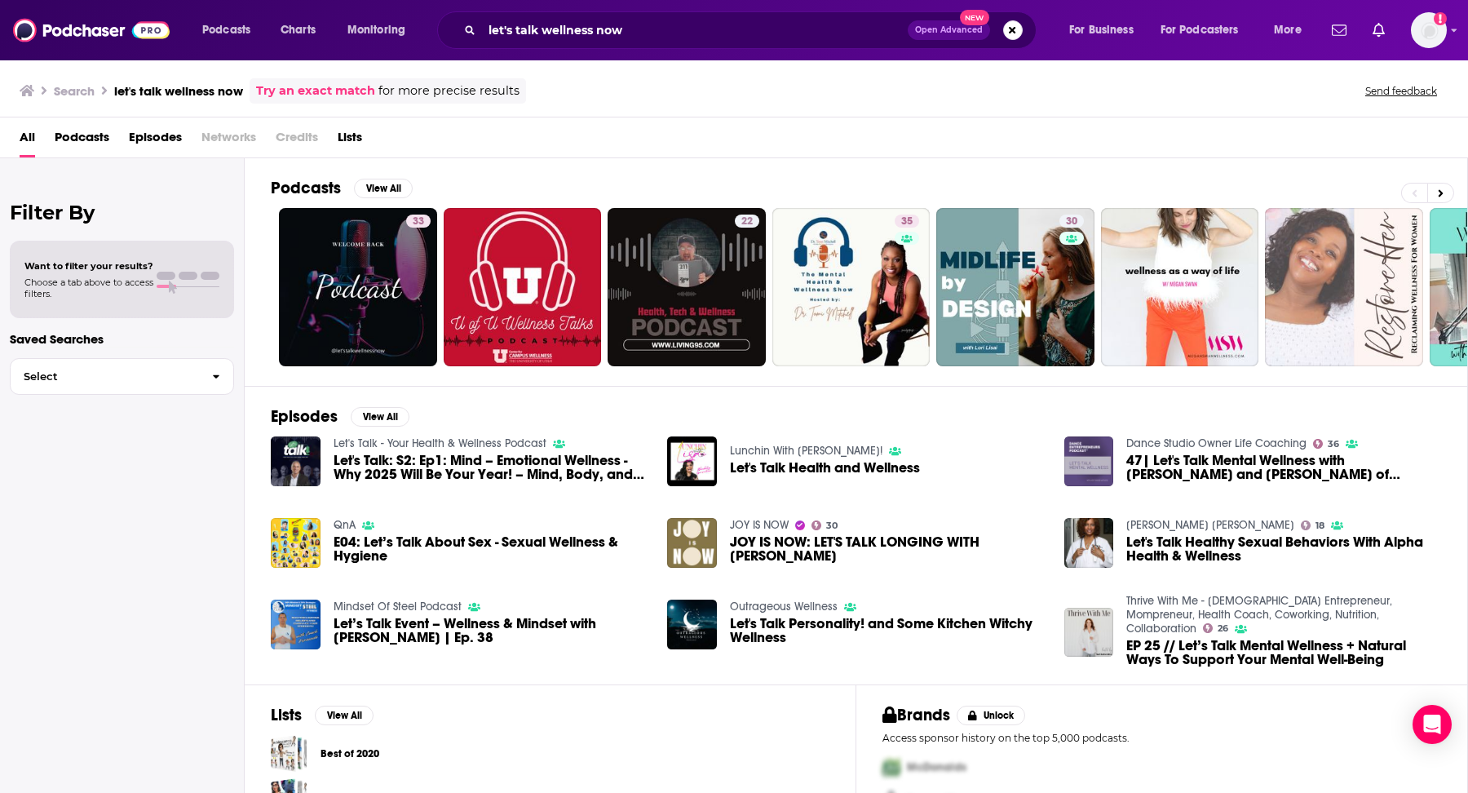
click at [1001, 24] on span "Open Advanced New" at bounding box center [965, 30] width 115 height 20
click at [1007, 27] on button "Search podcasts, credits, & more..." at bounding box center [1013, 30] width 20 height 20
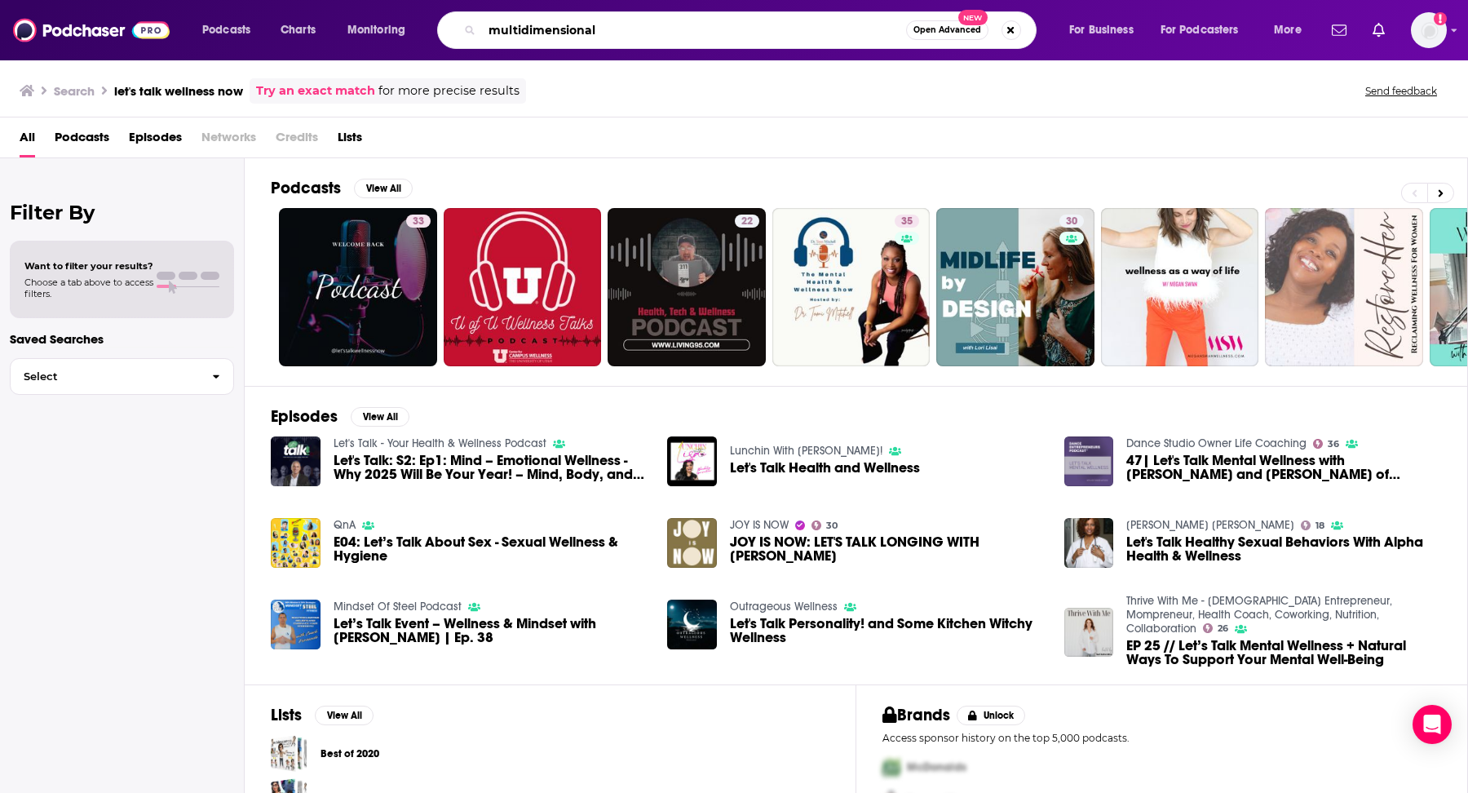
type input "multidimensional"
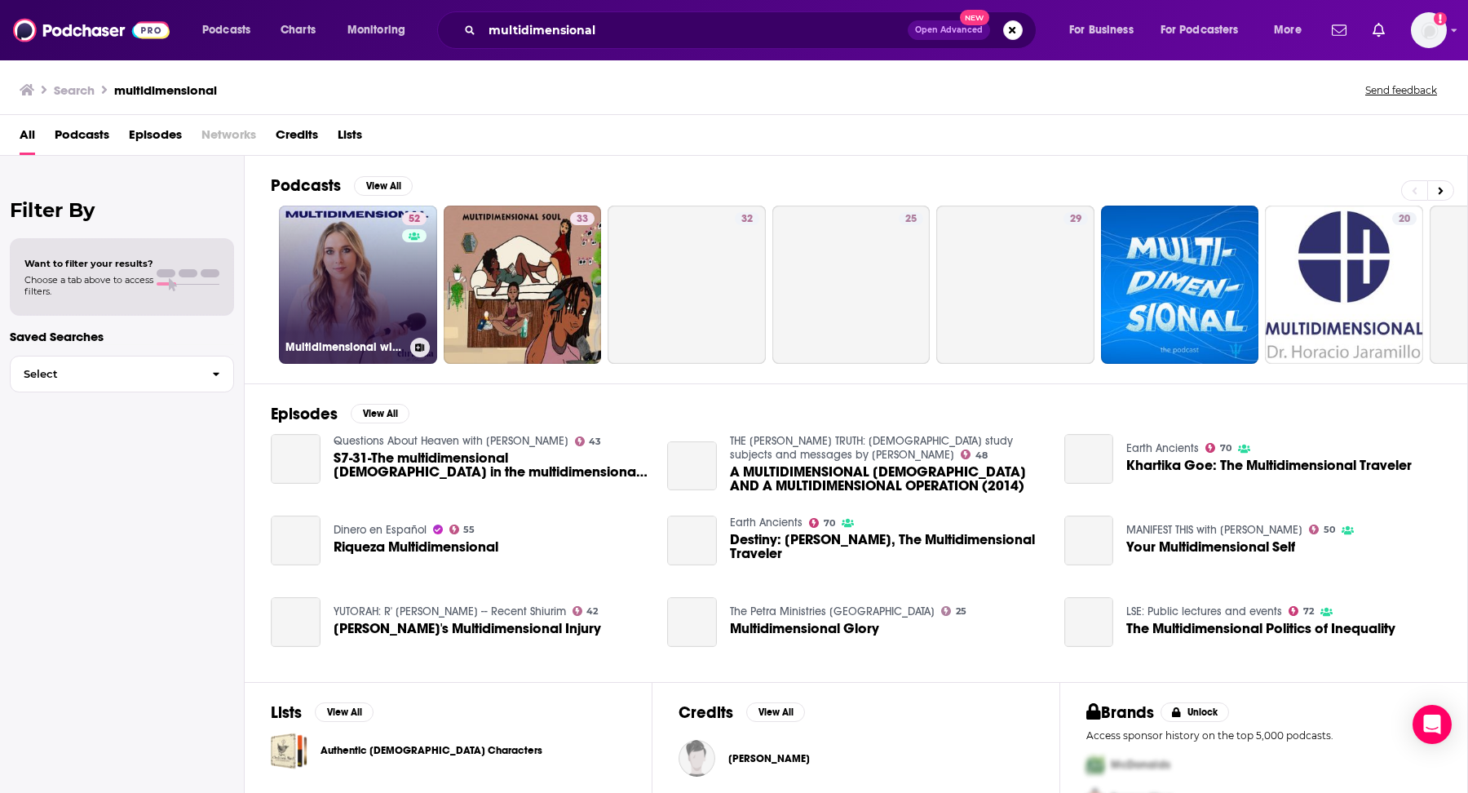
click at [374, 223] on link "52 Multidimensional with Christina The Channel" at bounding box center [358, 285] width 158 height 158
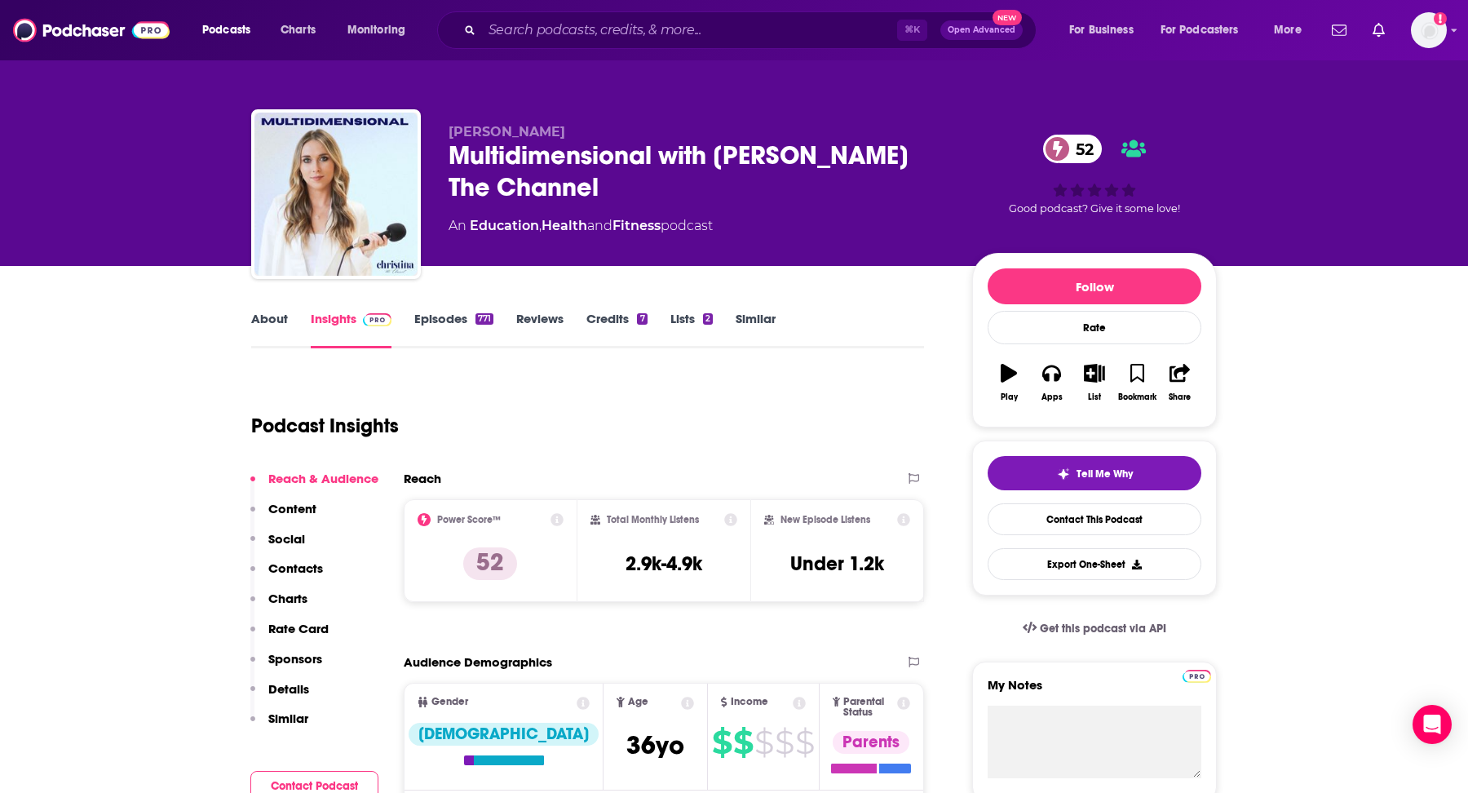
click at [260, 321] on link "About" at bounding box center [269, 330] width 37 height 38
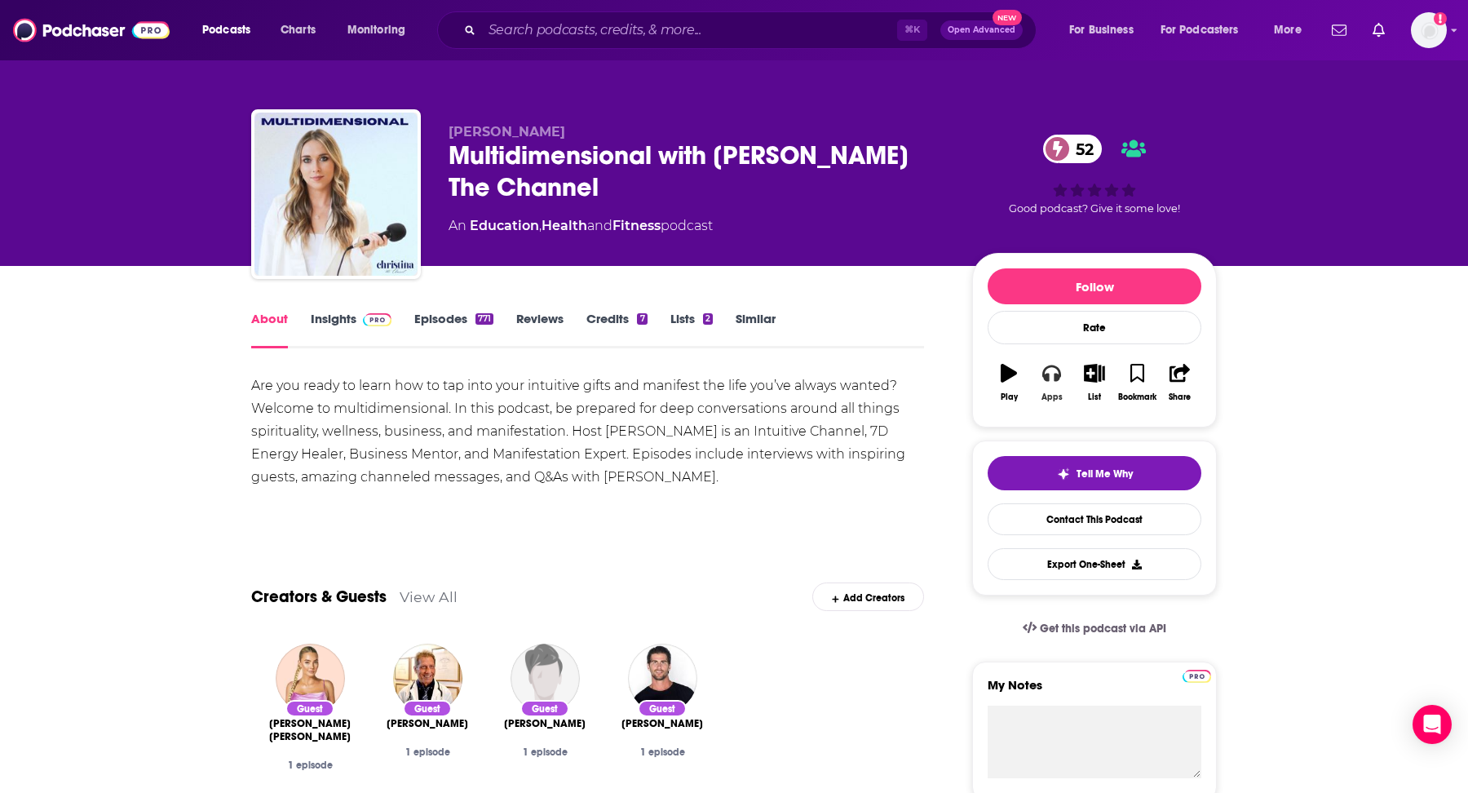
click at [1041, 378] on button "Apps" at bounding box center [1051, 382] width 42 height 59
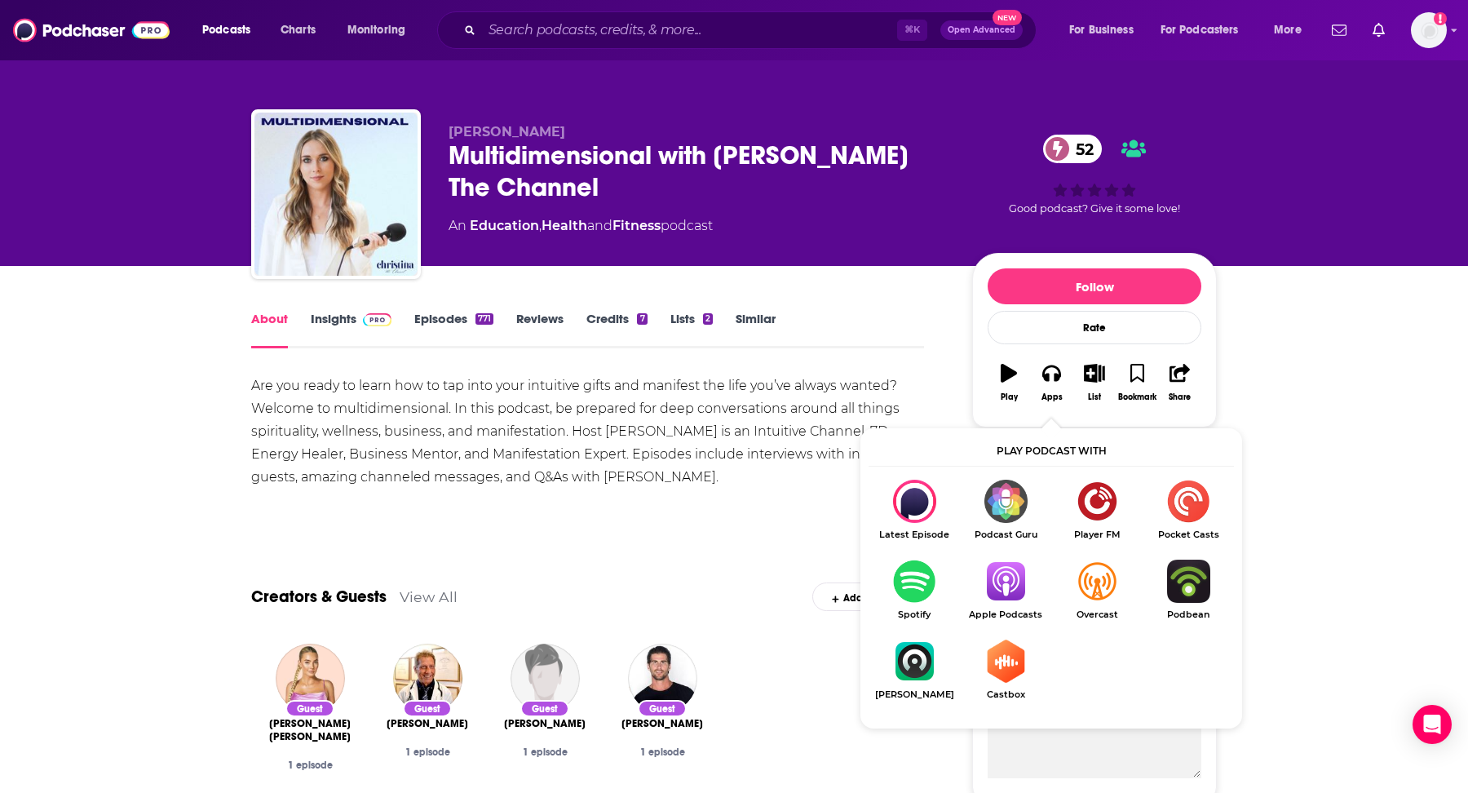
click at [1019, 577] on img "Show Listen On dropdown" at bounding box center [1005, 580] width 91 height 43
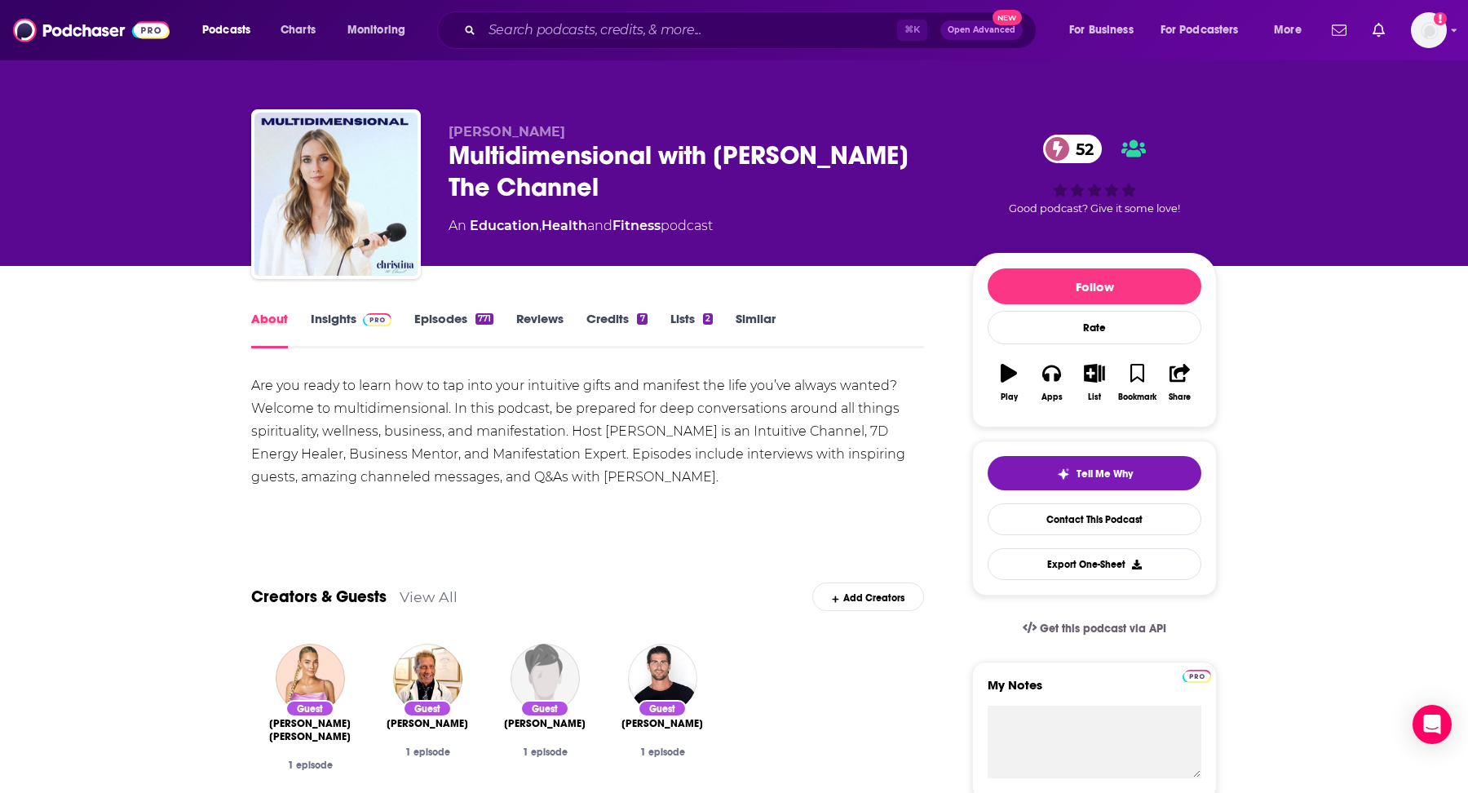
click at [306, 318] on div "About" at bounding box center [281, 330] width 60 height 38
click at [355, 308] on div "About Insights Episodes 771 Reviews Credits 7 Lists 2 Similar" at bounding box center [587, 328] width 673 height 40
click at [353, 321] on link "Insights" at bounding box center [351, 330] width 81 height 38
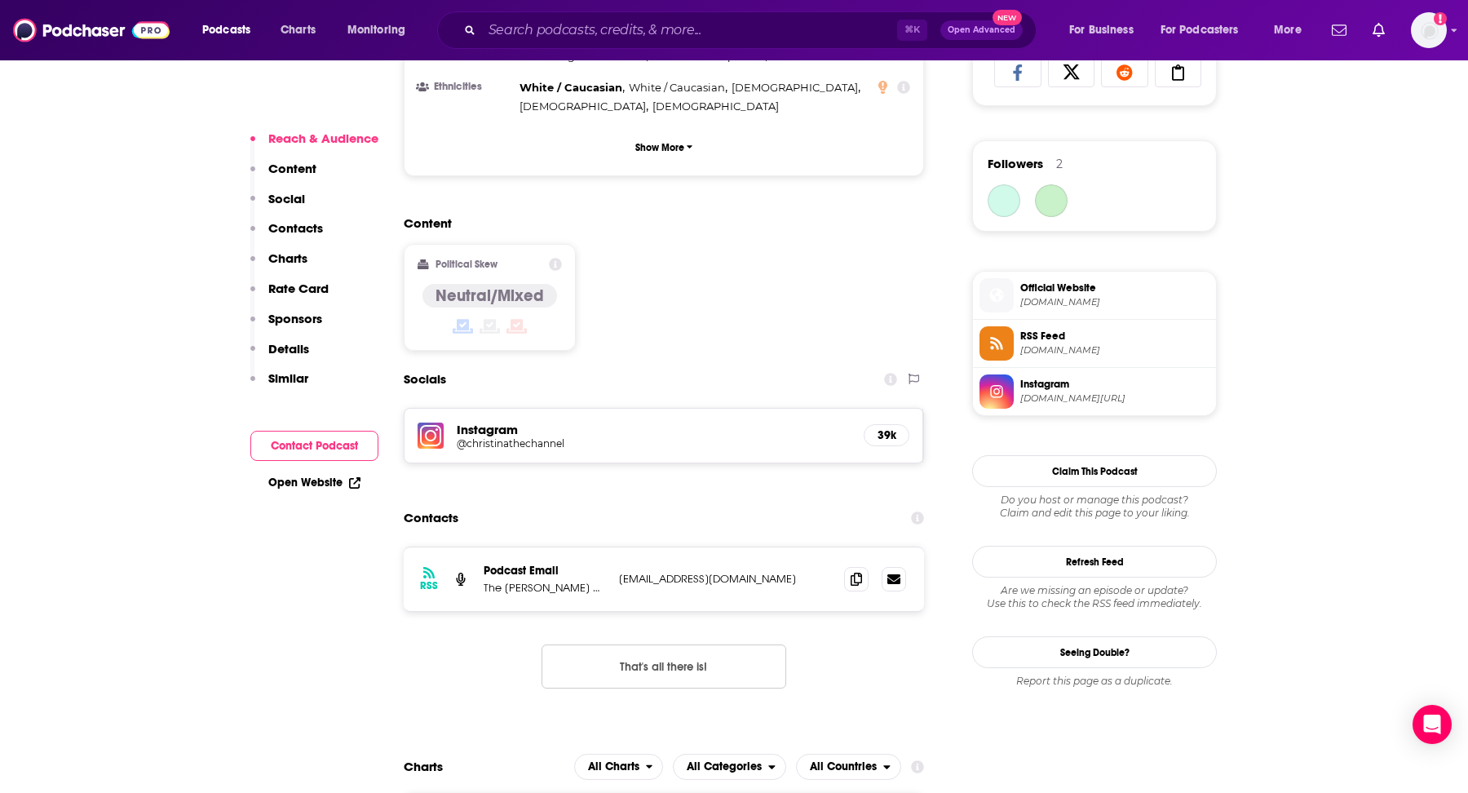
scroll to position [1228, 0]
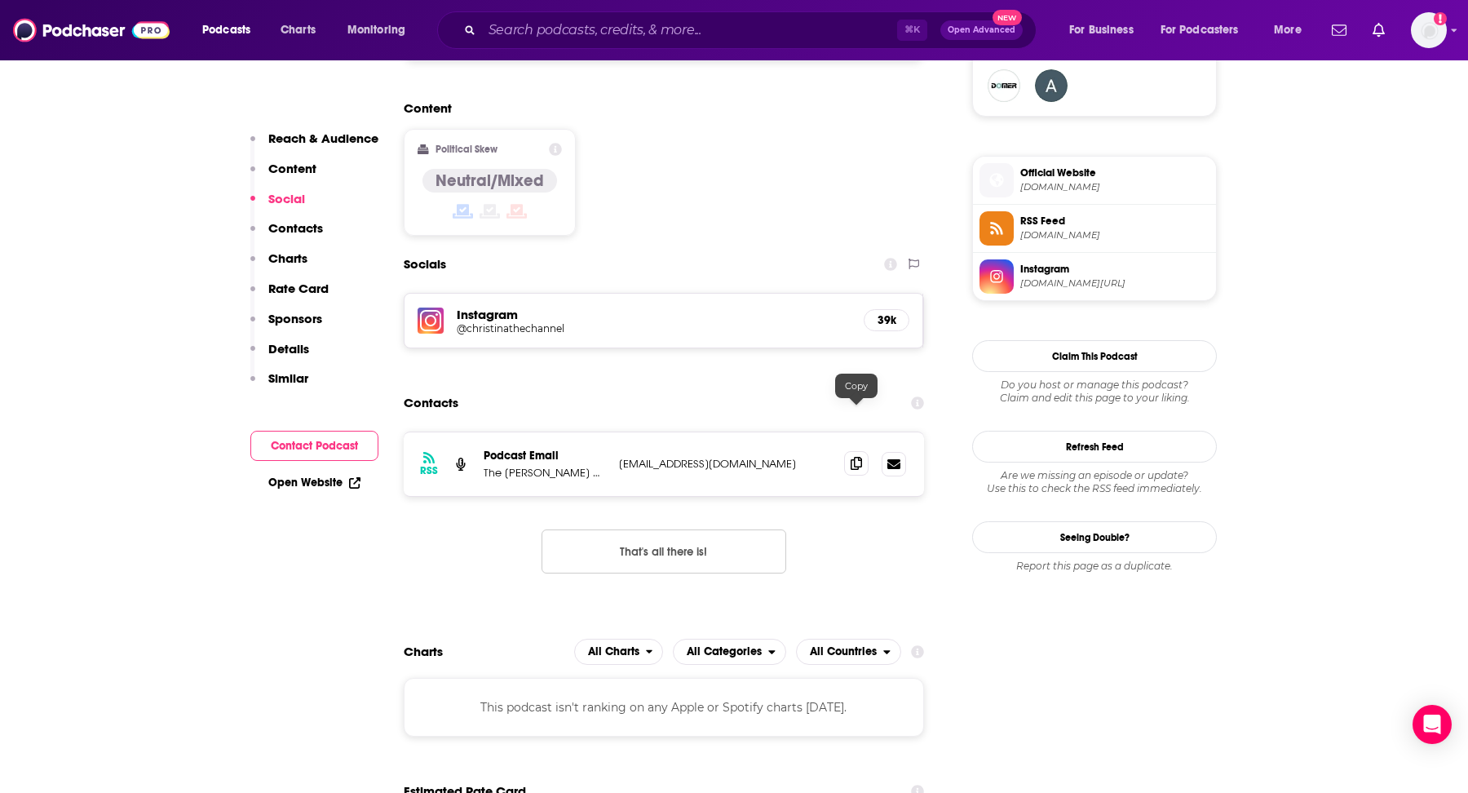
click at [864, 451] on span at bounding box center [856, 463] width 24 height 24
click at [685, 37] on input "Search podcasts, credits, & more..." at bounding box center [689, 30] width 415 height 26
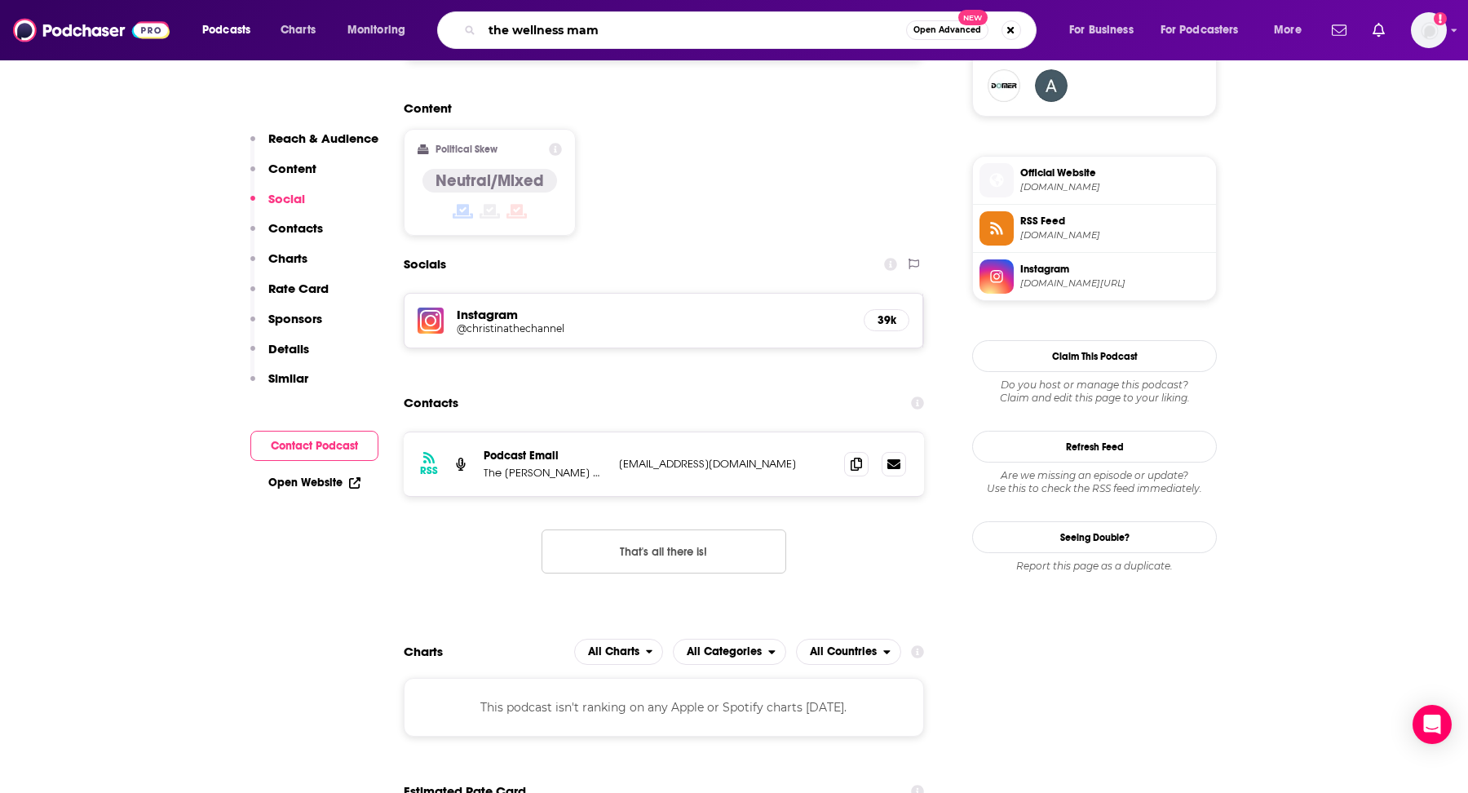
type input "the wellness mama"
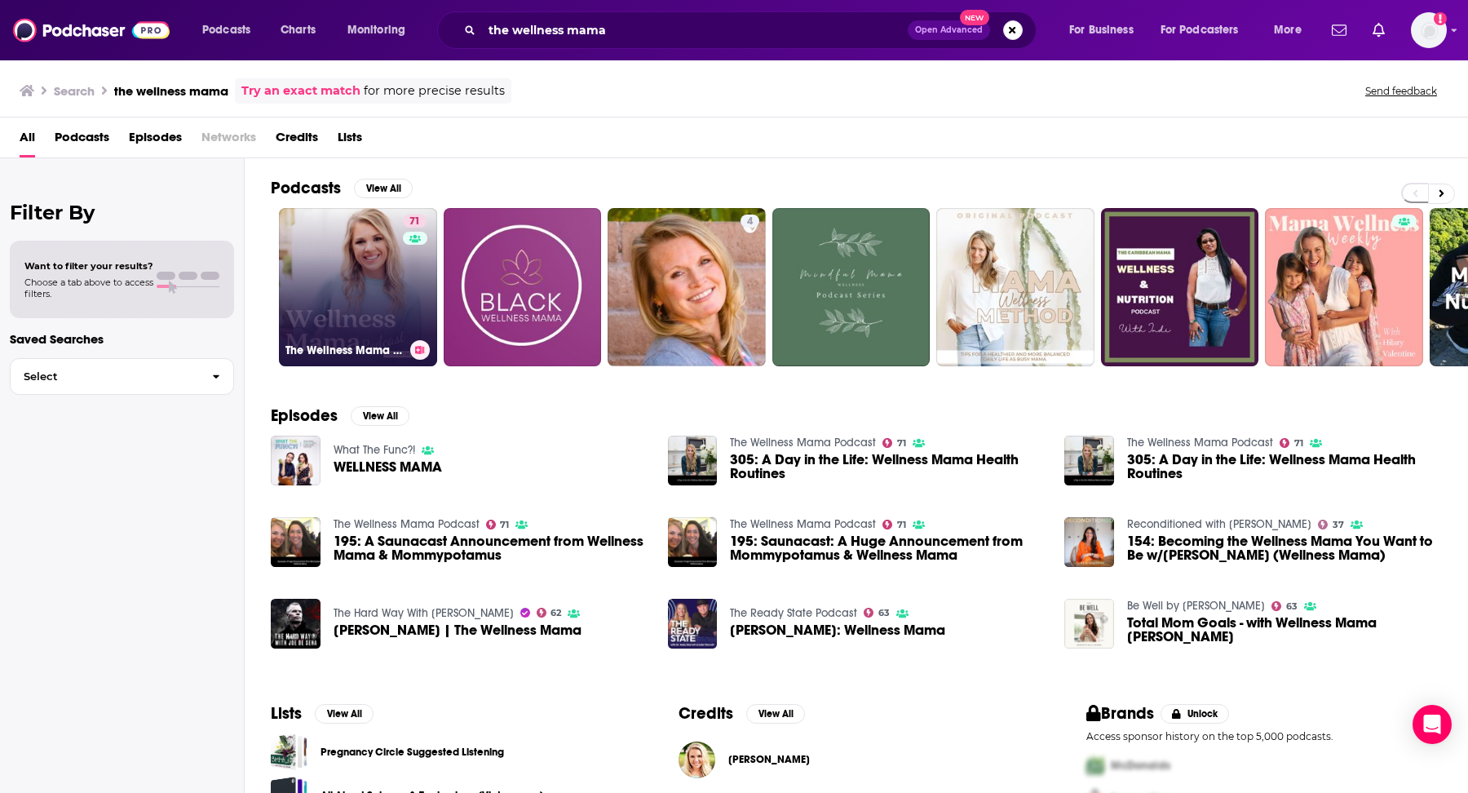
click at [346, 232] on link "71 The Wellness Mama Podcast" at bounding box center [358, 287] width 158 height 158
